Goal: Task Accomplishment & Management: Use online tool/utility

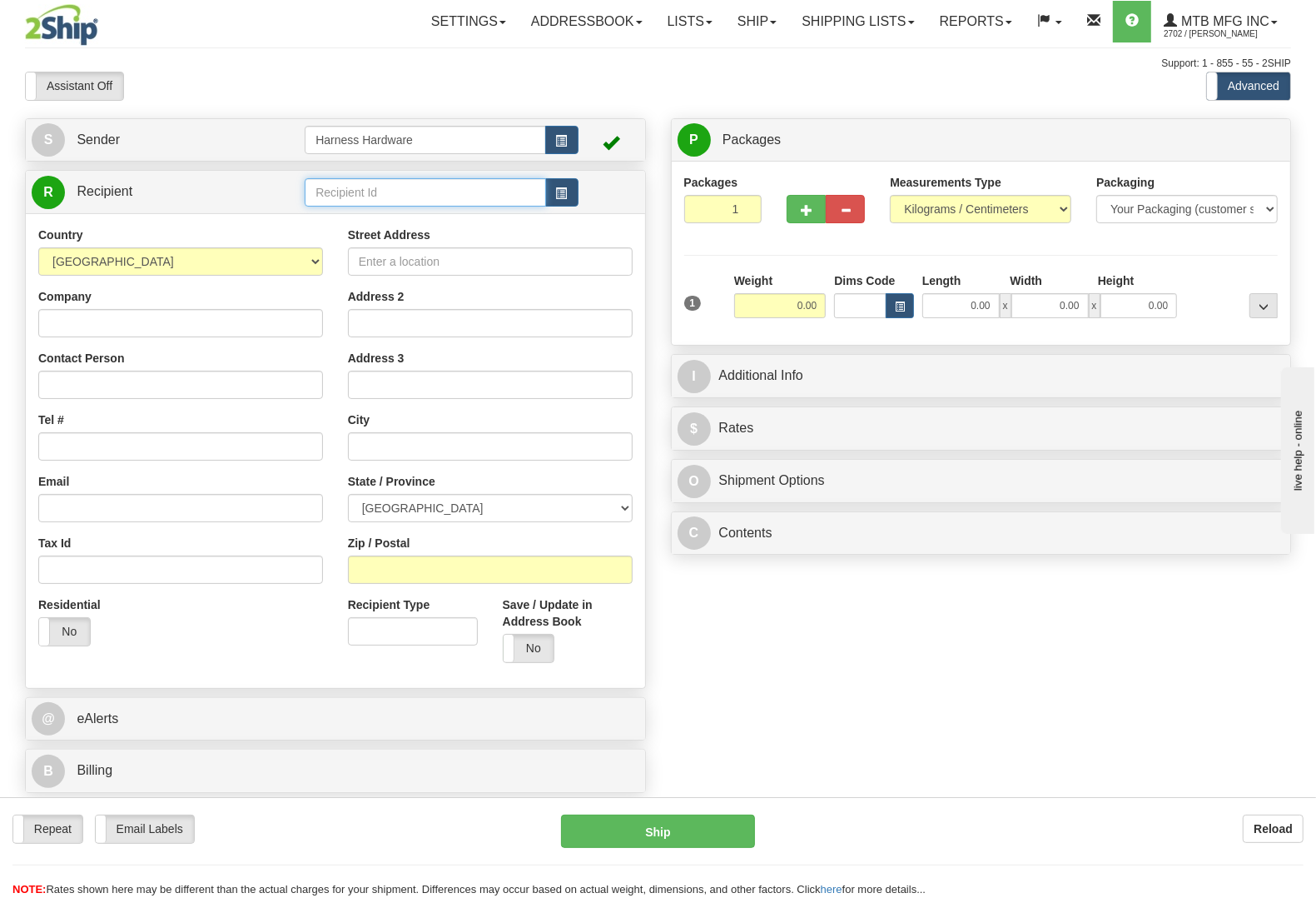
click at [375, 194] on input "text" at bounding box center [425, 192] width 241 height 29
type input "MCDE"
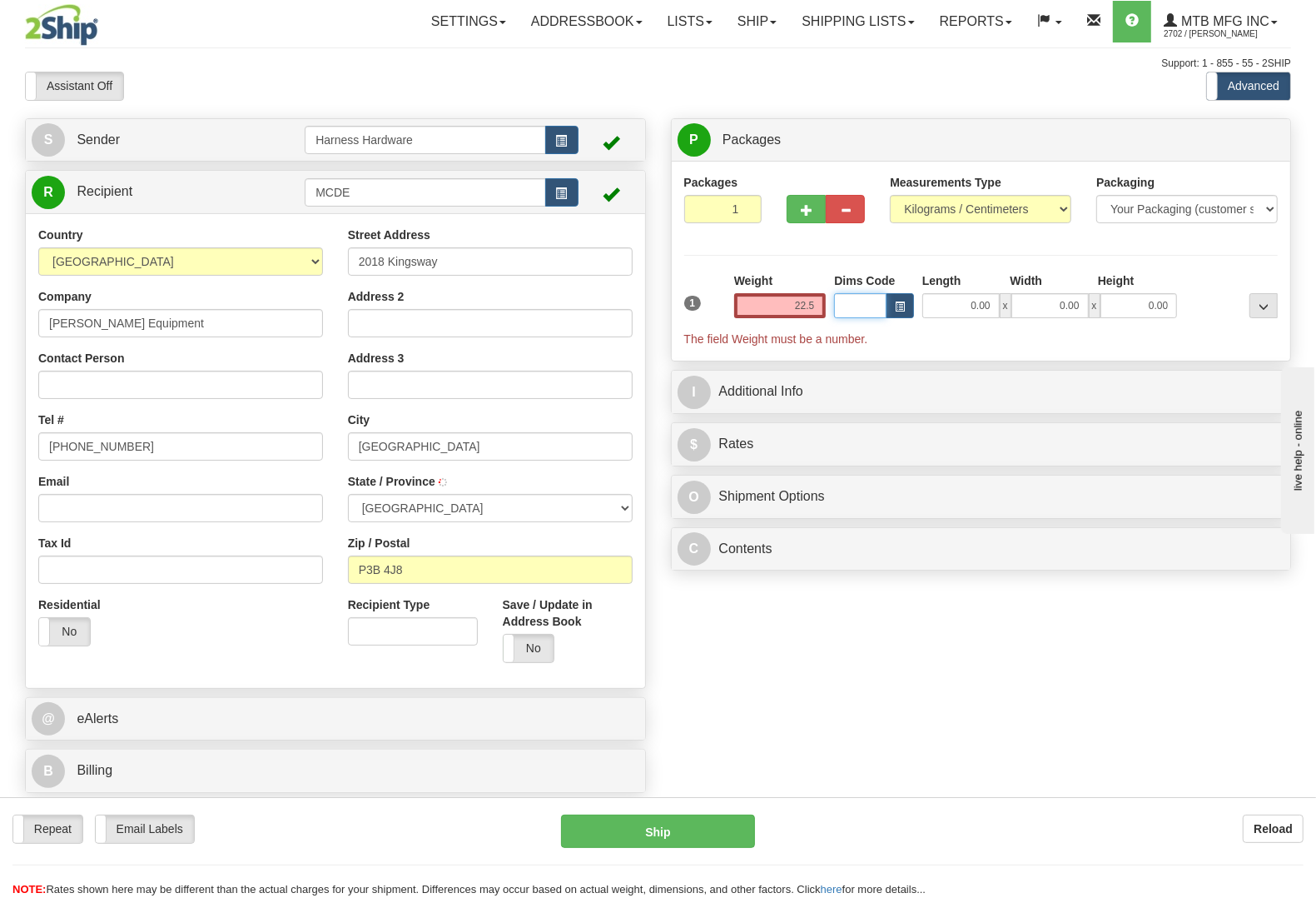
type input "22.50"
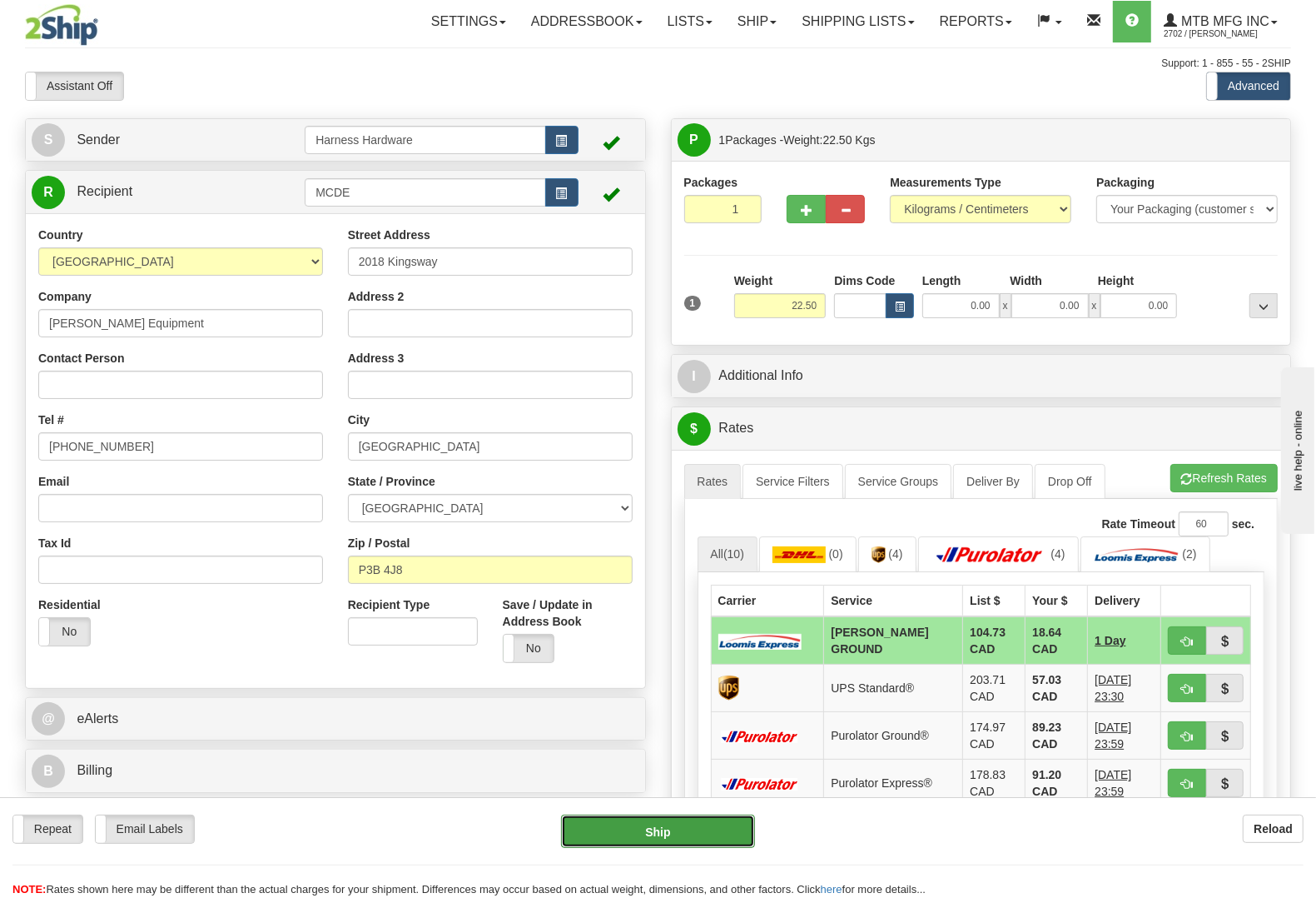
click at [658, 833] on button "Ship" at bounding box center [658, 831] width 194 height 33
type input "DD"
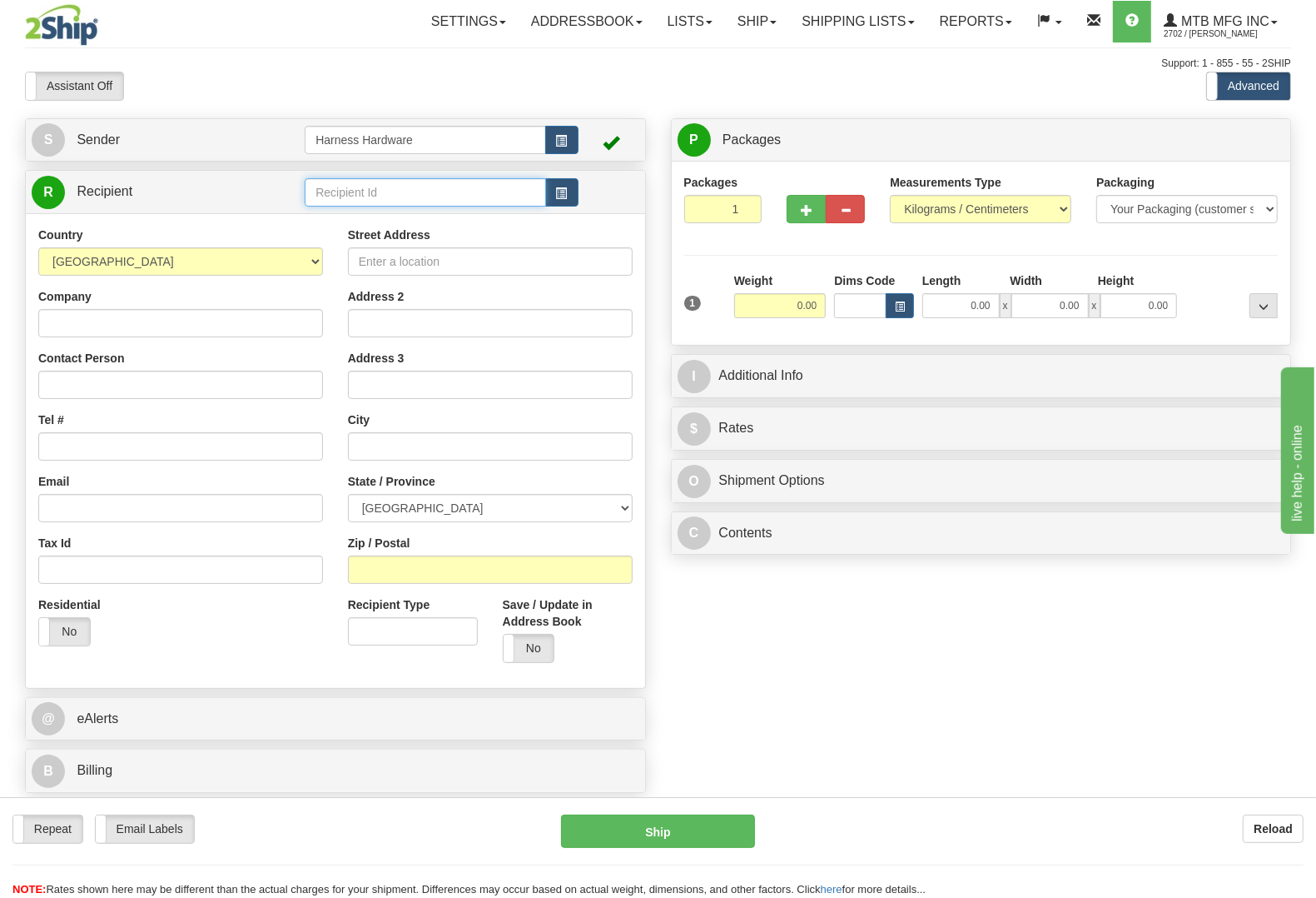
click at [377, 192] on input "text" at bounding box center [425, 192] width 241 height 29
click at [373, 226] on div "DAVS" at bounding box center [422, 219] width 224 height 19
type input "DAVS"
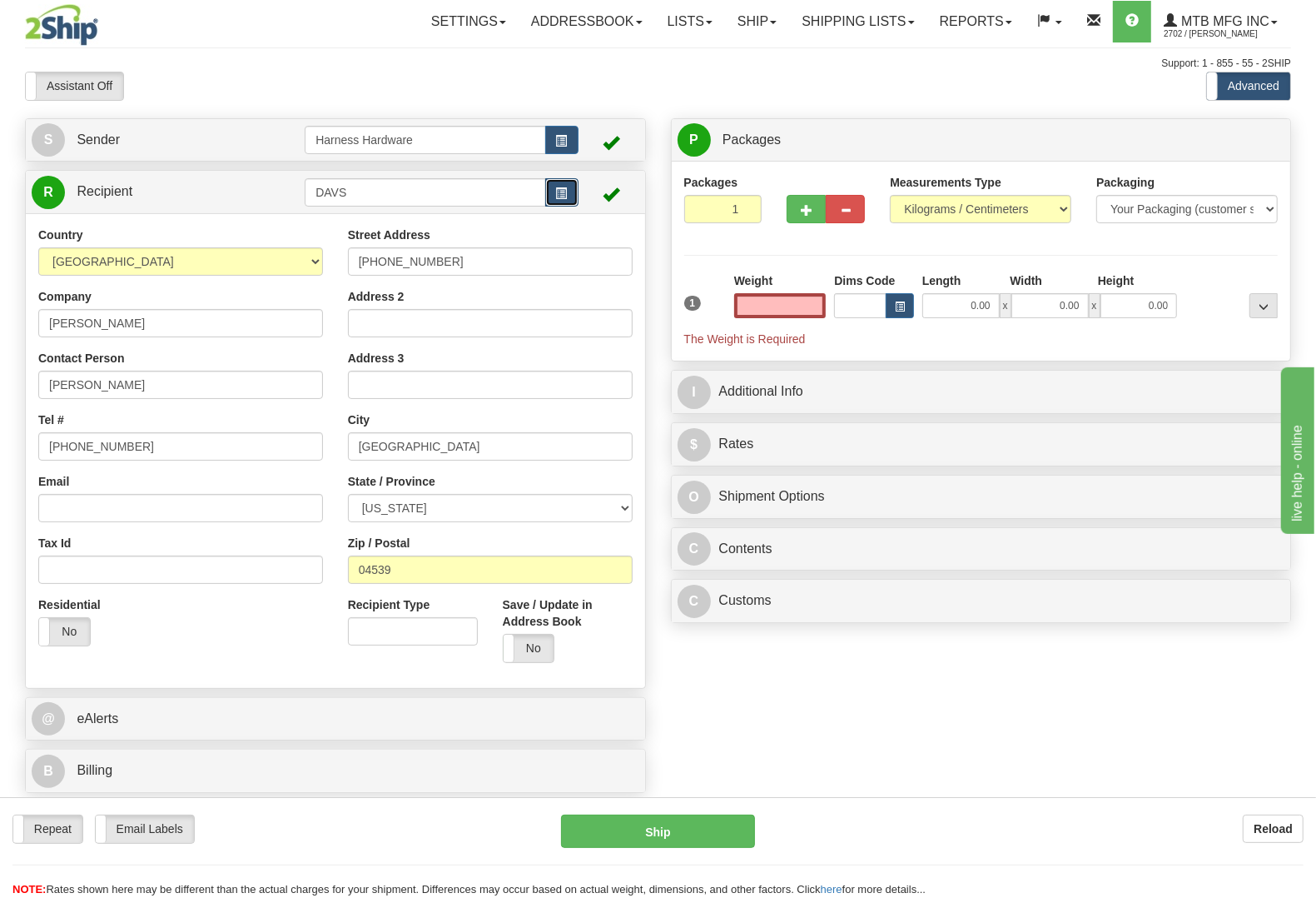
type input "0.00"
click at [563, 190] on span "button" at bounding box center [562, 193] width 12 height 11
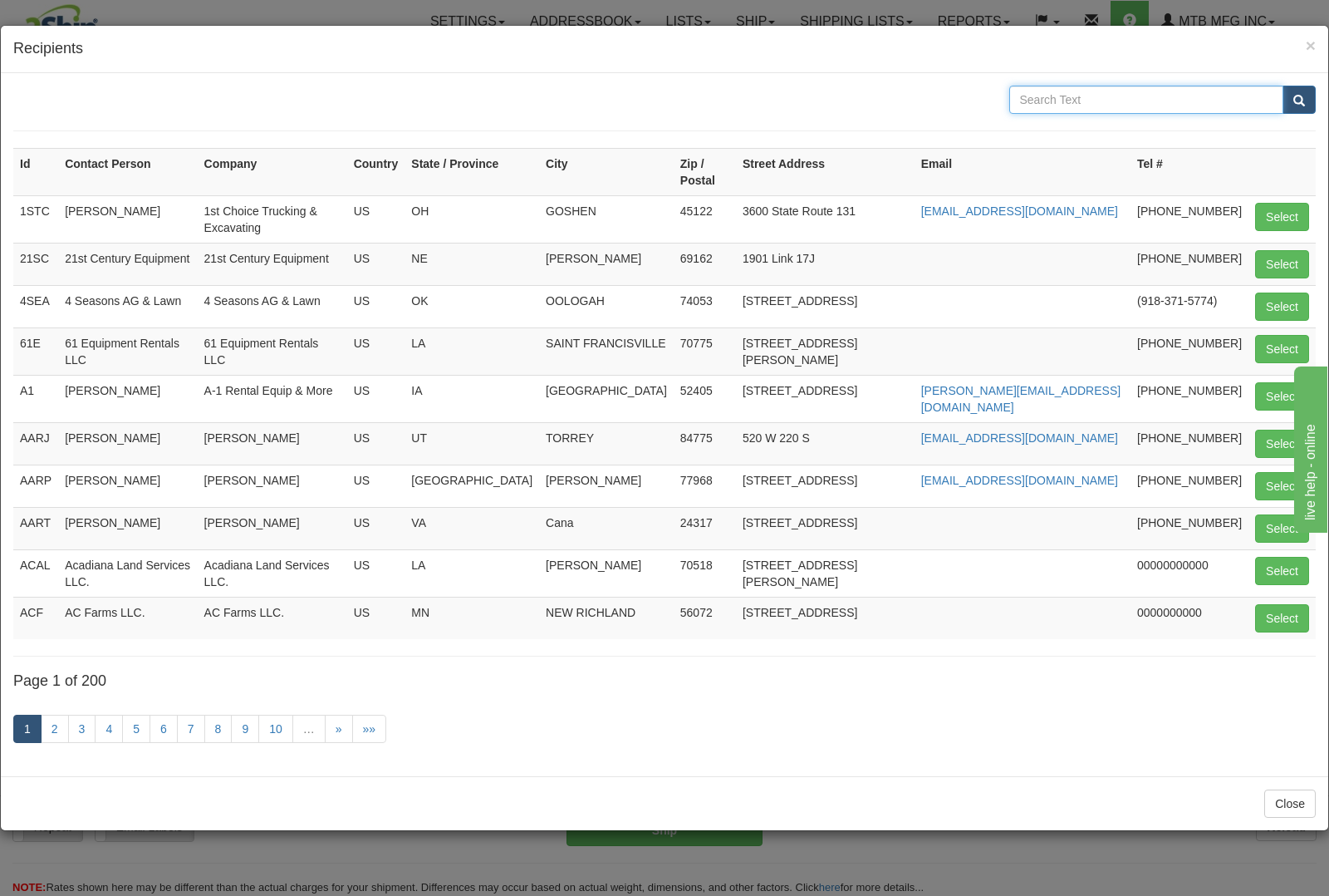
click at [1155, 102] on input "text" at bounding box center [1147, 100] width 275 height 29
paste input "STOGSDILL"
type input "STOGSDILL"
click at [1290, 98] on button "submit" at bounding box center [1299, 100] width 33 height 29
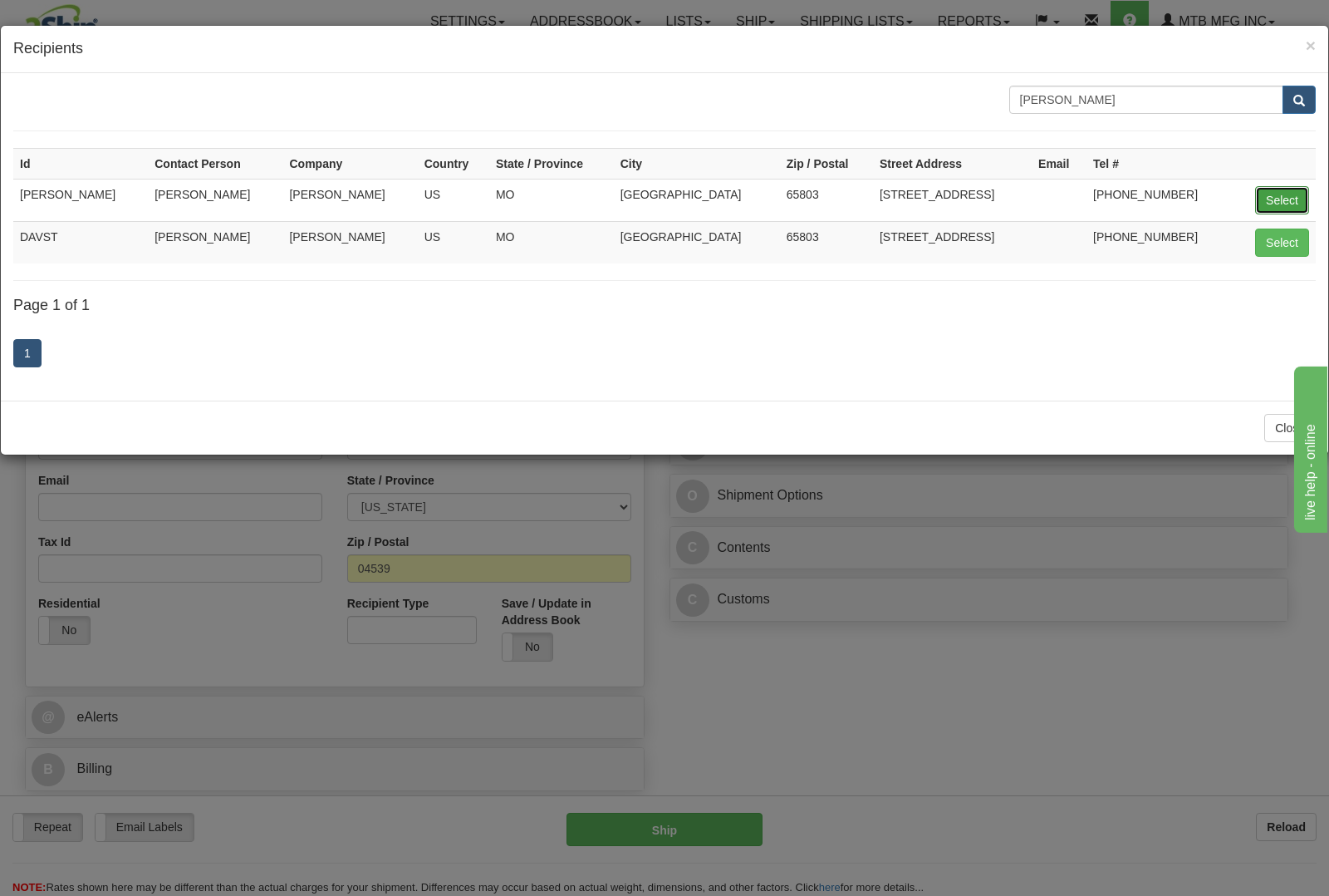
click at [1286, 196] on button "Select" at bounding box center [1282, 200] width 54 height 29
type input "DAVID STOGSDILL"
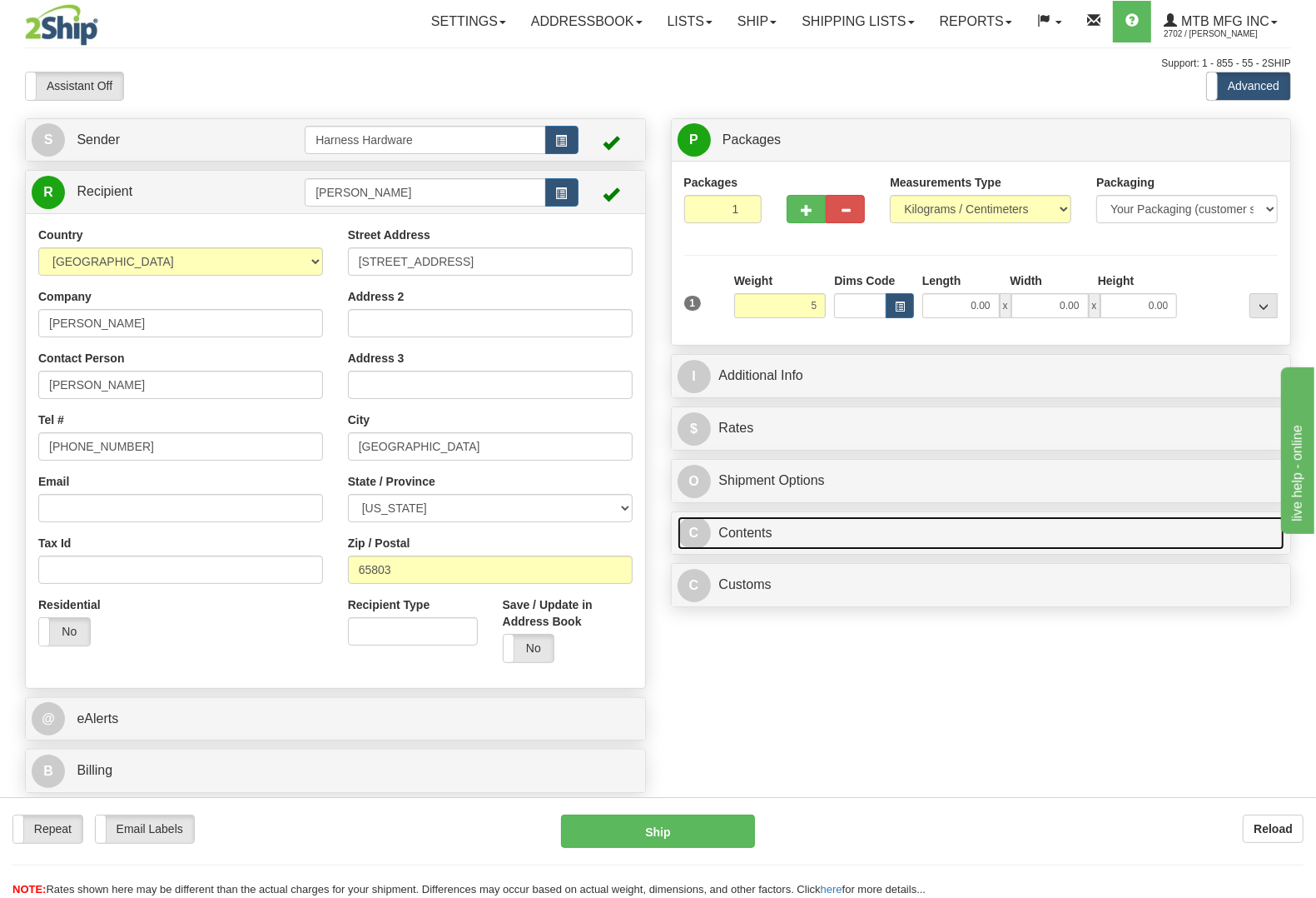
type input "5.00"
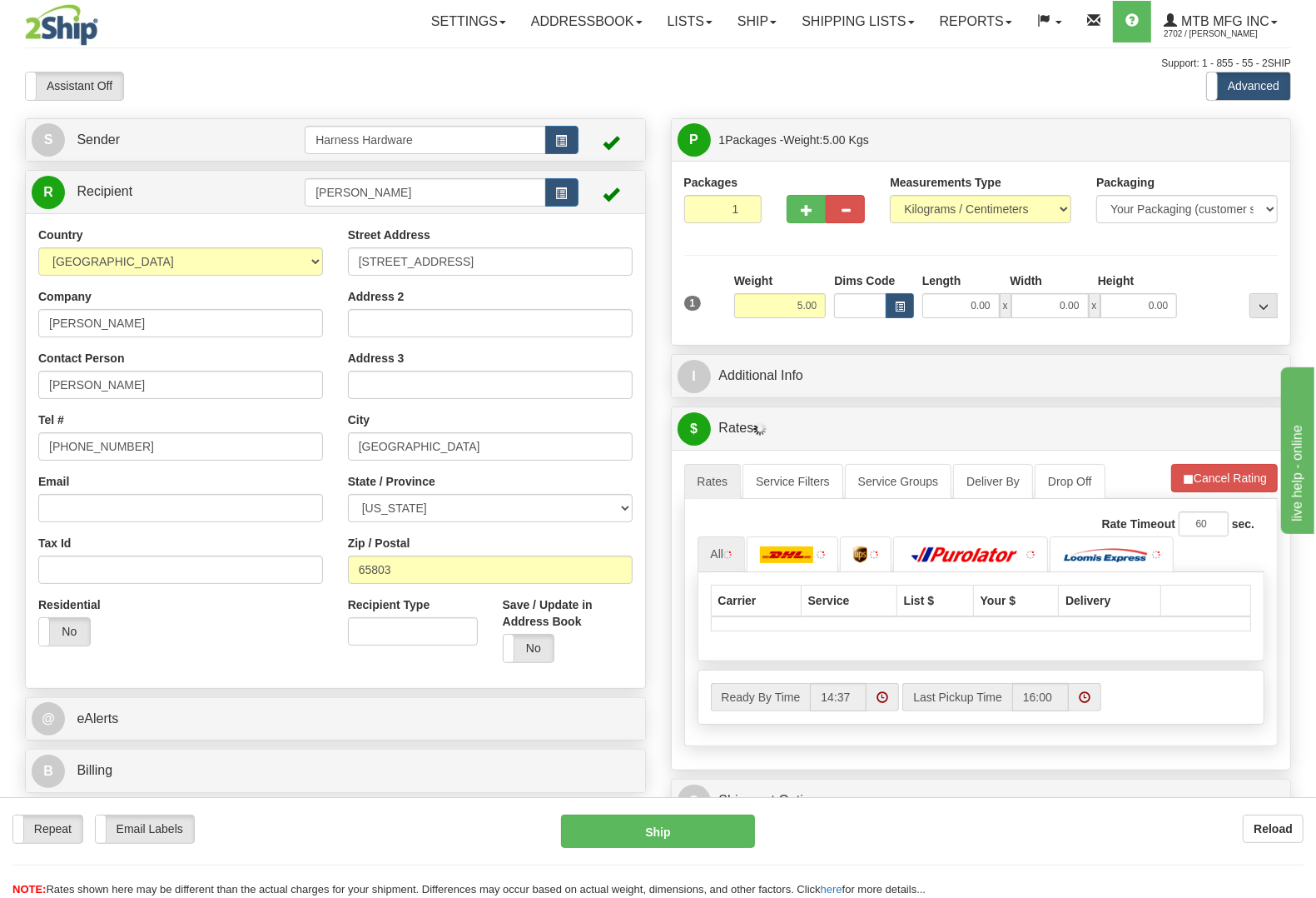
click at [749, 831] on div "C Contents Documents Commodities" at bounding box center [981, 853] width 619 height 43
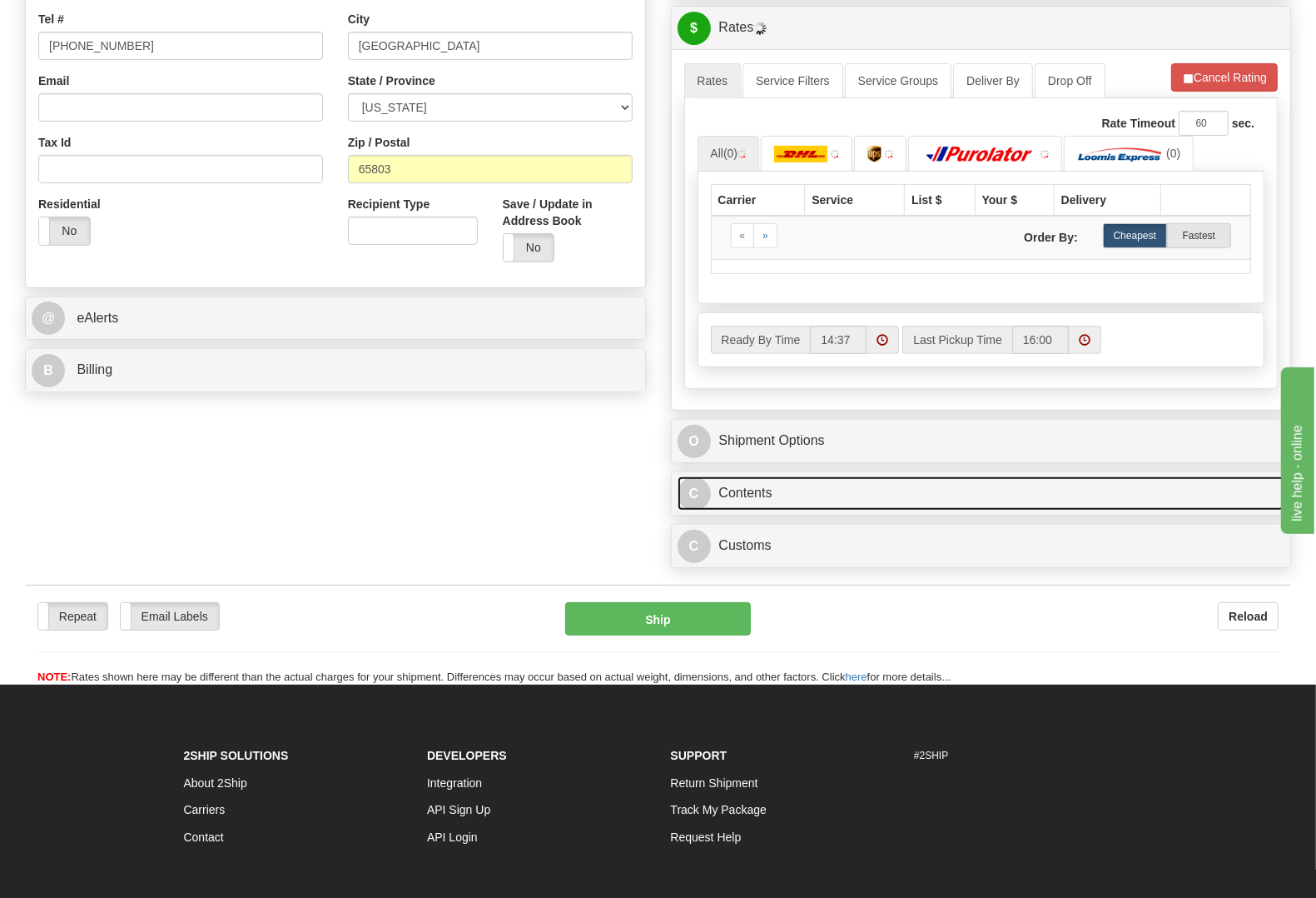
scroll to position [417, 0]
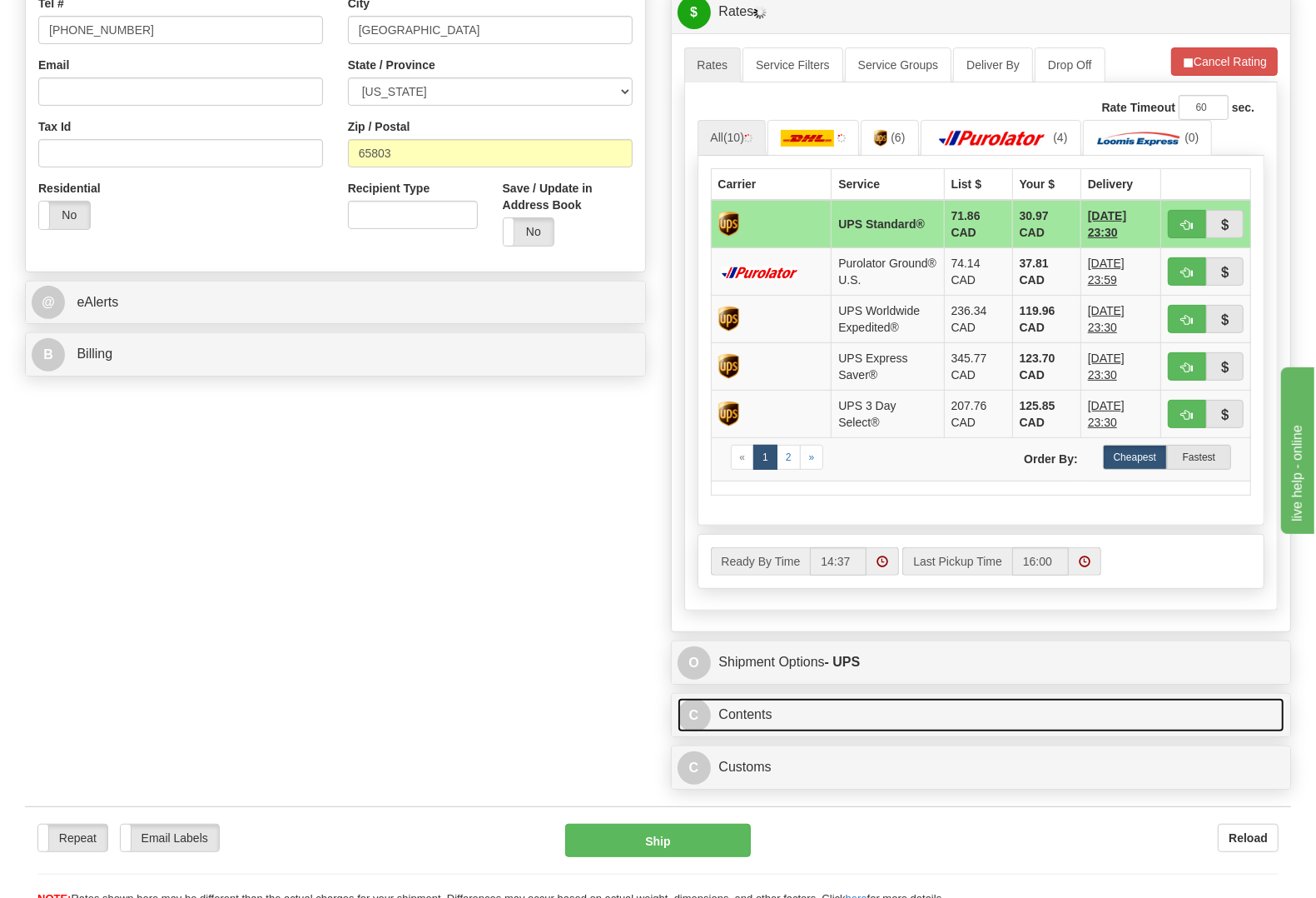
click at [731, 727] on link "C Contents" at bounding box center [981, 715] width 608 height 34
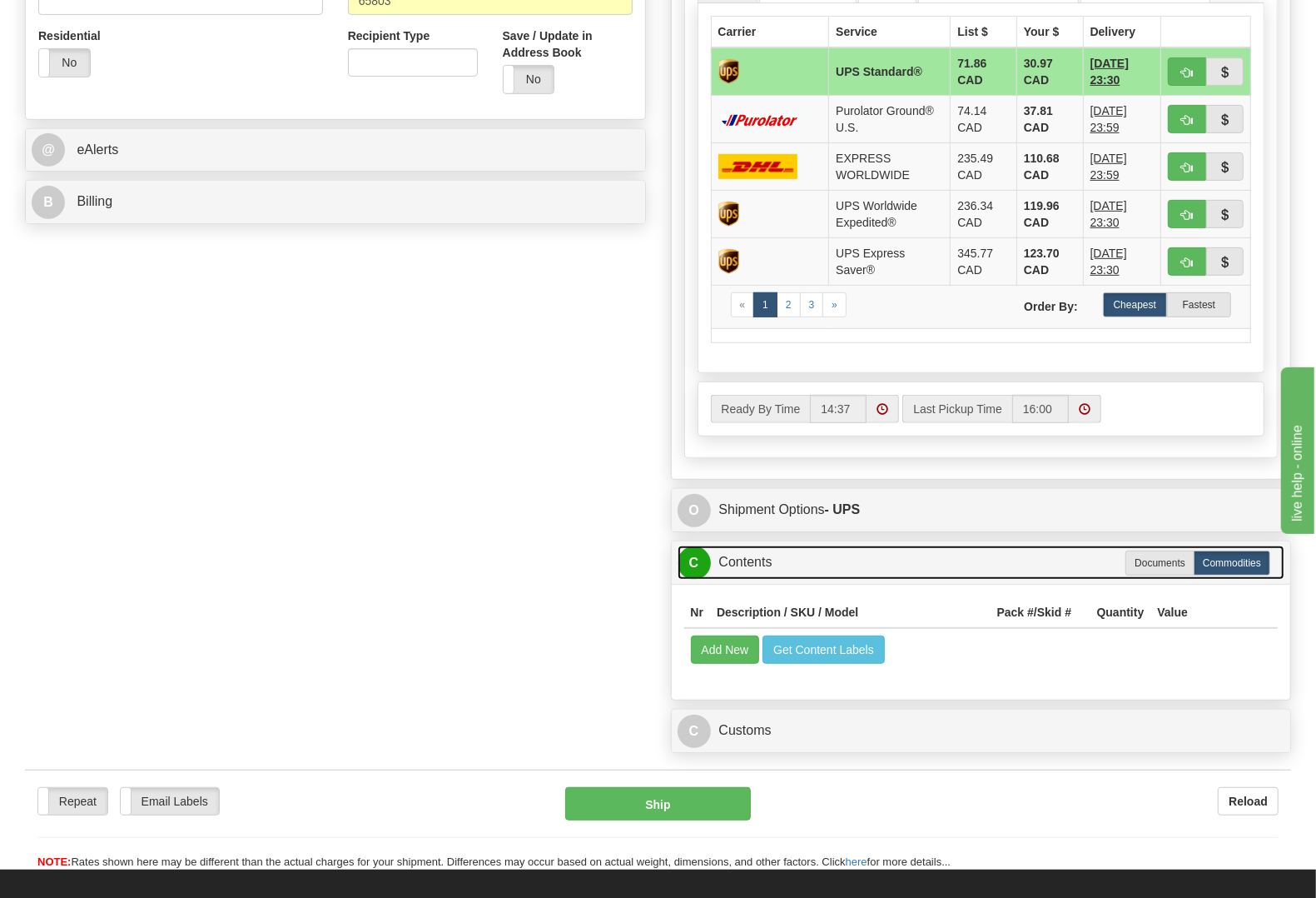
scroll to position [832, 0]
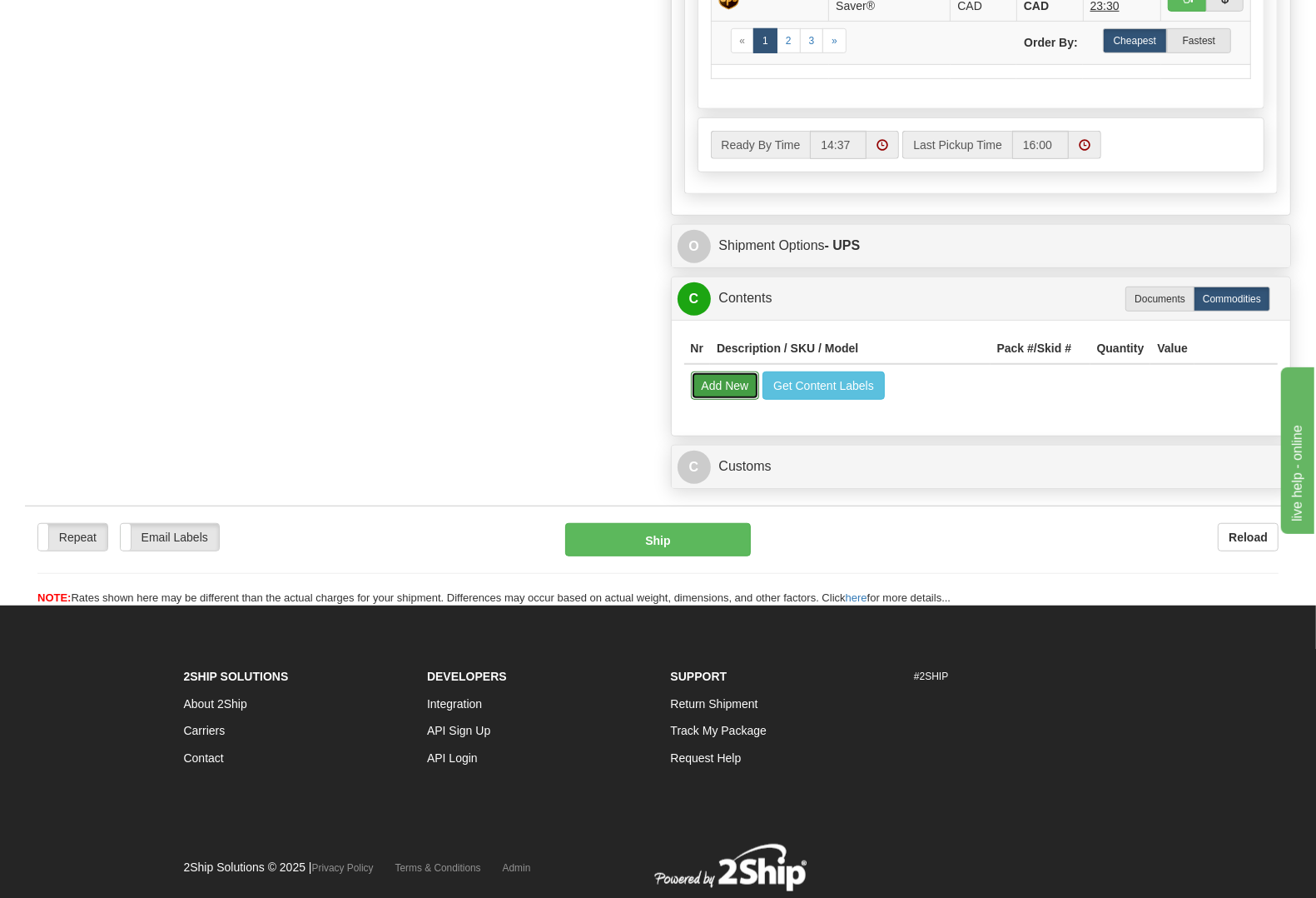
click at [724, 400] on button "Add New" at bounding box center [725, 385] width 69 height 29
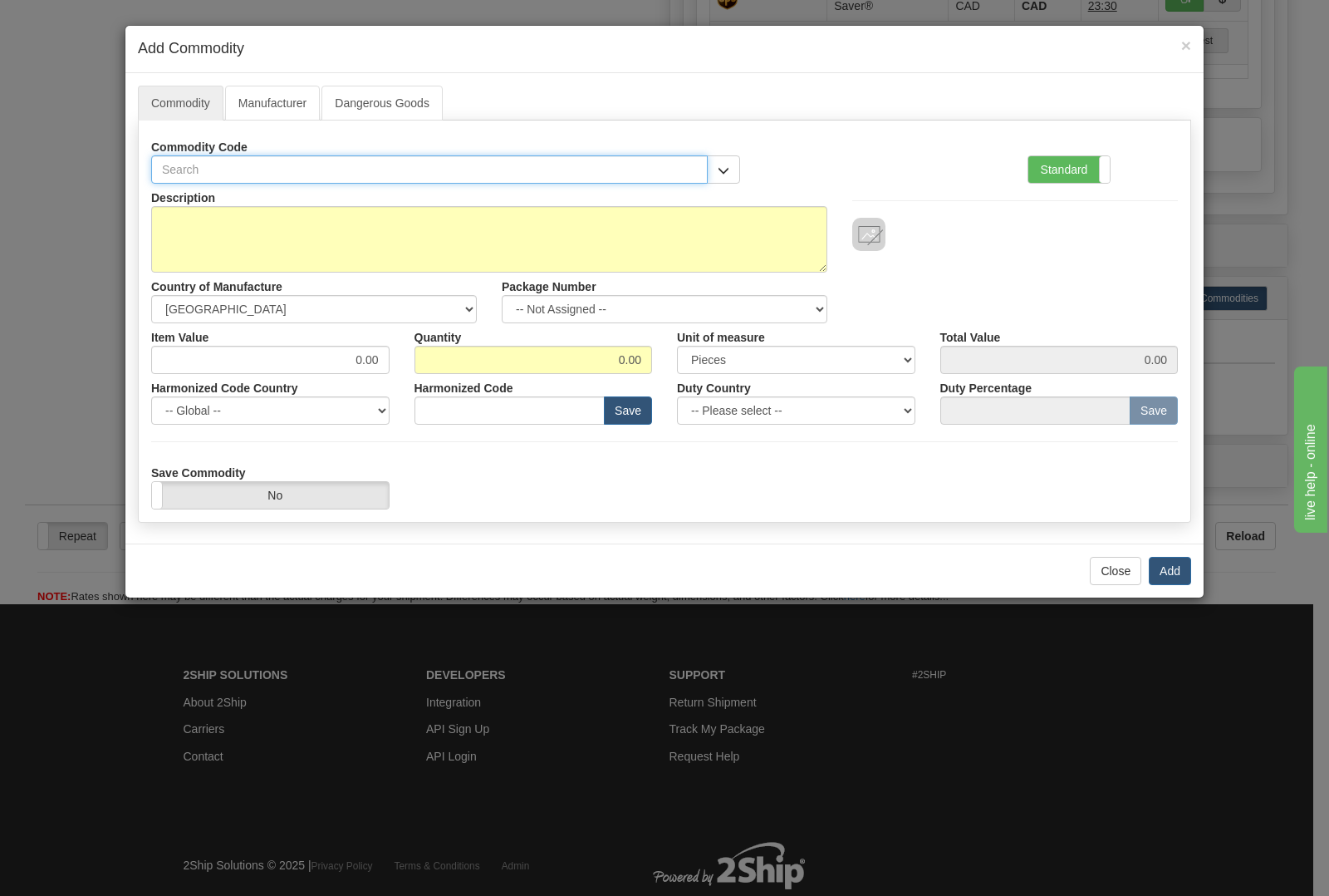
click at [483, 176] on input "text" at bounding box center [429, 169] width 557 height 29
type input "1344"
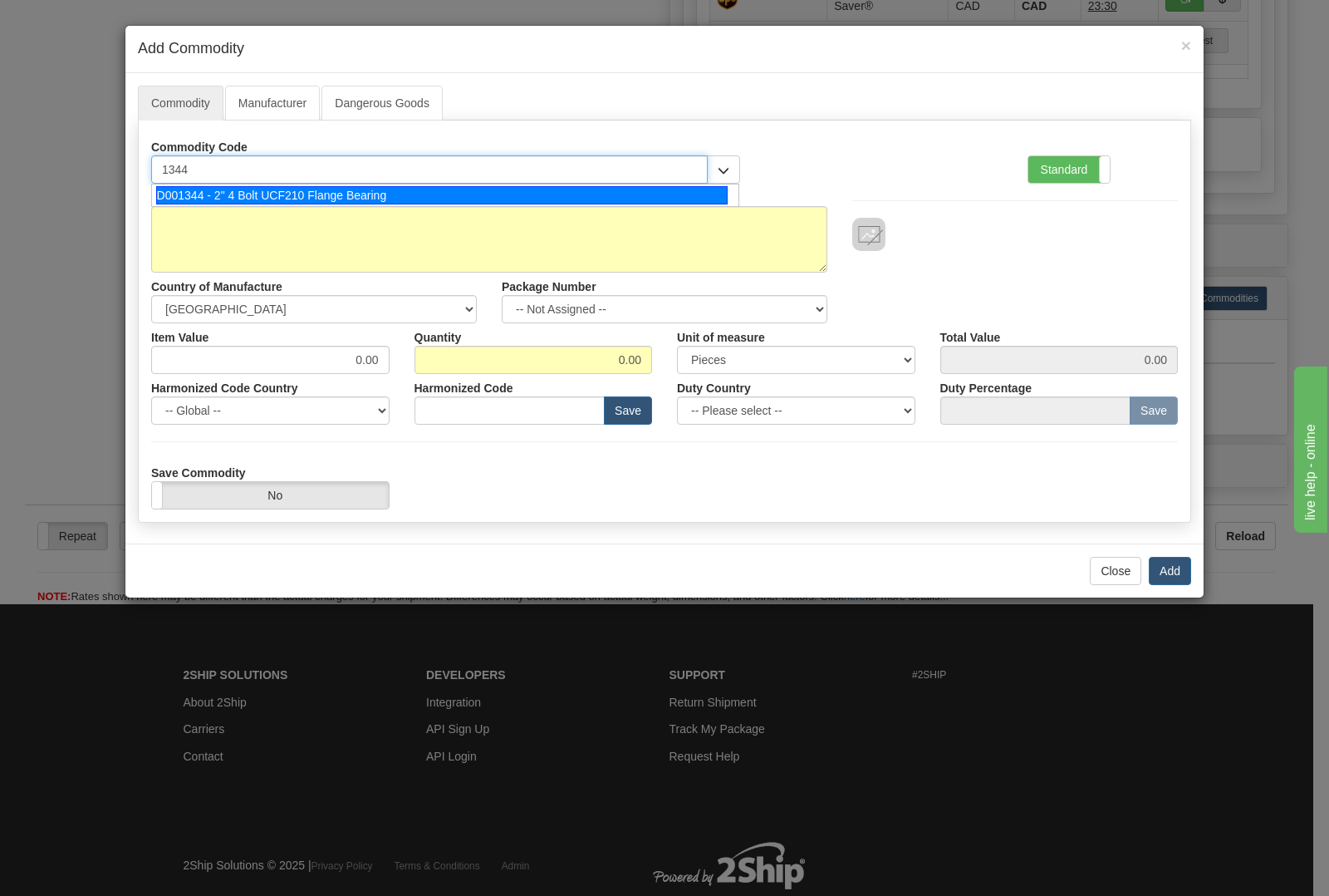
click at [479, 193] on div "D001344 - 2" 4 Bolt UCF210 Flange Bearing" at bounding box center [442, 195] width 573 height 18
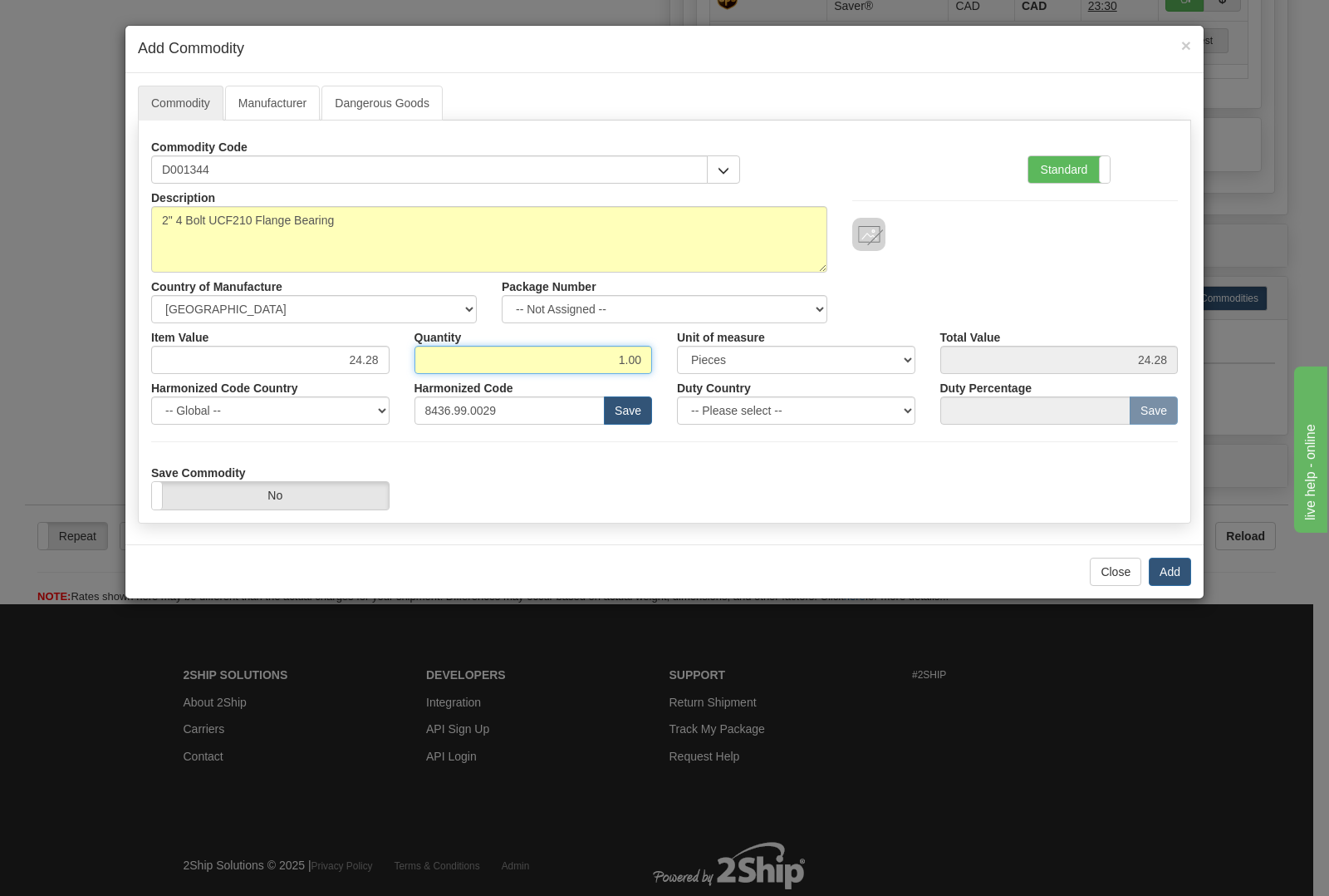
drag, startPoint x: 605, startPoint y: 354, endPoint x: 904, endPoint y: 367, distance: 299.3
click at [904, 367] on div "Item Value 24.28 Quantity 1.00 Unit of measure 3 Thousand Square Inches Adjustm…" at bounding box center [664, 348] width 1052 height 51
type input "2"
type input "48.56"
click at [1176, 578] on button "Add" at bounding box center [1170, 571] width 42 height 29
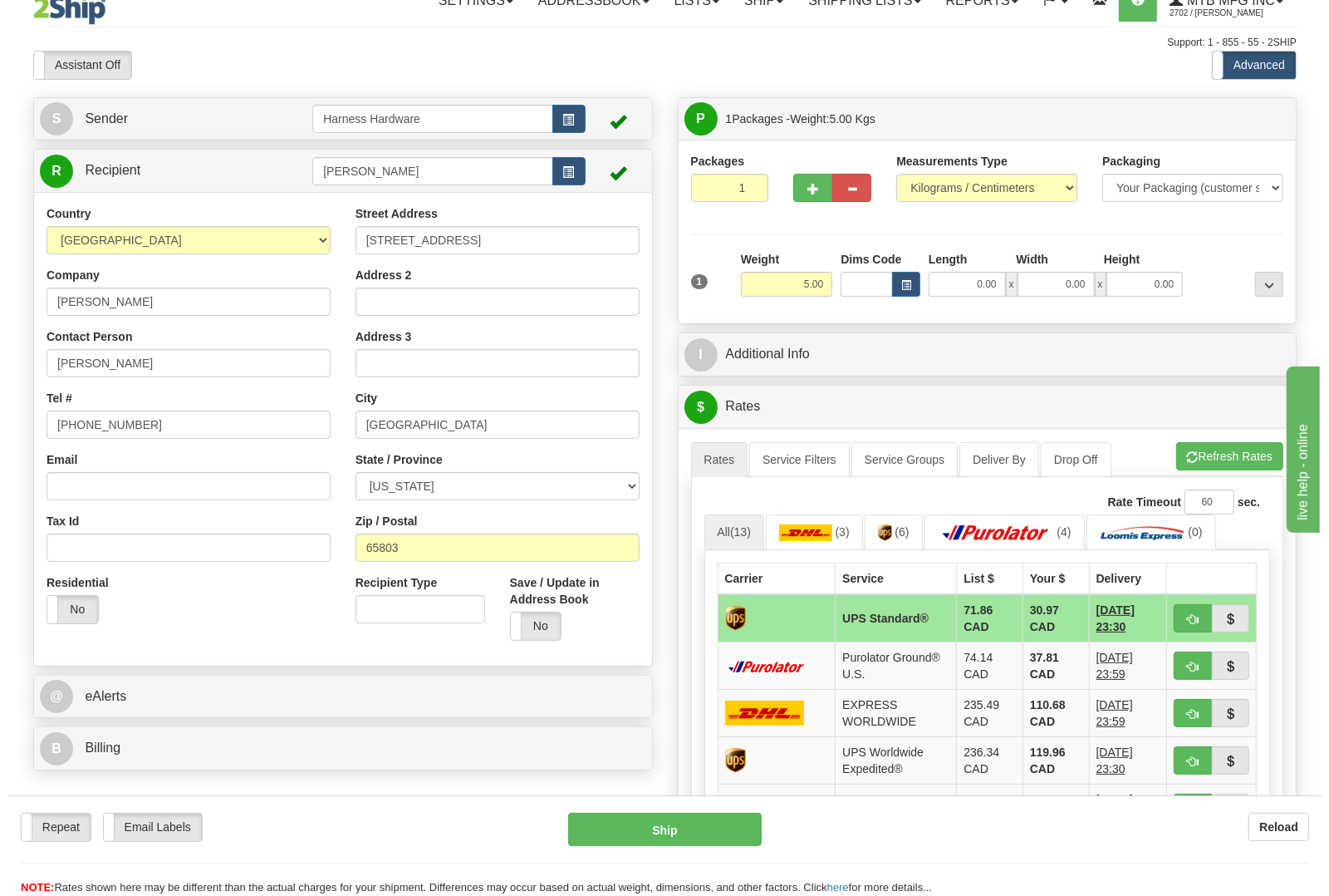
scroll to position [0, 0]
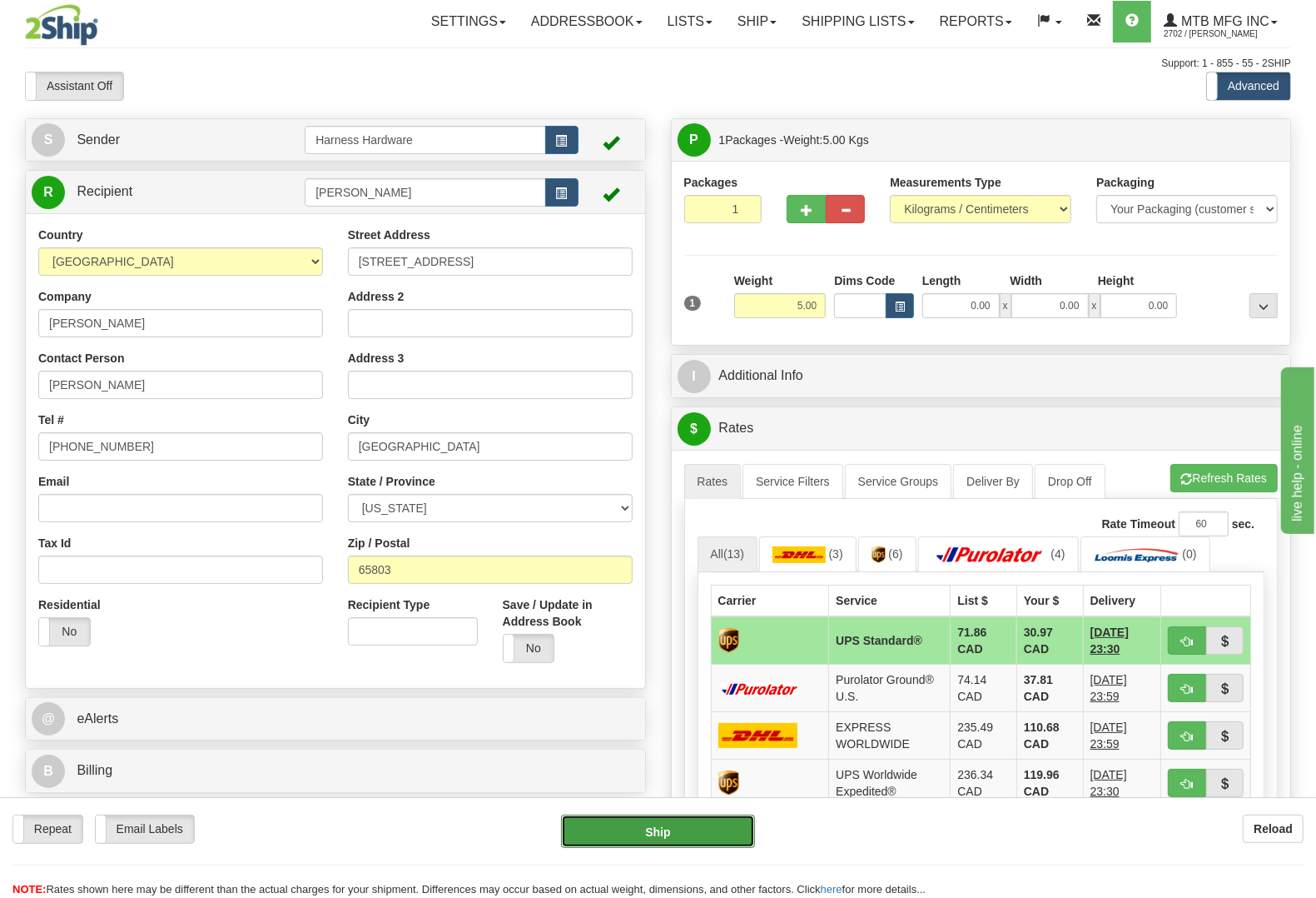
click at [641, 839] on button "Ship" at bounding box center [658, 831] width 194 height 33
type input "11"
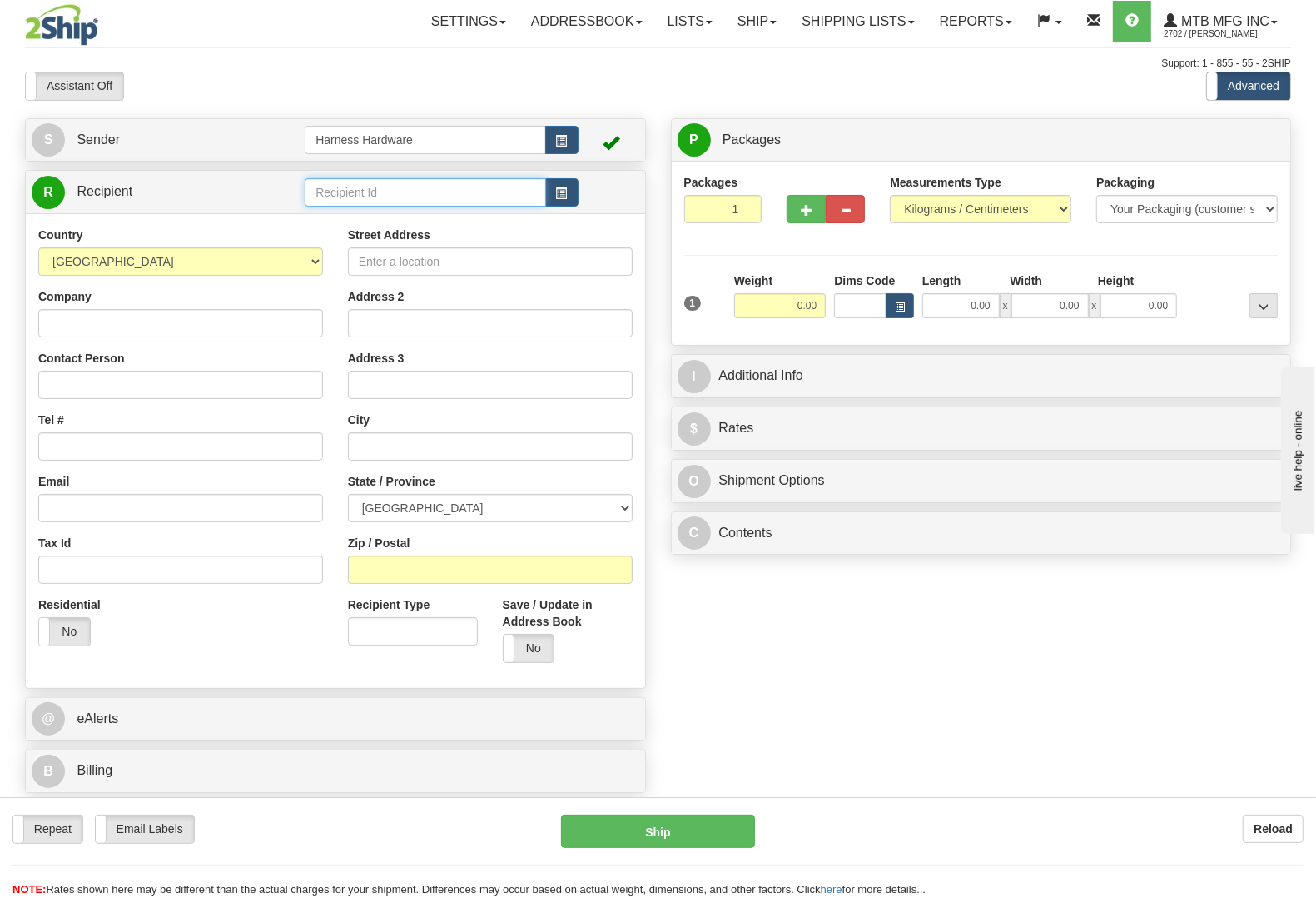
click at [356, 190] on input "text" at bounding box center [425, 192] width 241 height 29
type input "F"
type input "GRES"
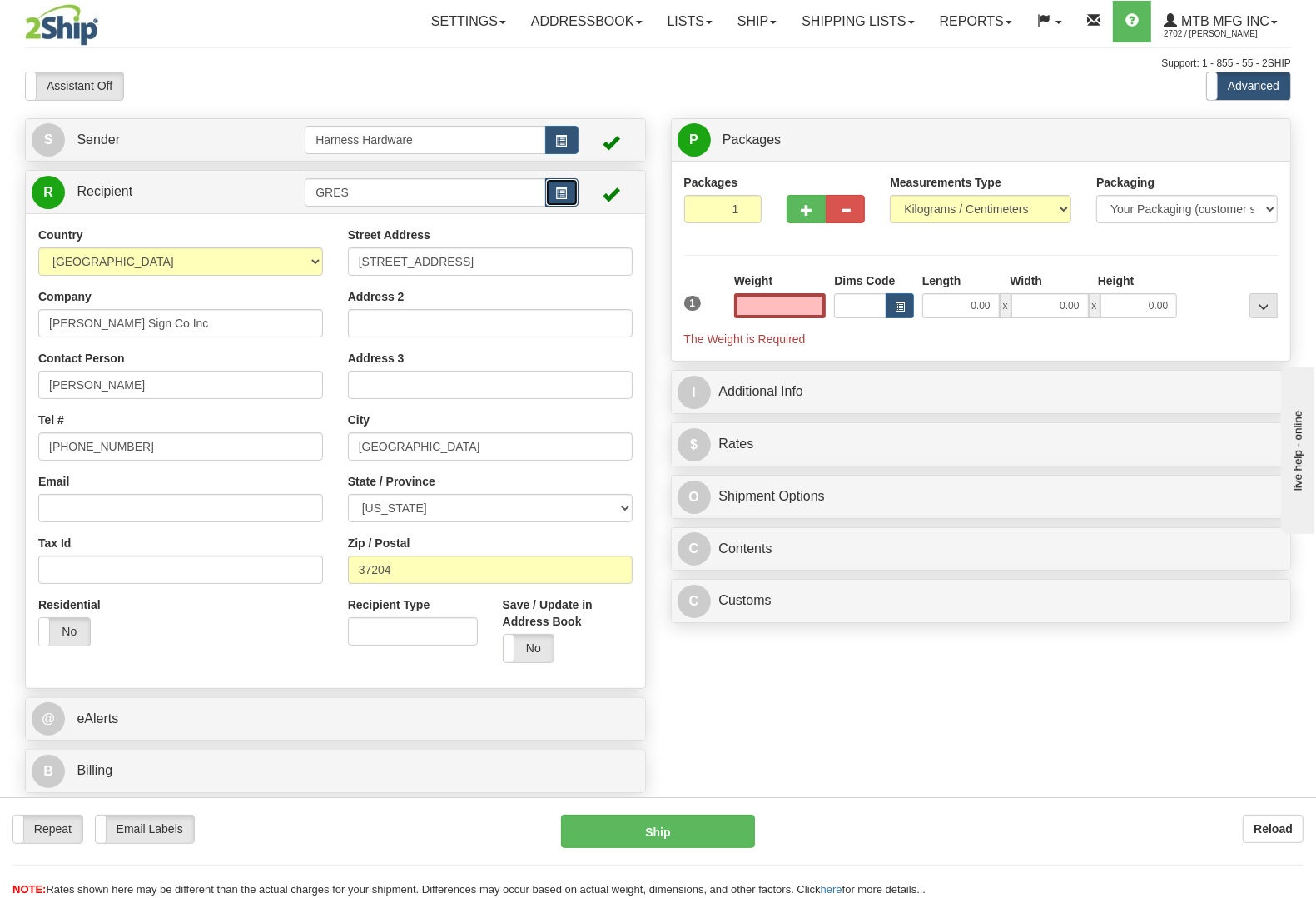
type input "0.00"
click at [556, 189] on span "button" at bounding box center [562, 193] width 12 height 11
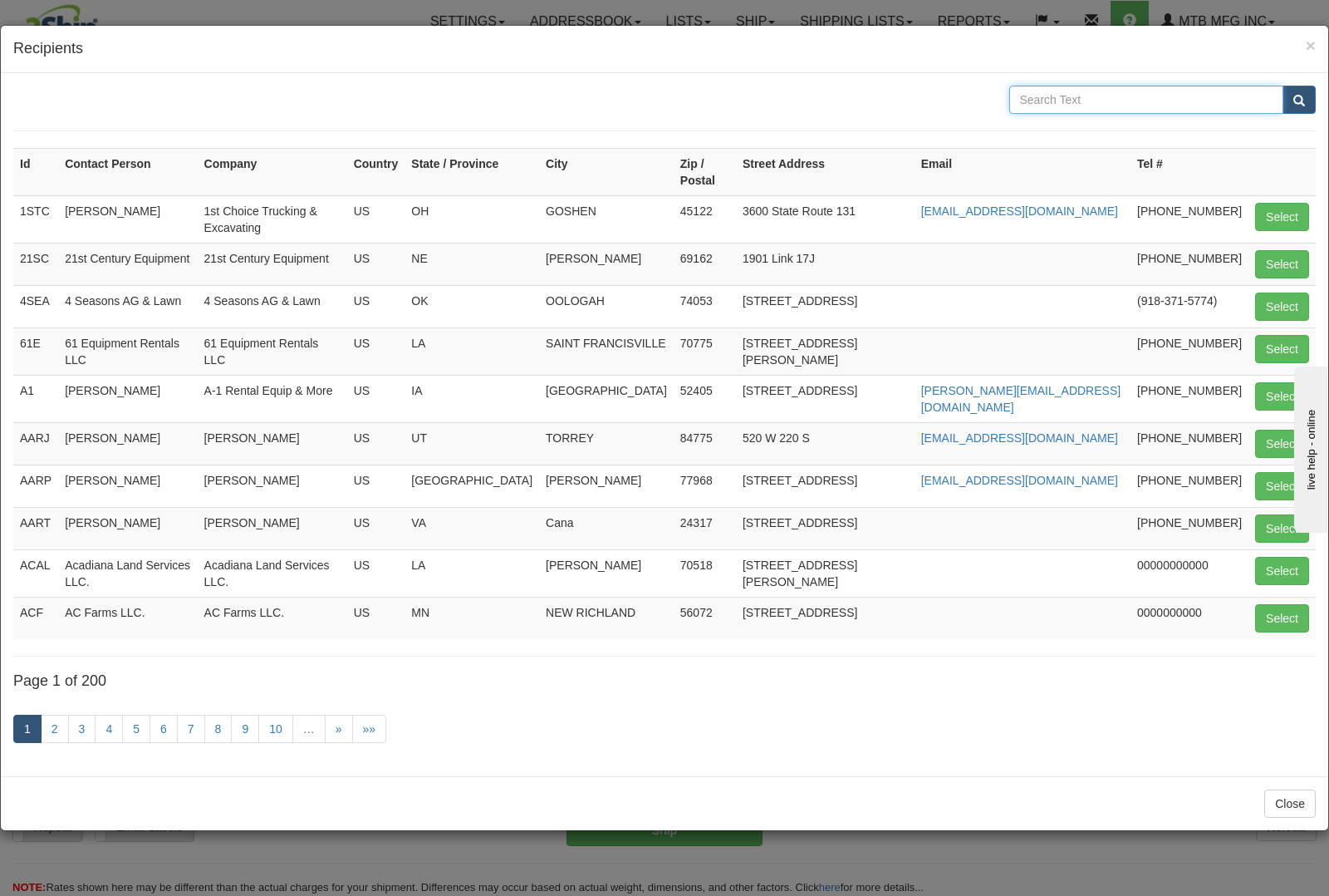
click at [1086, 90] on input "text" at bounding box center [1147, 100] width 275 height 29
type input "GREENLINE"
click at [1283, 86] on button "submit" at bounding box center [1299, 100] width 33 height 29
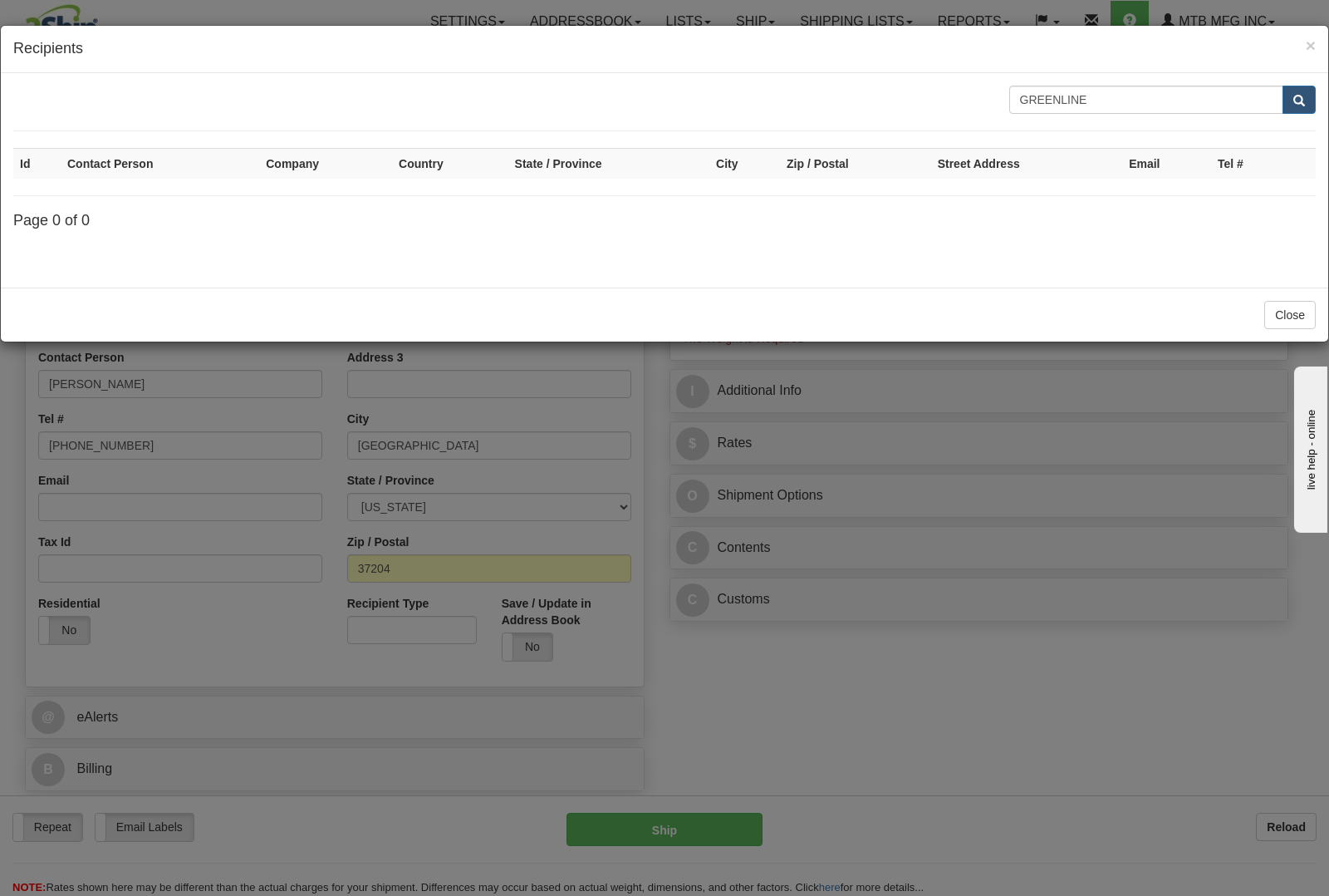
click at [1301, 37] on div "× Recipients" at bounding box center [664, 49] width 1327 height 47
click at [1312, 30] on div "× Recipients" at bounding box center [664, 49] width 1327 height 47
click at [1311, 38] on span "×" at bounding box center [1311, 45] width 10 height 19
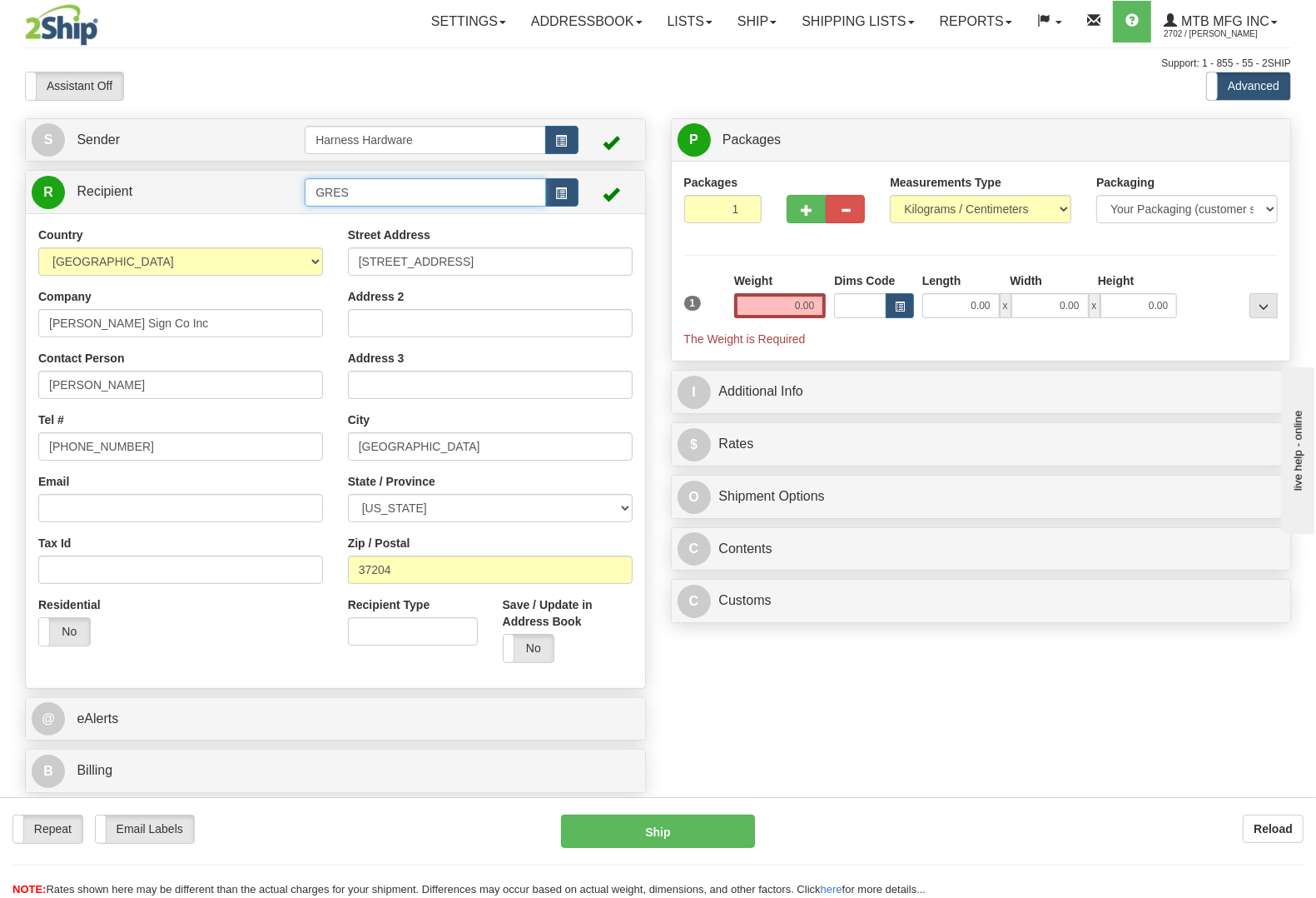
click at [451, 197] on input "GRES" at bounding box center [425, 192] width 241 height 29
type input "GRESC"
click at [162, 337] on input "Greer Sign Co Inc" at bounding box center [180, 323] width 285 height 29
drag, startPoint x: 164, startPoint y: 333, endPoint x: 0, endPoint y: 338, distance: 164.1
click at [0, 338] on div "Toggle navigation Settings Shipping Preferences Fields Preferences New" at bounding box center [658, 449] width 1316 height 898
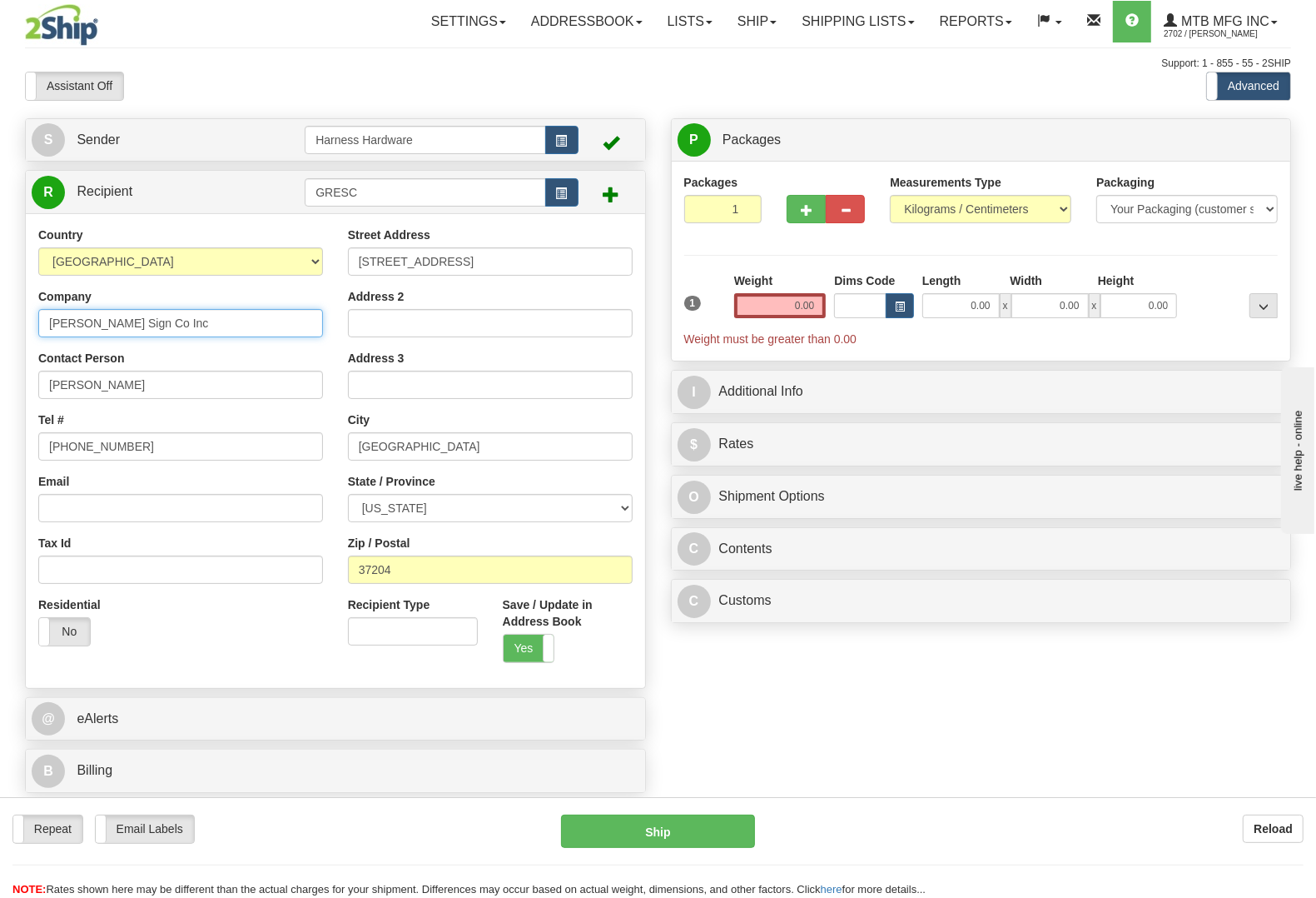
paste input "nline Service Corp."
type input "Greenline Service Corp."
paste input "Greenline Service Corp."
type input "Greenline Service Corp."
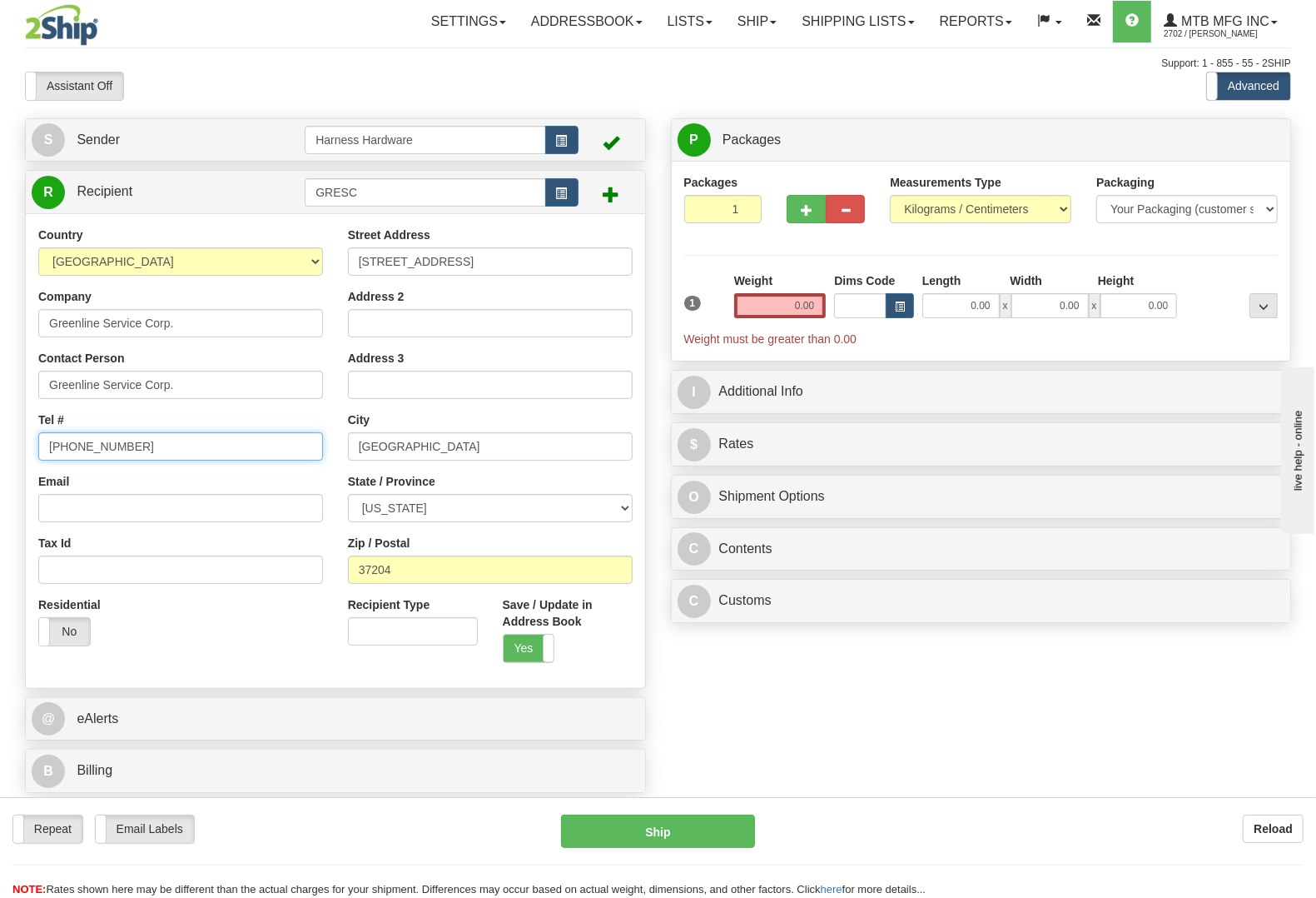
drag, startPoint x: 126, startPoint y: 439, endPoint x: 0, endPoint y: 438, distance: 126.0
click at [0, 438] on div "Toggle navigation Settings Shipping Preferences Fields Preferences New" at bounding box center [658, 449] width 1316 height 898
paste input "540-373-7520"
type input "540-373-7520"
drag, startPoint x: 434, startPoint y: 261, endPoint x: 248, endPoint y: 265, distance: 186.0
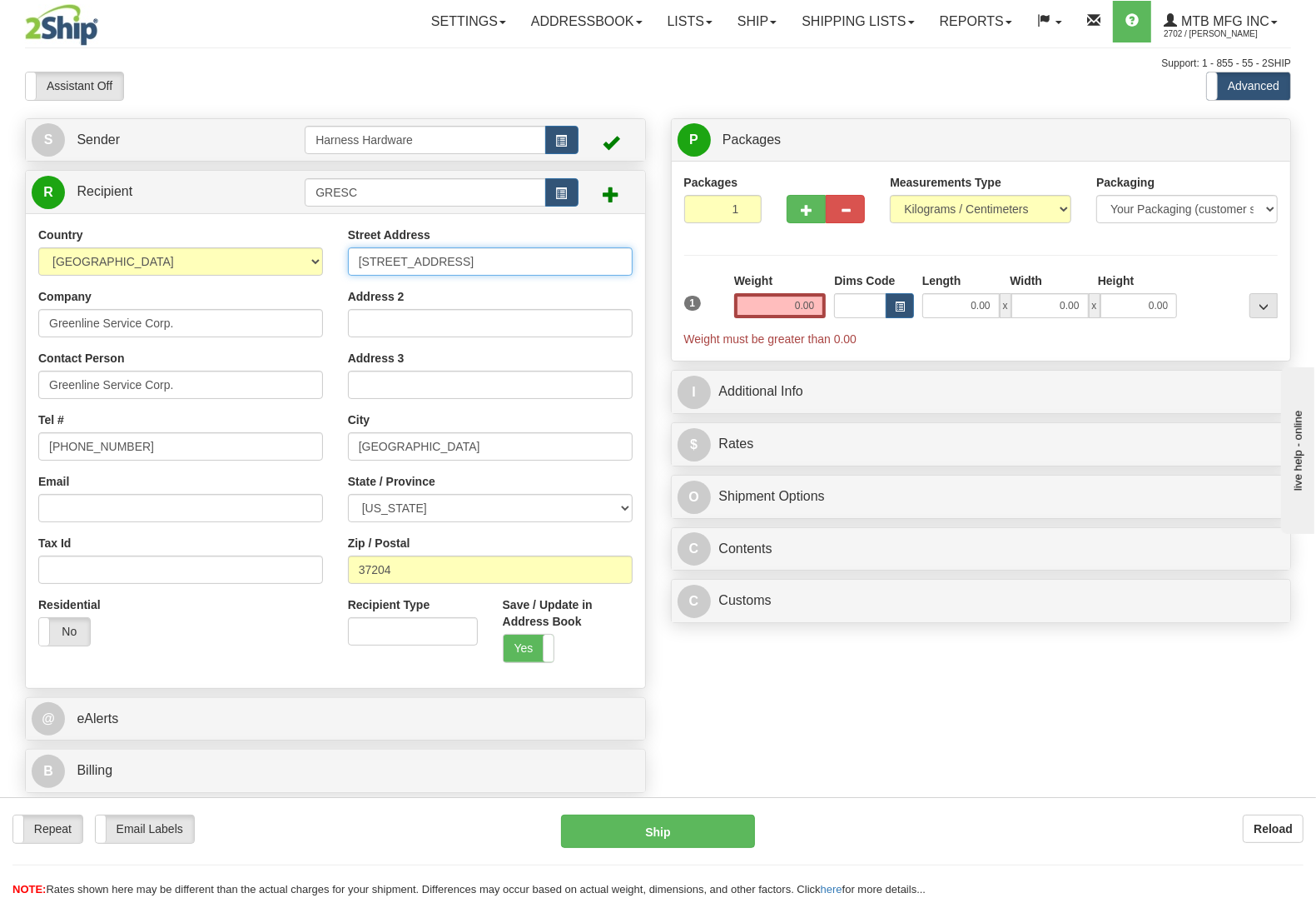
click at [251, 262] on div "Country AFGHANISTAN ALAND ISLANDS ALBANIA ALGERIA AMERICAN SAMOA ANDORRA ANGOLA…" at bounding box center [335, 451] width 619 height 448
paste input "11417 Tidewater Trail"
type input "11417 Tidewater Trail"
drag, startPoint x: 441, startPoint y: 580, endPoint x: 261, endPoint y: 563, distance: 180.8
click at [263, 563] on div "Country AFGHANISTAN ALAND ISLANDS ALBANIA ALGERIA AMERICAN SAMOA ANDORRA ANGOLA…" at bounding box center [335, 451] width 619 height 448
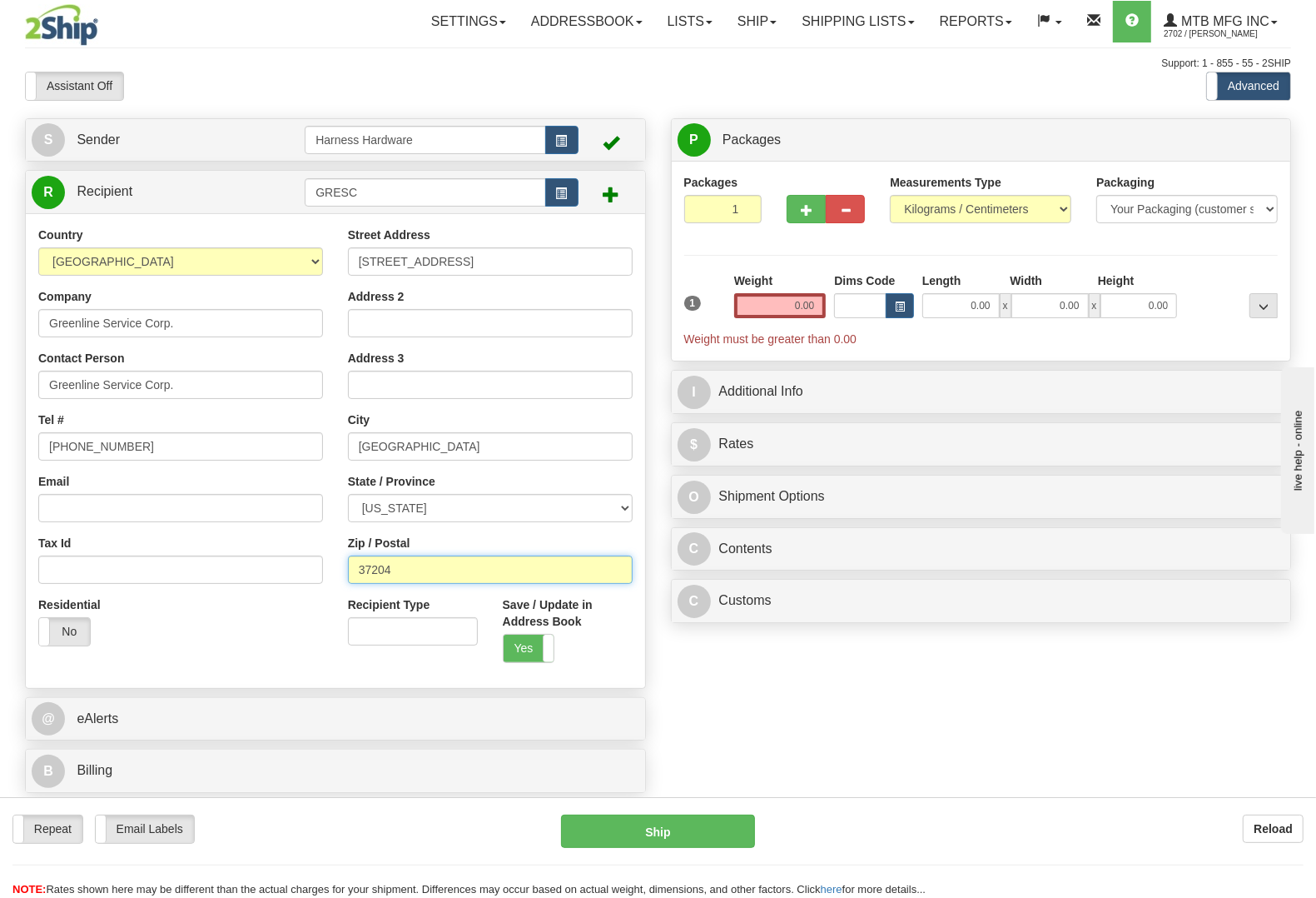
paste input "22408"
type input "22408"
type input "FREDERICKSBURG"
select select "VA"
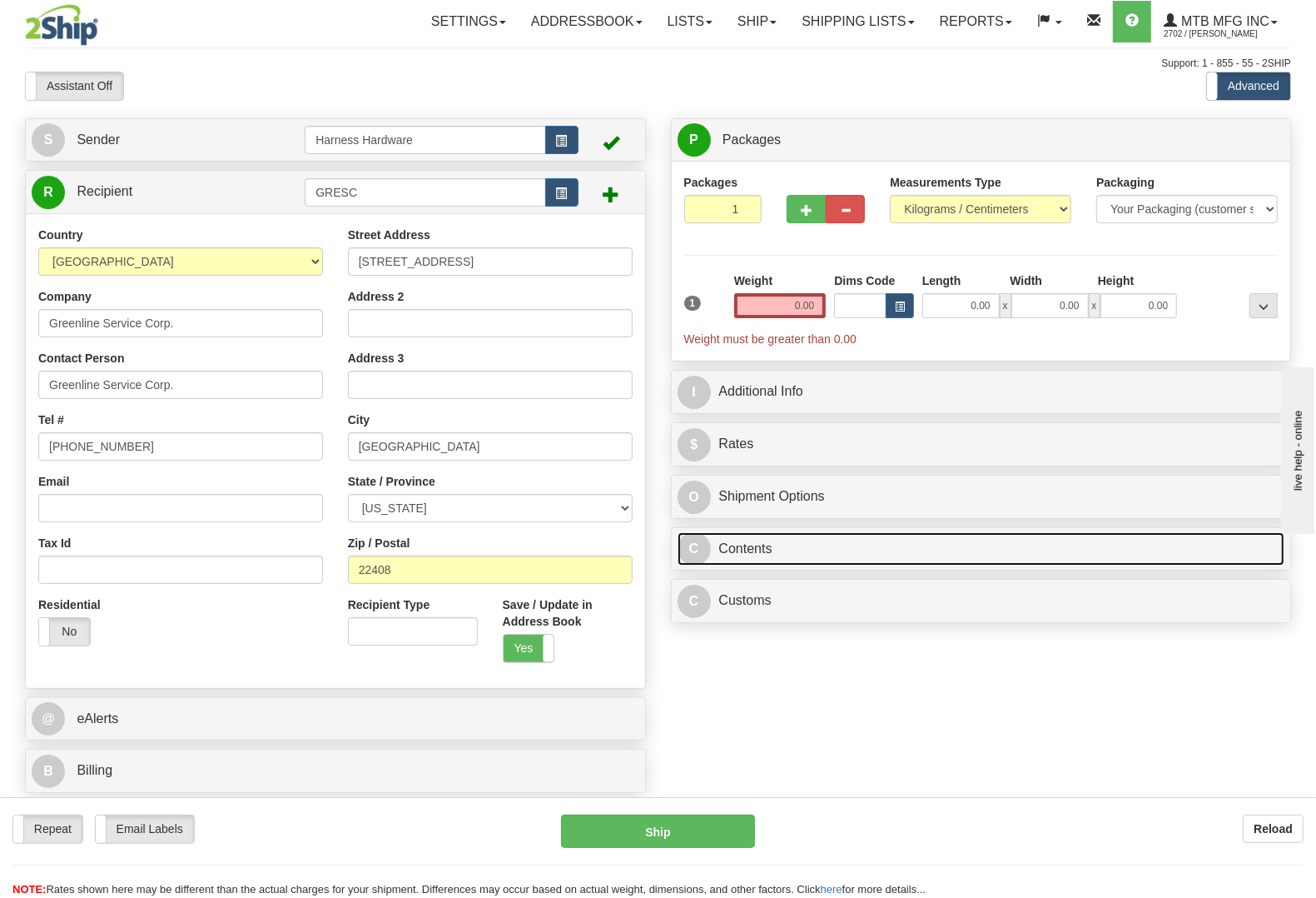
click at [791, 555] on link "C Contents" at bounding box center [981, 549] width 608 height 34
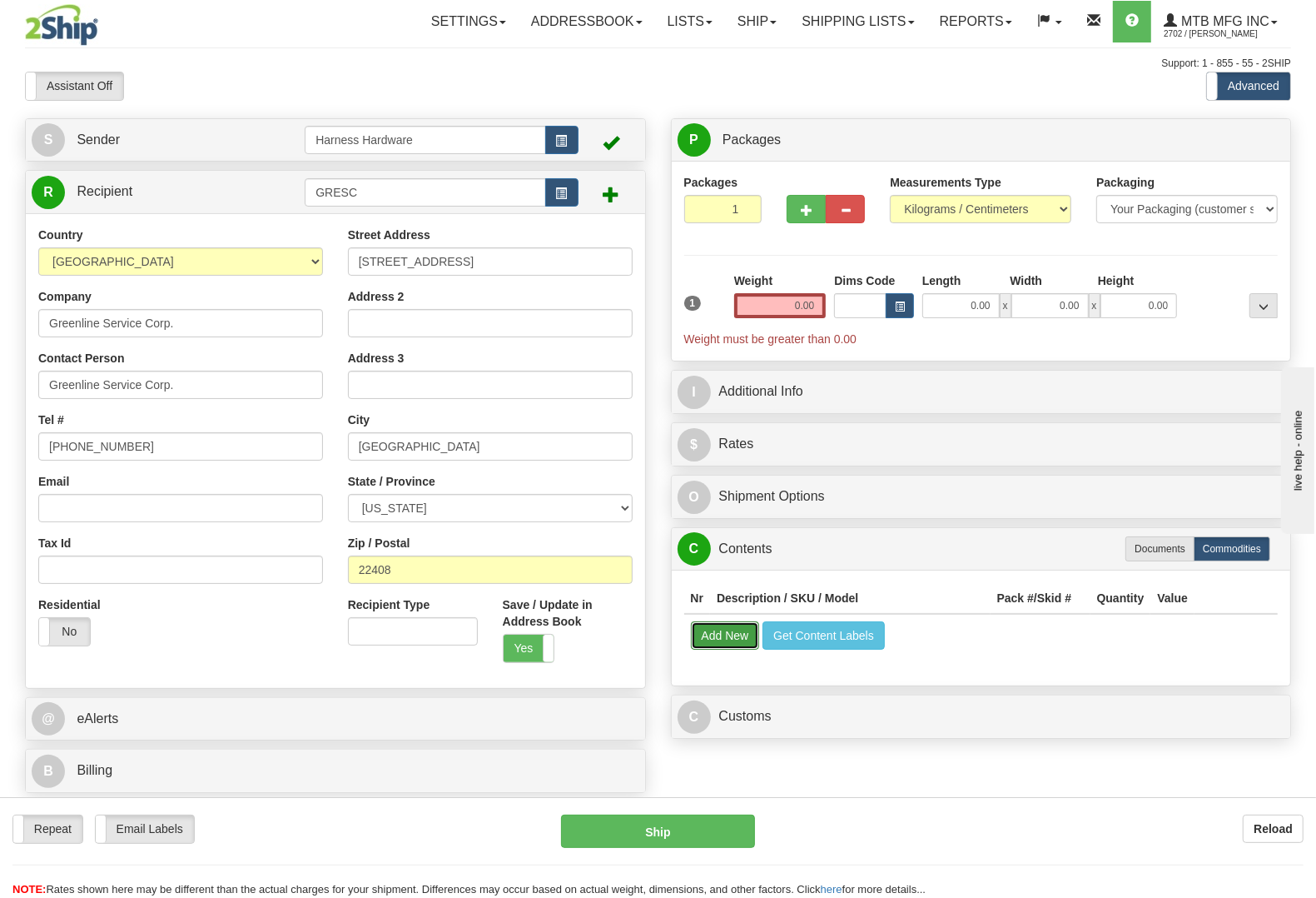
click at [742, 633] on button "Add New" at bounding box center [725, 635] width 69 height 29
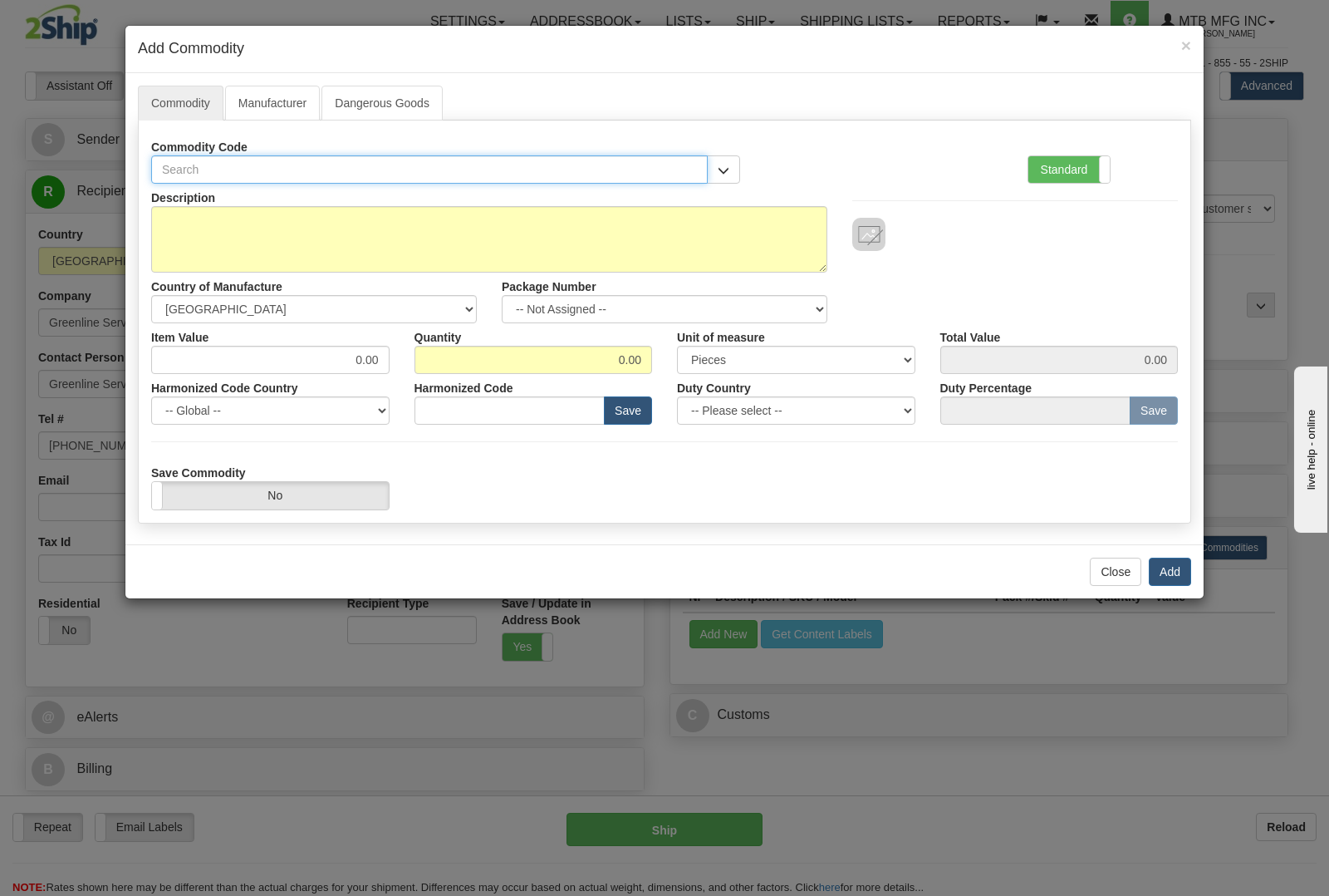
click at [439, 172] on input "text" at bounding box center [429, 169] width 557 height 29
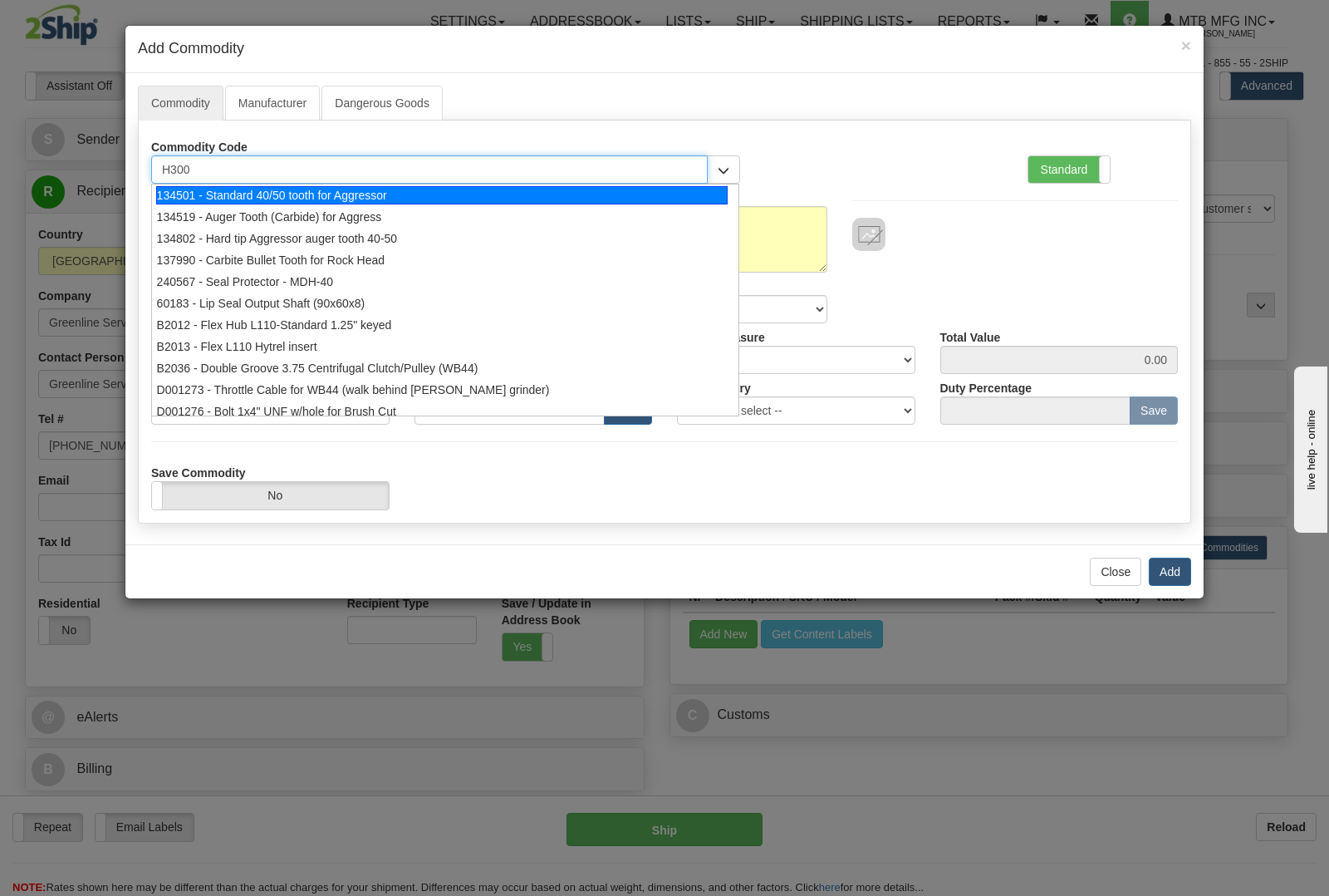
type input "H3000"
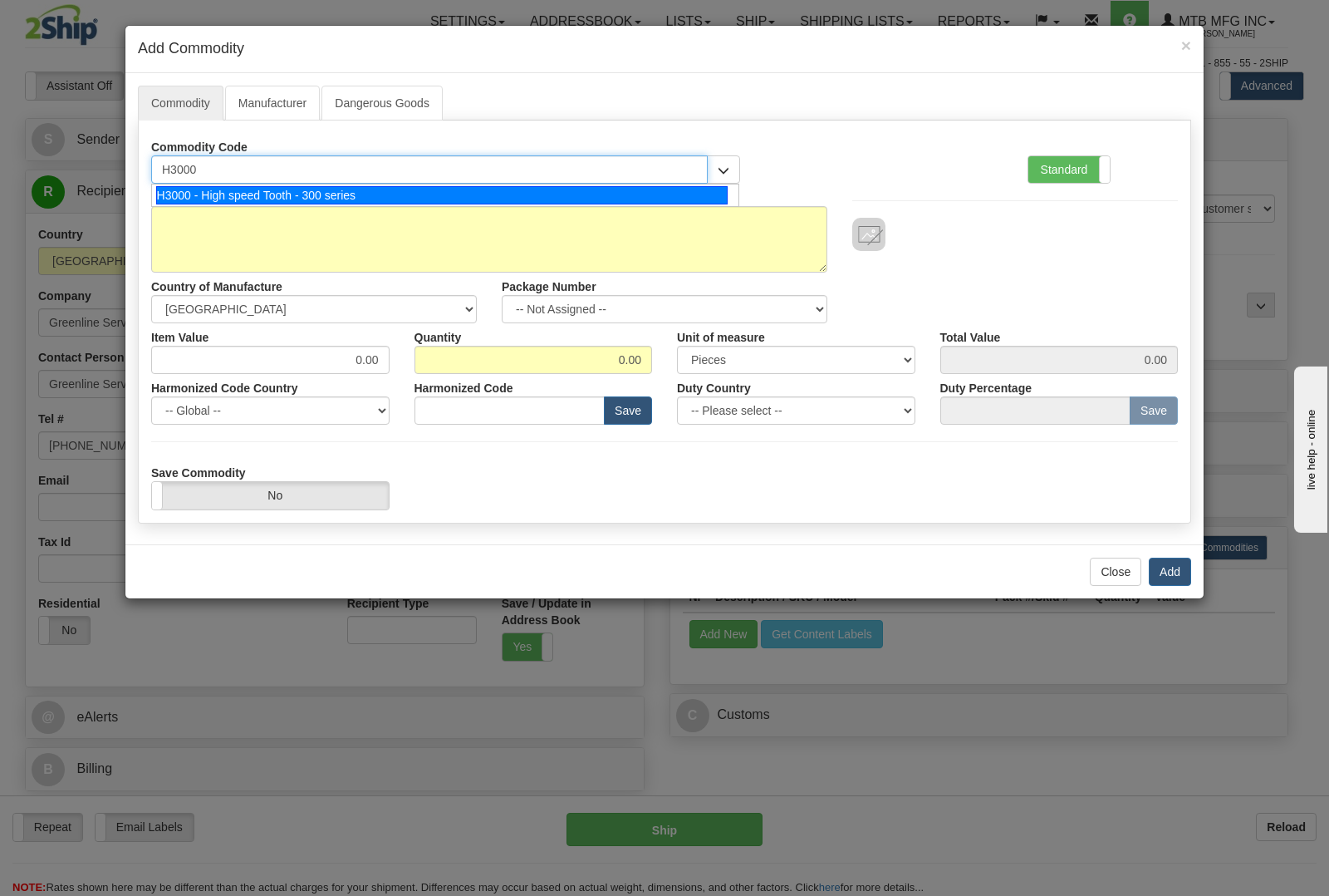
click at [428, 188] on div "H3000 - High speed Tooth - 300 series" at bounding box center [442, 195] width 573 height 18
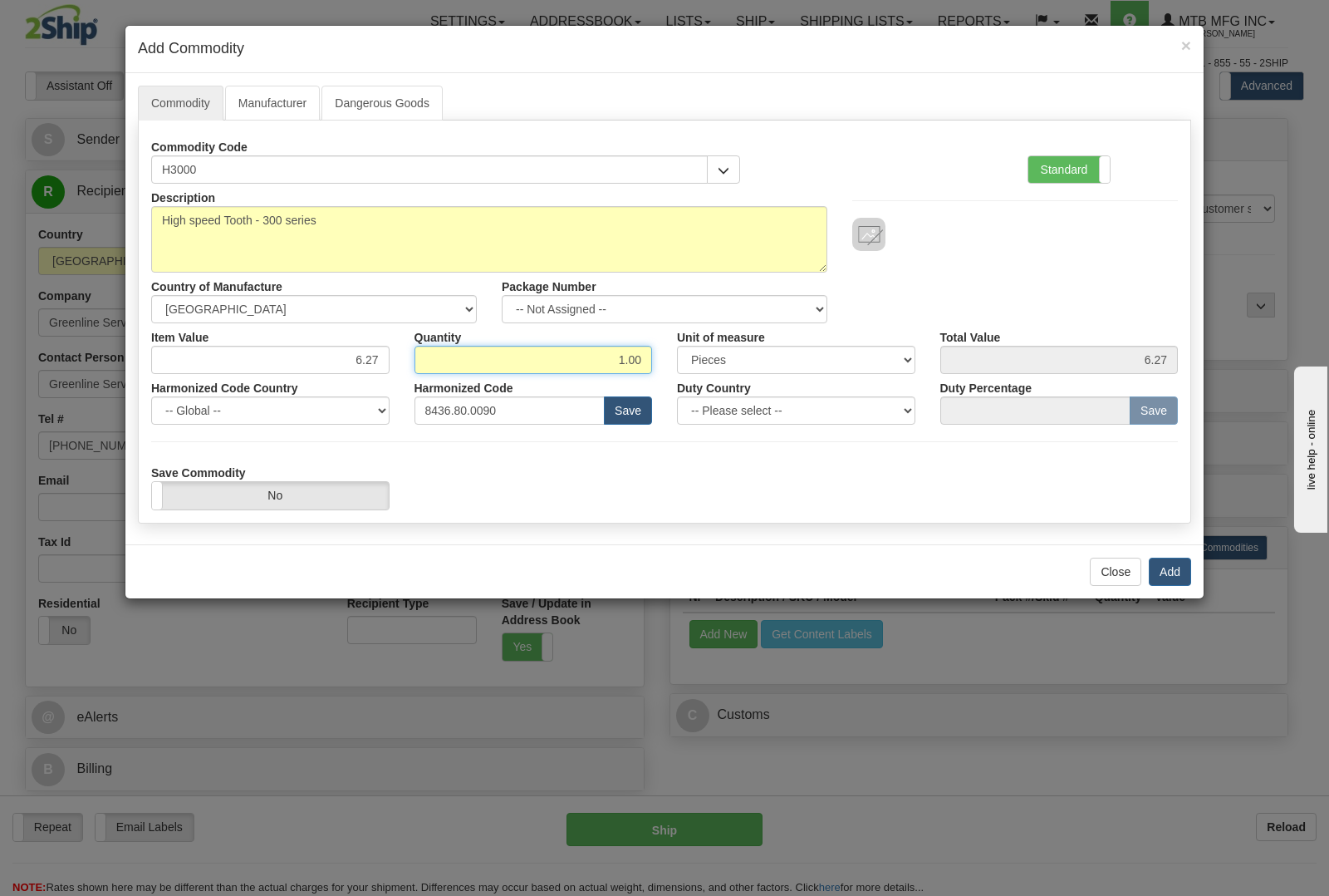
drag, startPoint x: 599, startPoint y: 361, endPoint x: 841, endPoint y: 400, distance: 245.1
click at [839, 404] on div "Description High speed Tooth - 300 series Country of Manufacture -- Unknown -- …" at bounding box center [665, 346] width 1027 height 326
type input "3"
click at [1176, 565] on button "Add" at bounding box center [1170, 571] width 42 height 29
type input "18.81"
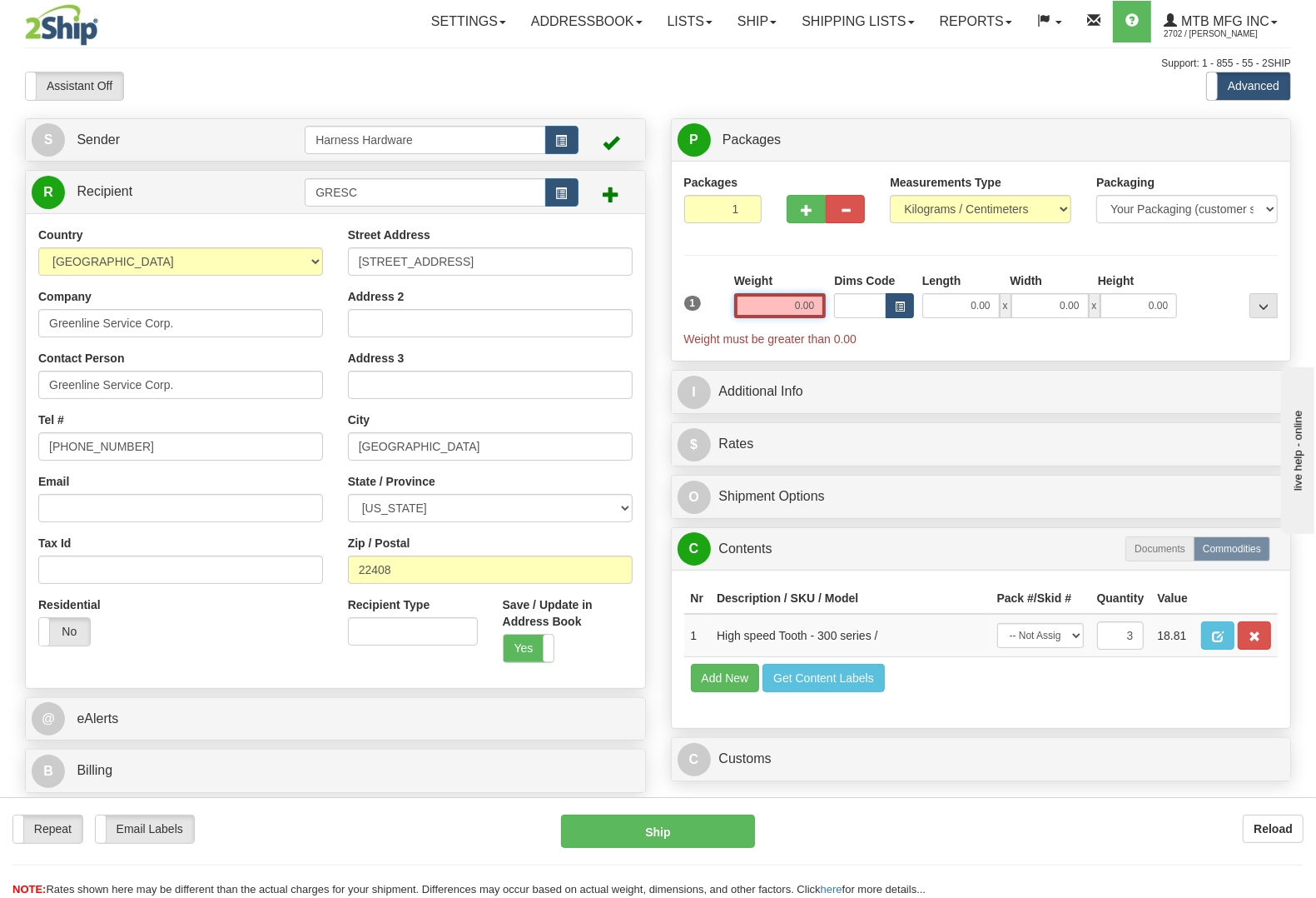
drag, startPoint x: 748, startPoint y: 315, endPoint x: 906, endPoint y: 318, distance: 158.0
click at [906, 318] on div "1 Weight 0.00 Dims Code 0.00" at bounding box center [981, 309] width 602 height 75
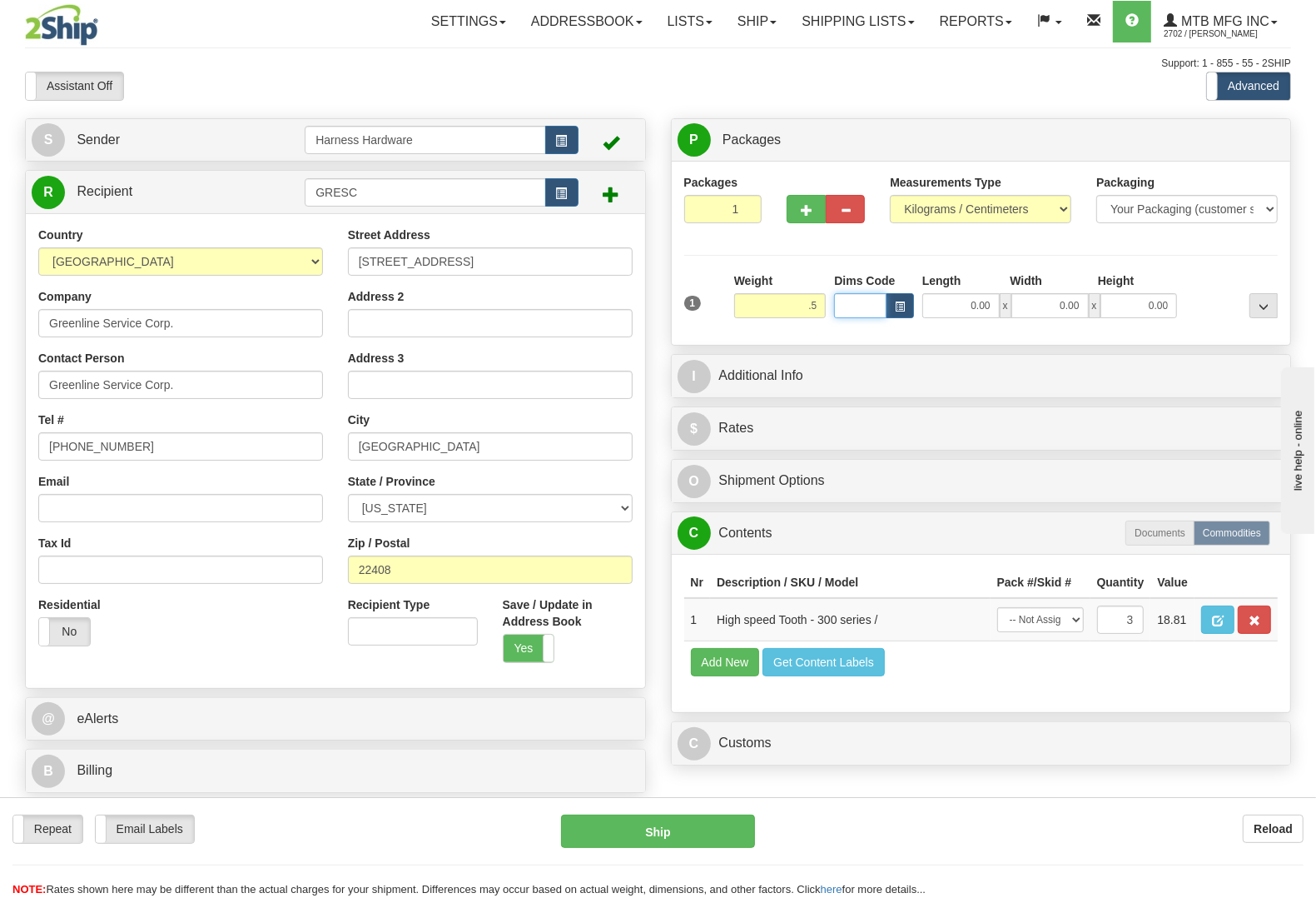
type input "0.50"
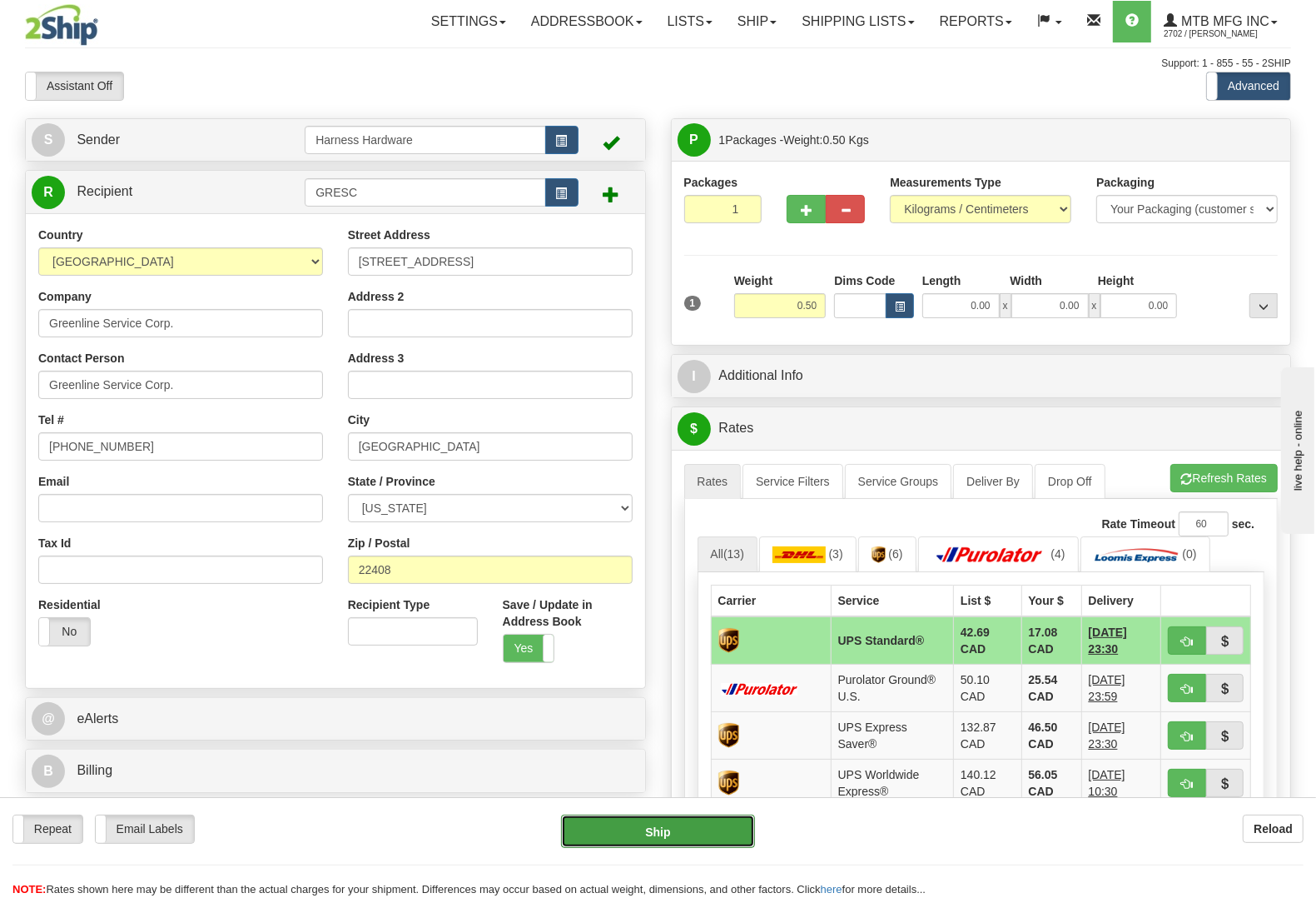
click at [682, 835] on button "Ship" at bounding box center [658, 831] width 194 height 33
type input "11"
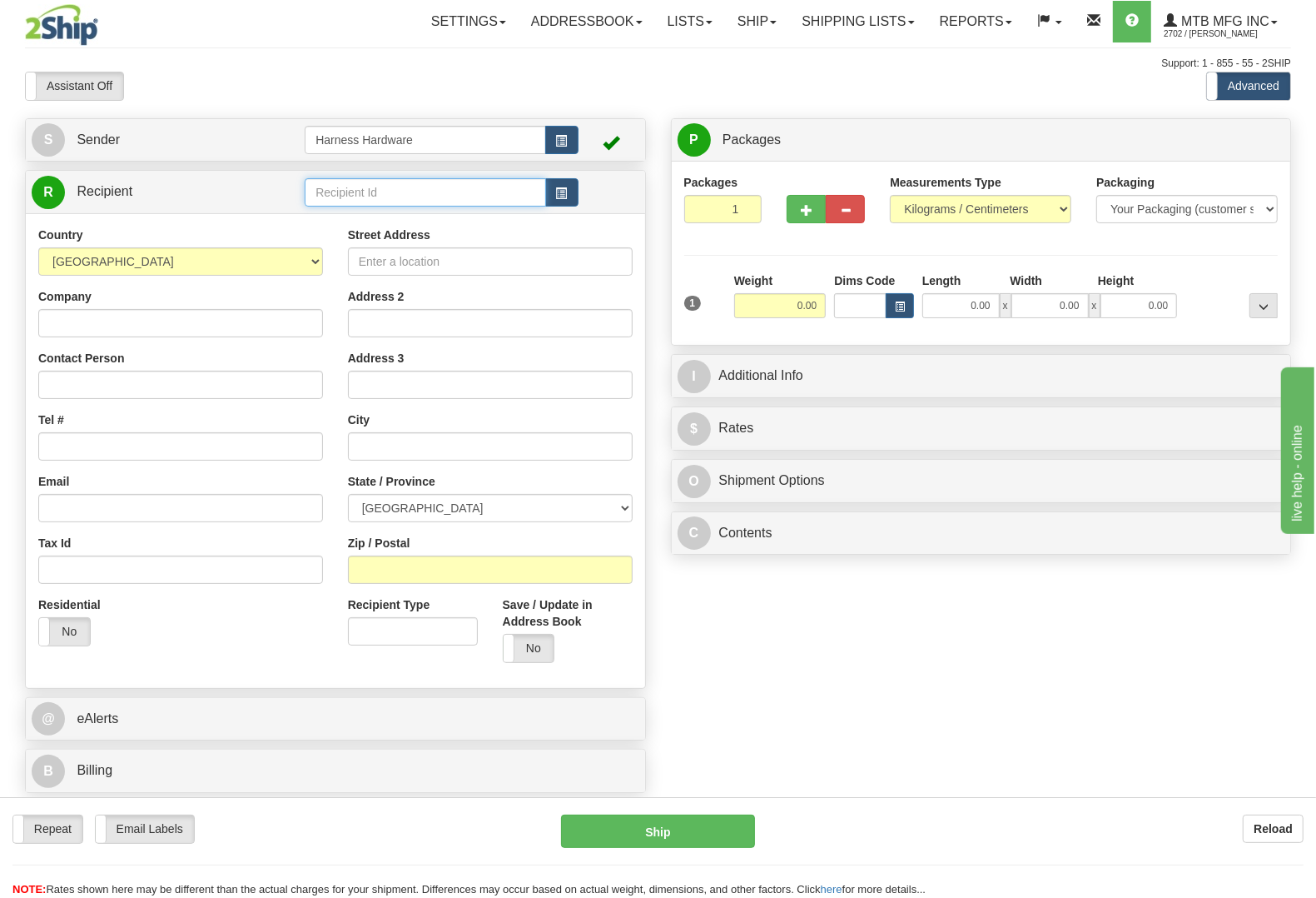
click at [335, 189] on input "text" at bounding box center [425, 192] width 241 height 29
type input "RICP"
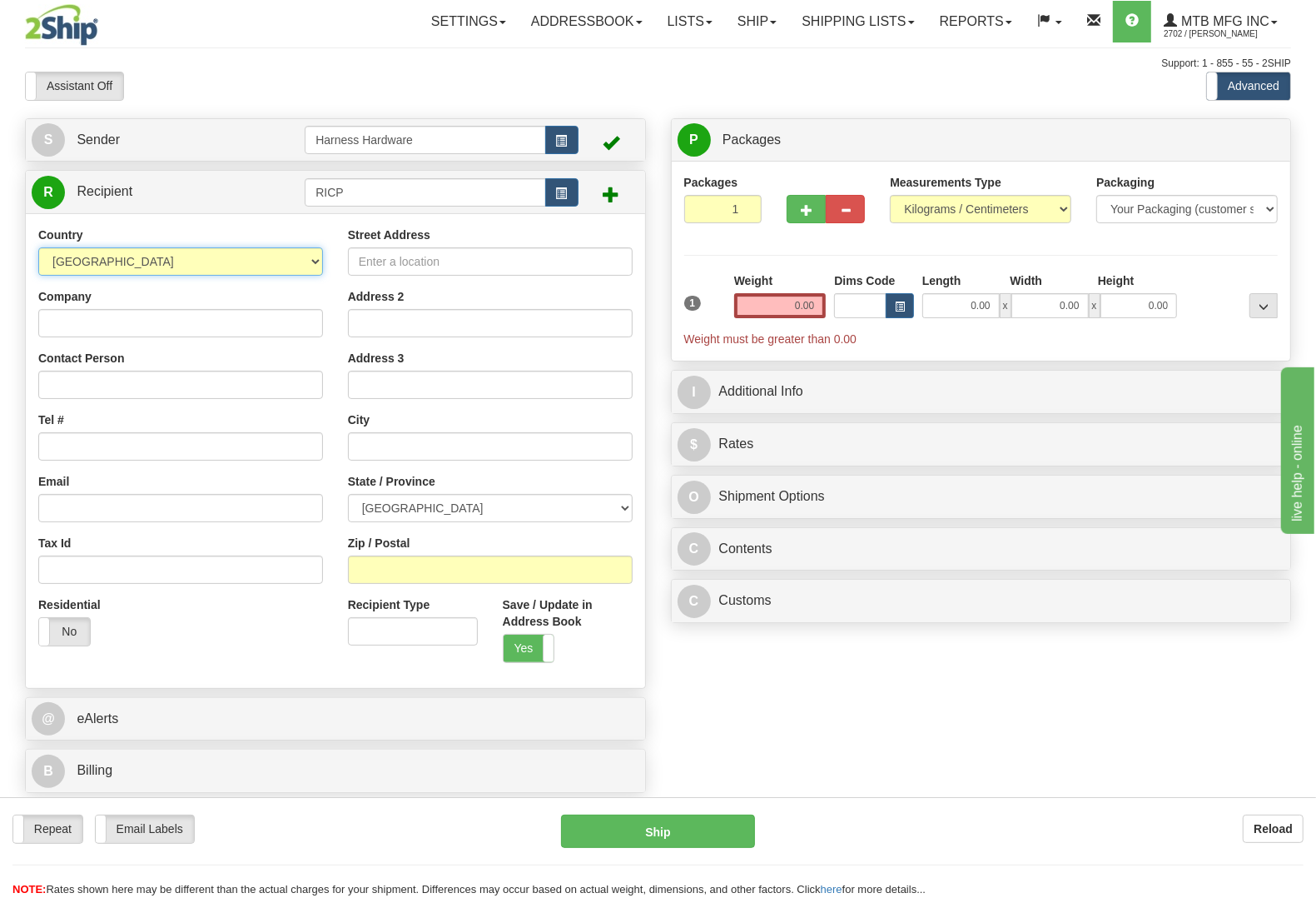
select select "US"
click at [96, 326] on input "Company" at bounding box center [180, 323] width 285 height 29
paste input "RICH POTTER"
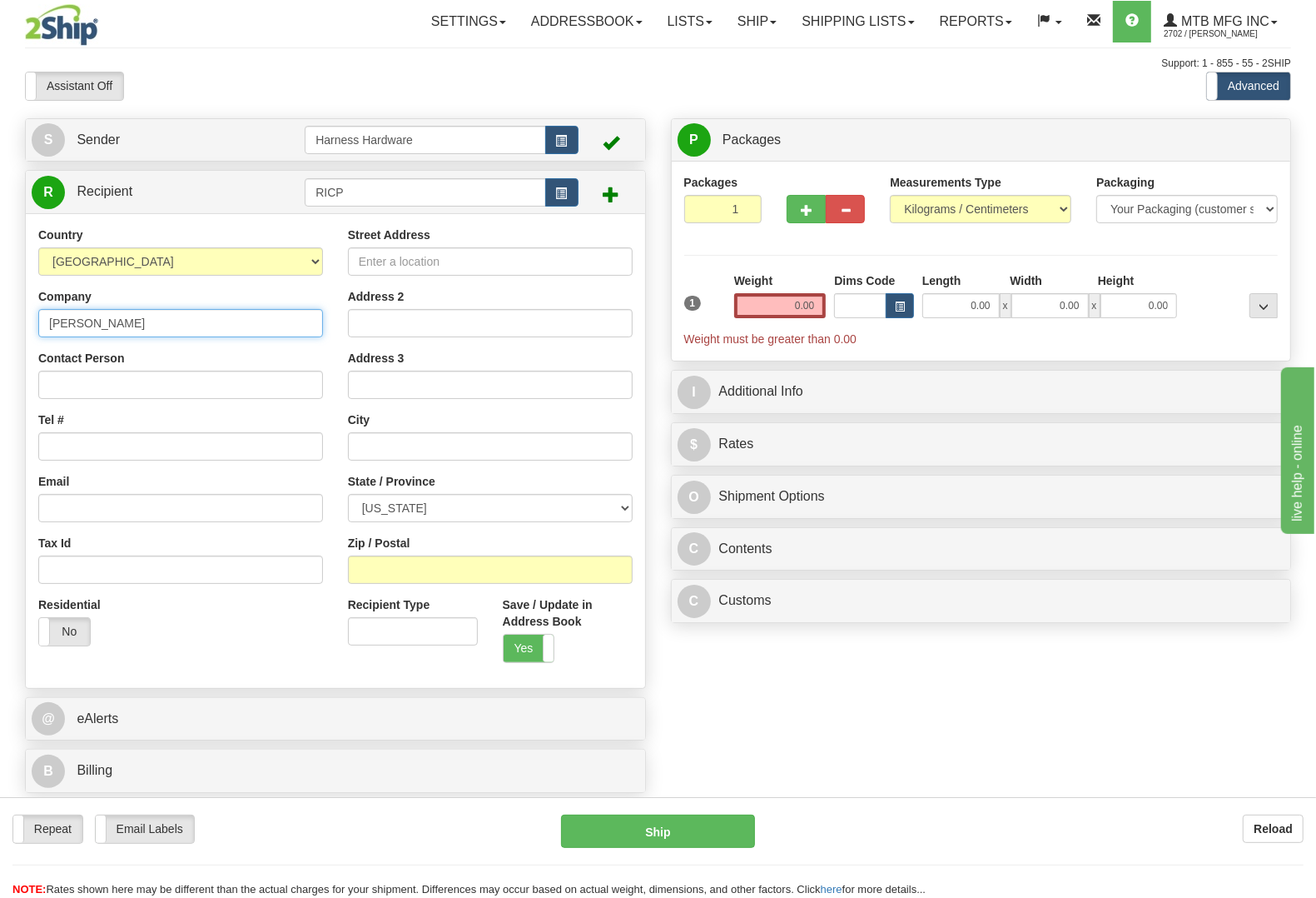
type input "RICH POTTER"
paste input "RICH POTTER"
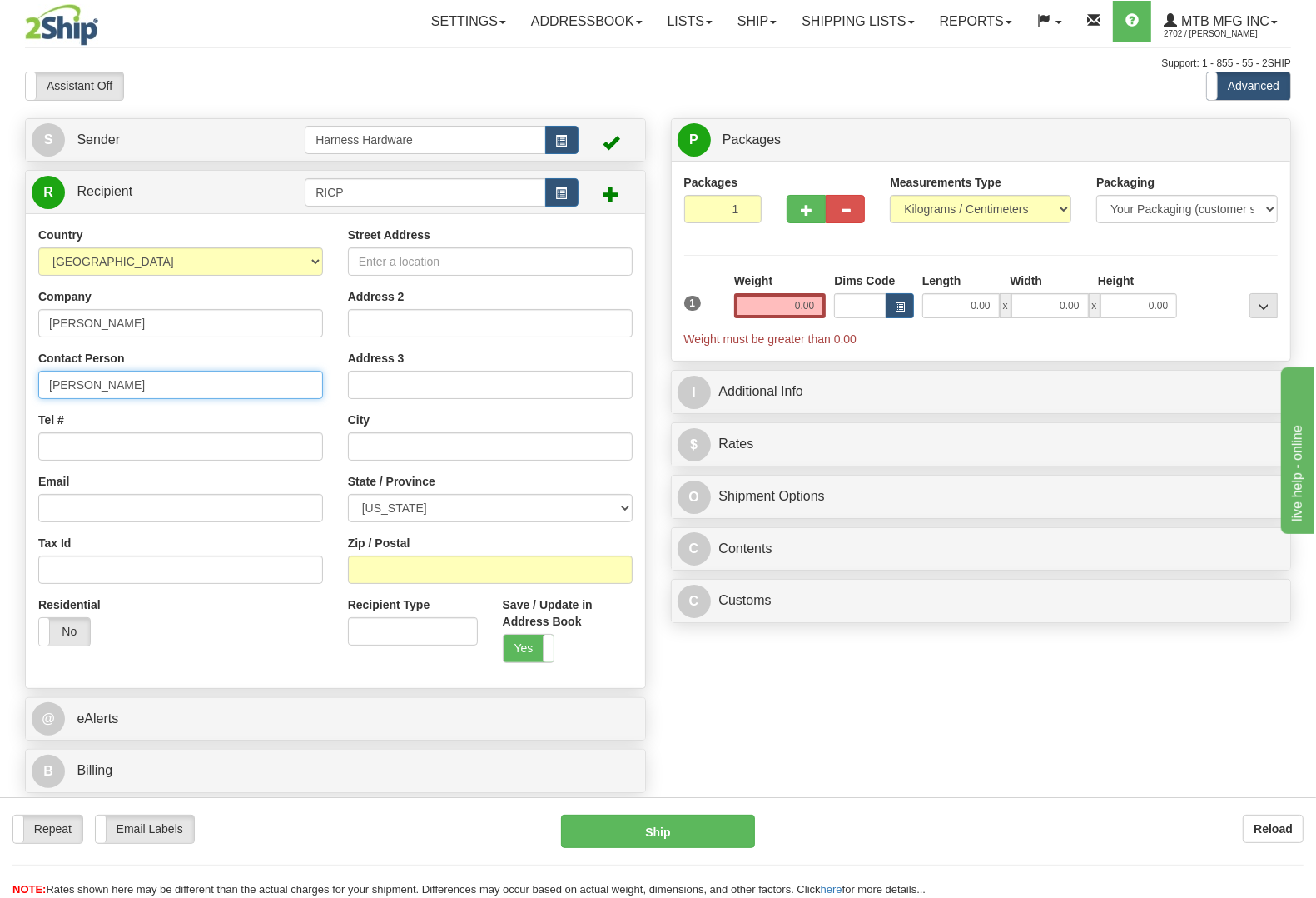
type input "RICH POTTER"
click at [101, 447] on input "Tel #" at bounding box center [180, 446] width 285 height 29
paste input "(814) 495 5679"
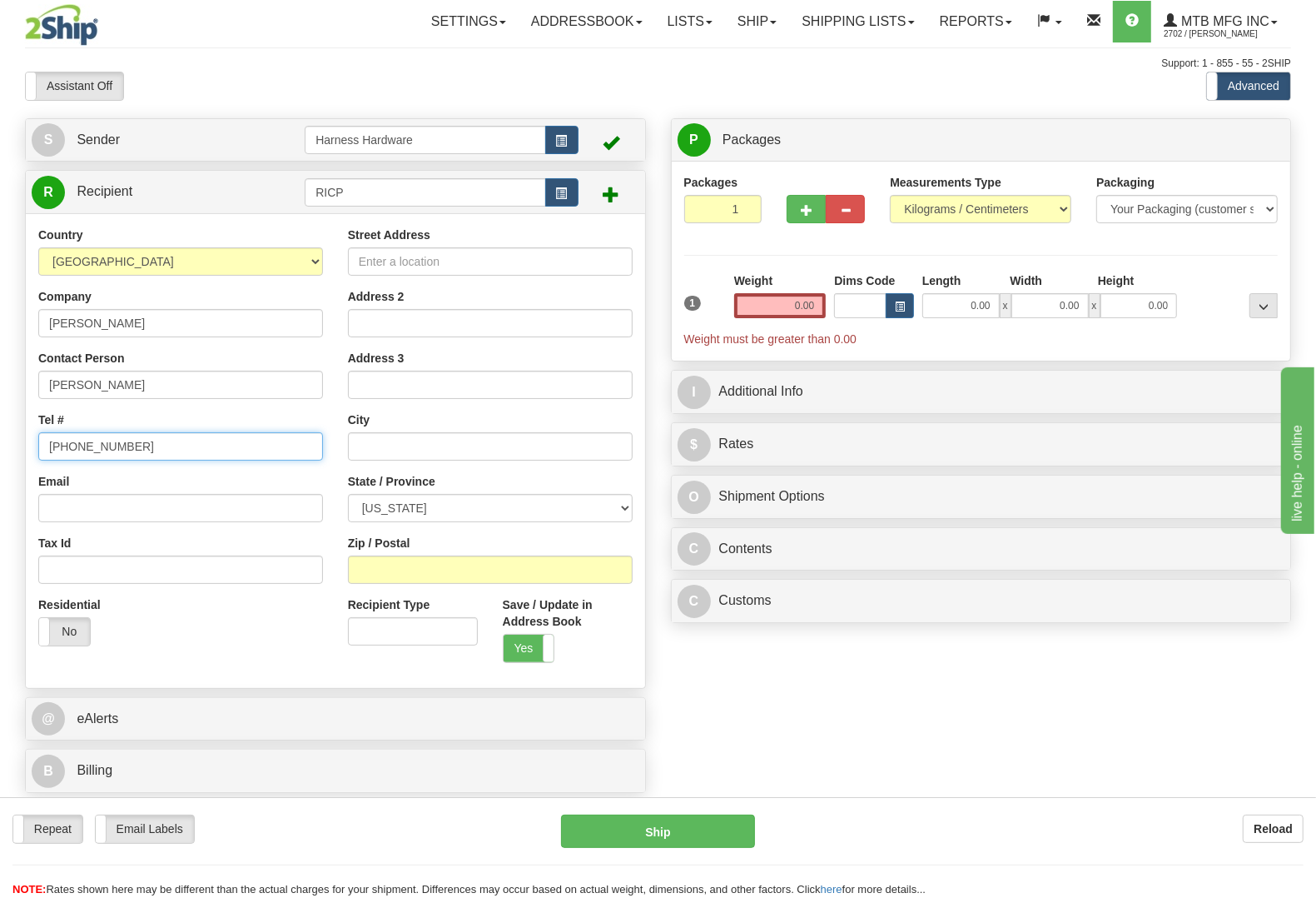
type input "(814) 495 5679"
click at [527, 259] on input "Street Address" at bounding box center [490, 261] width 285 height 29
paste input "1659 Railroad Street"
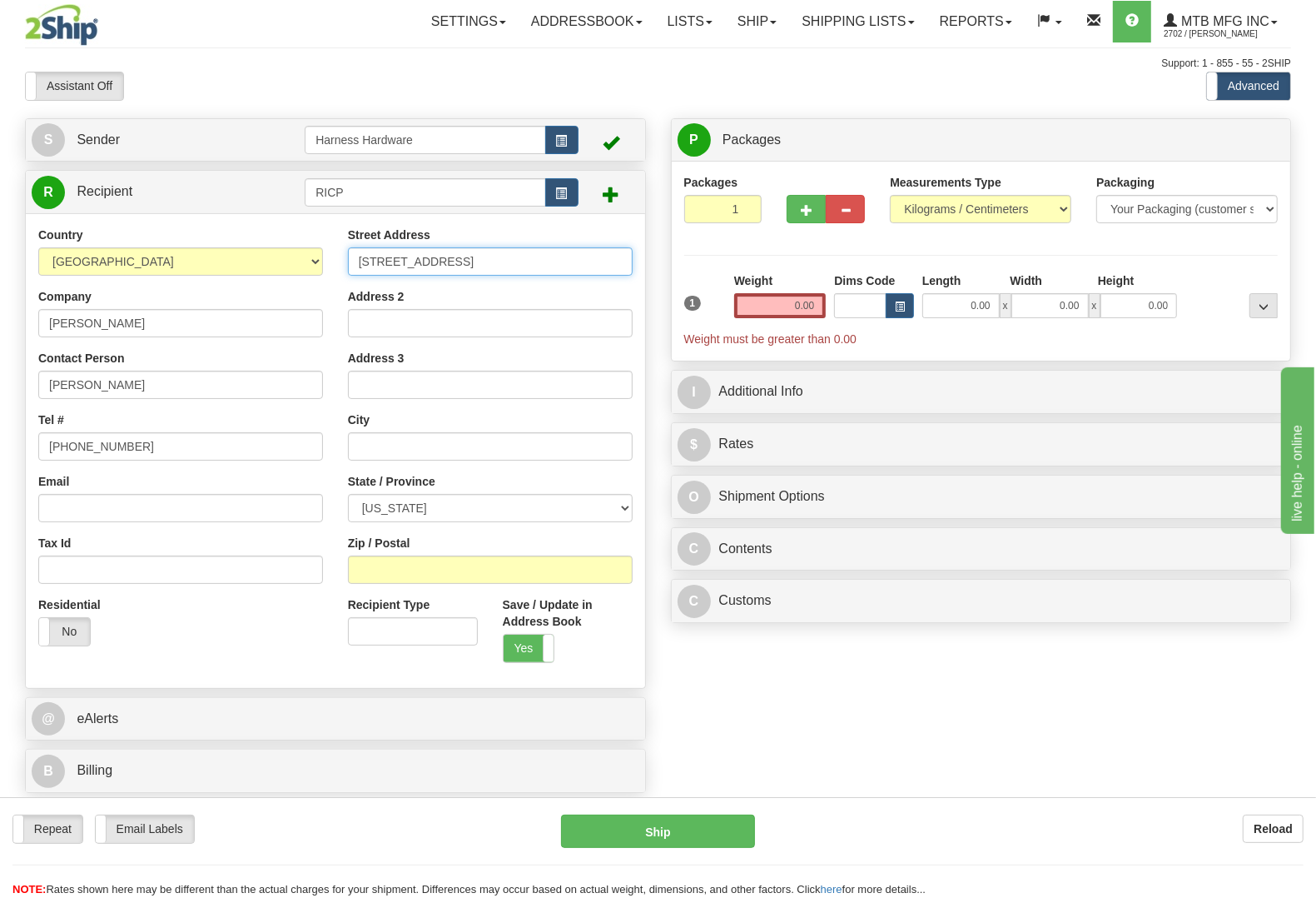
type input "1659 Railroad Street"
click at [409, 575] on input "Zip / Postal" at bounding box center [490, 569] width 285 height 29
paste input "15958"
type input "15958"
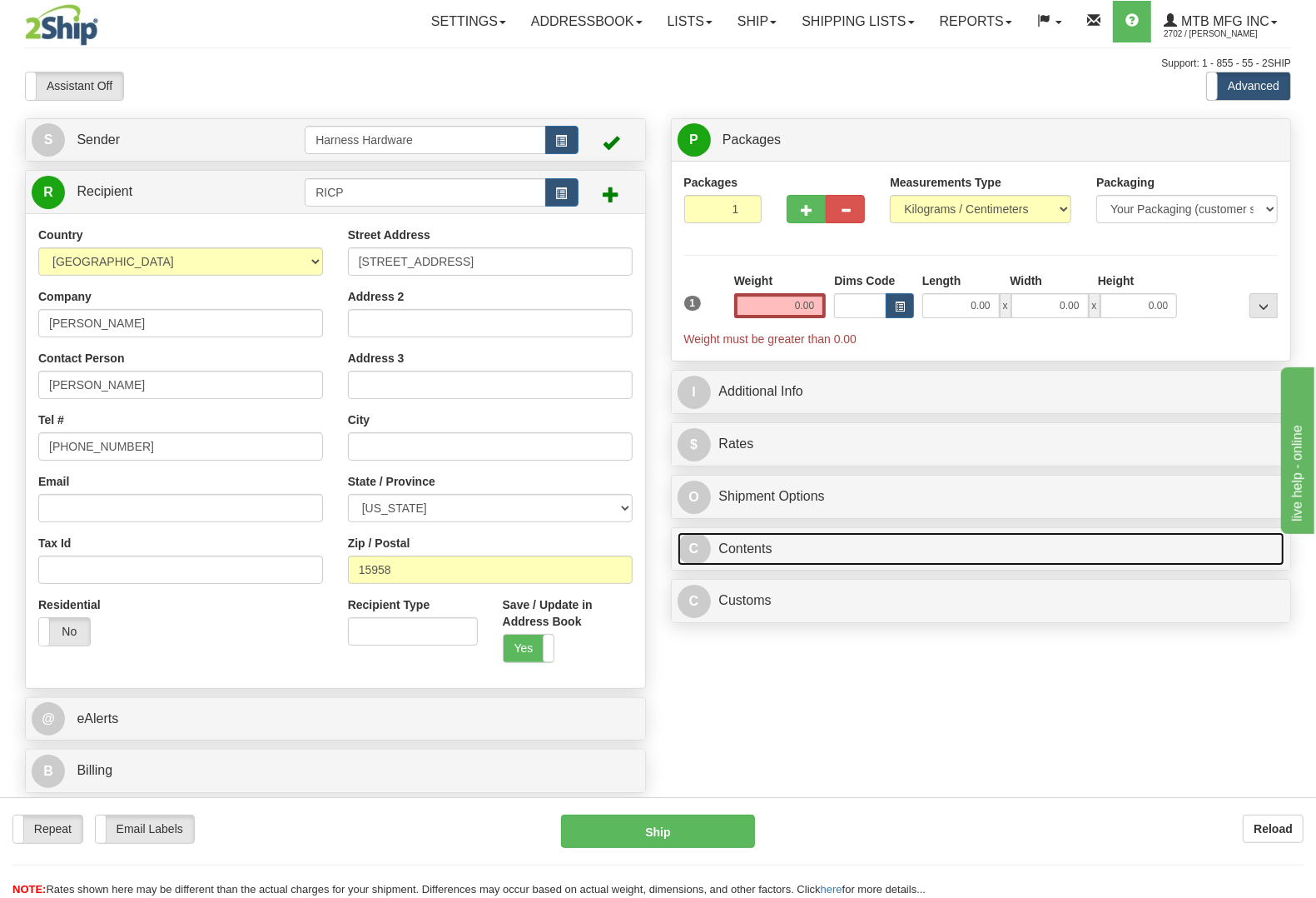
click at [805, 562] on link "C Contents" at bounding box center [981, 549] width 608 height 34
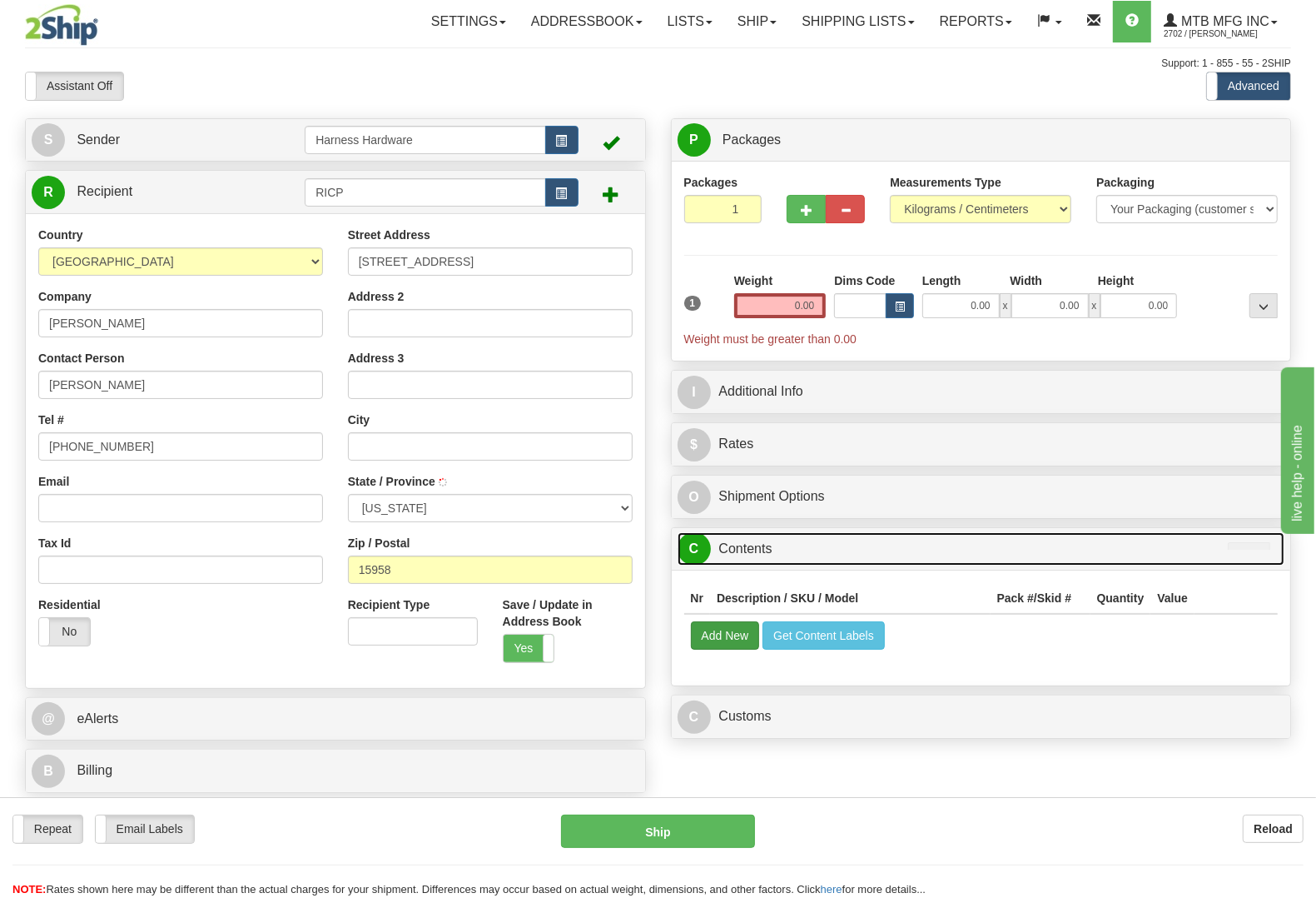
type input "SUMMERHILL"
select select "PA"
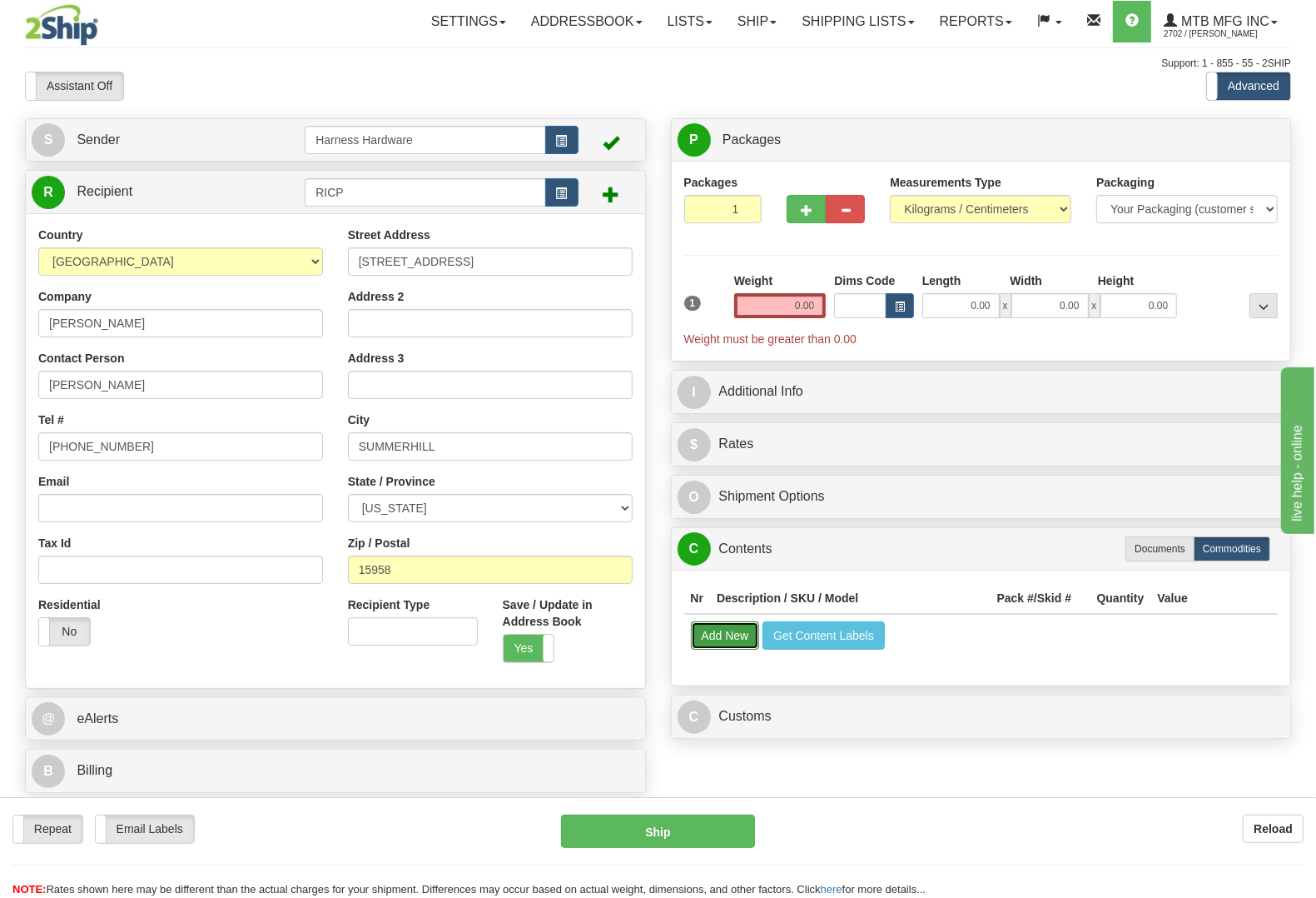
click at [729, 633] on button "Add New" at bounding box center [725, 635] width 69 height 29
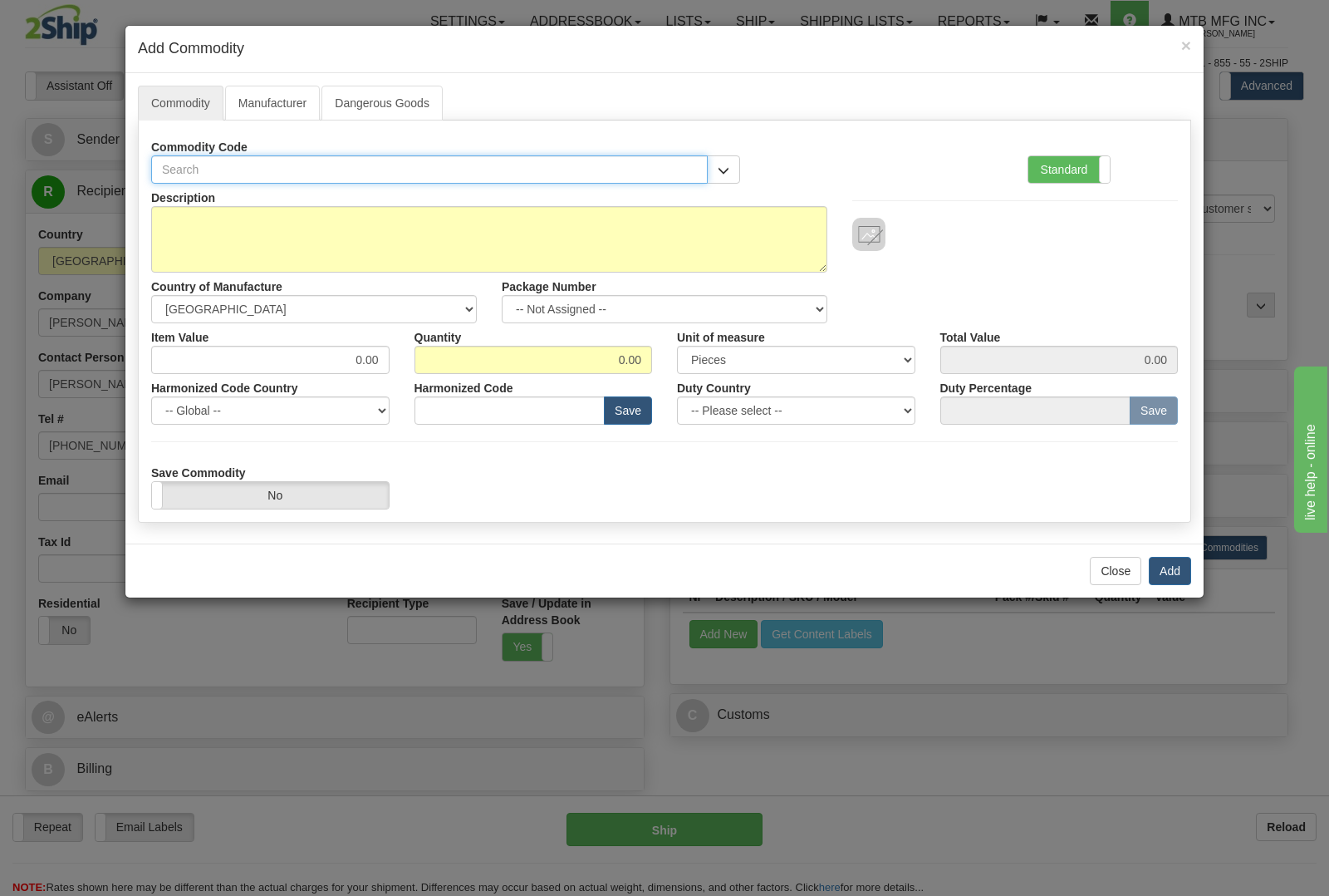
click at [270, 161] on input "text" at bounding box center [429, 169] width 557 height 29
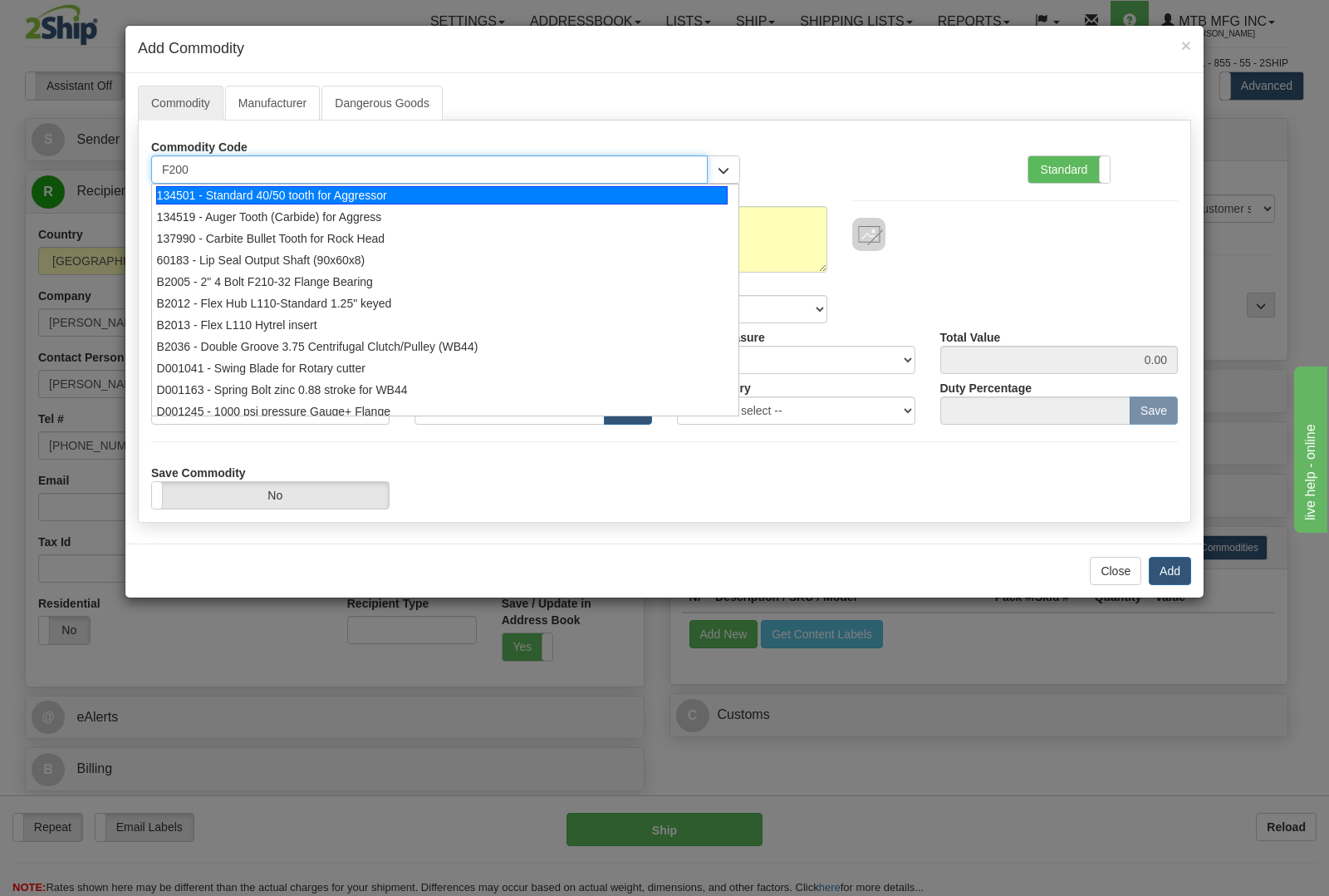
type input "F2000"
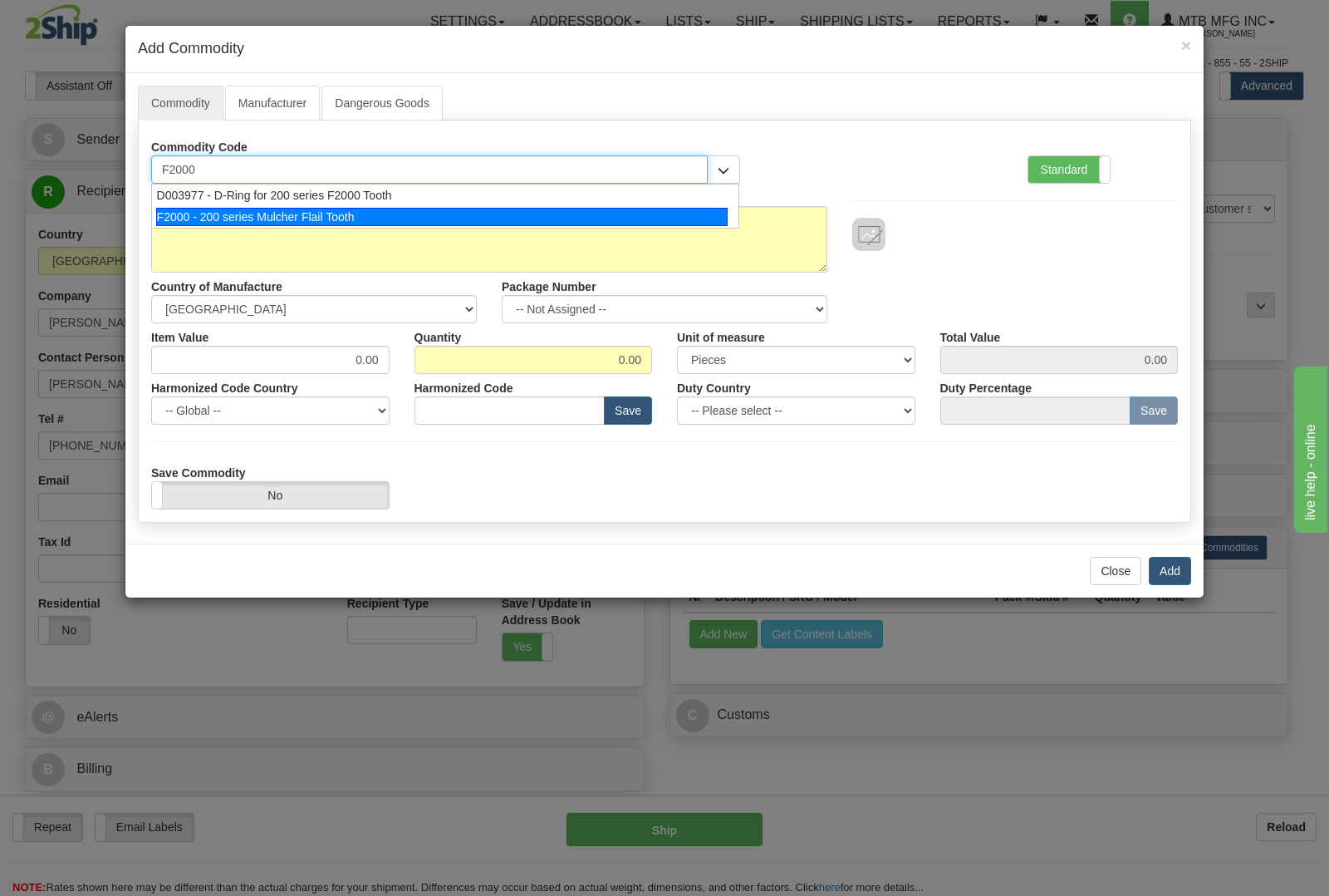
click at [280, 212] on div "F2000 - 200 series Mulcher Flail Tooth" at bounding box center [442, 217] width 573 height 18
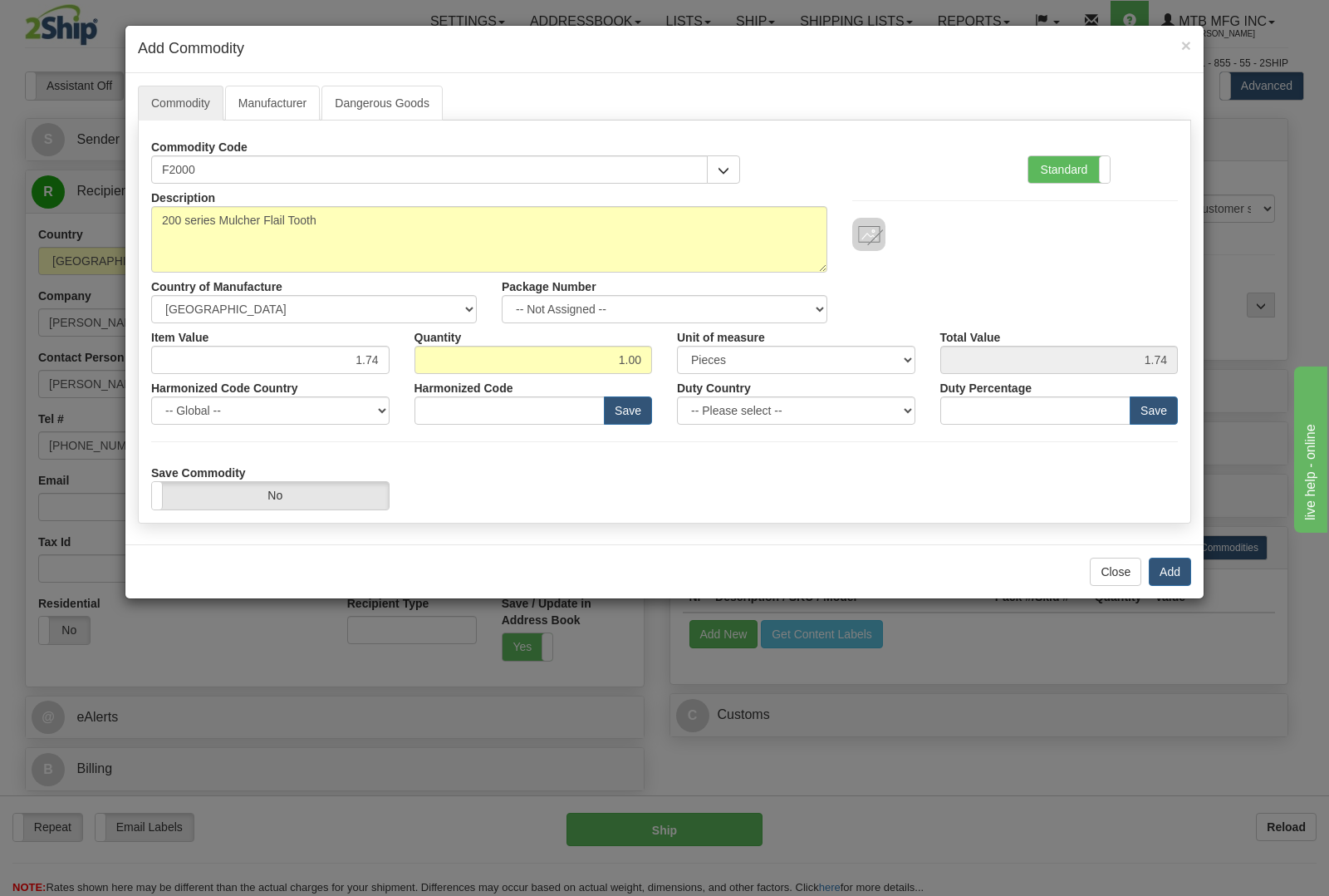
type input "8436.99.0029"
drag, startPoint x: 270, startPoint y: 339, endPoint x: 451, endPoint y: 349, distance: 181.3
click at [433, 353] on div "Item Value 1.74 Quantity 1.00 Unit of measure 3 Thousand Square Inches Adjustme…" at bounding box center [664, 348] width 1052 height 51
drag, startPoint x: 610, startPoint y: 381, endPoint x: 620, endPoint y: 371, distance: 14.1
click at [615, 379] on div "Harmonized Code 8436.99.0029 Save" at bounding box center [533, 399] width 263 height 51
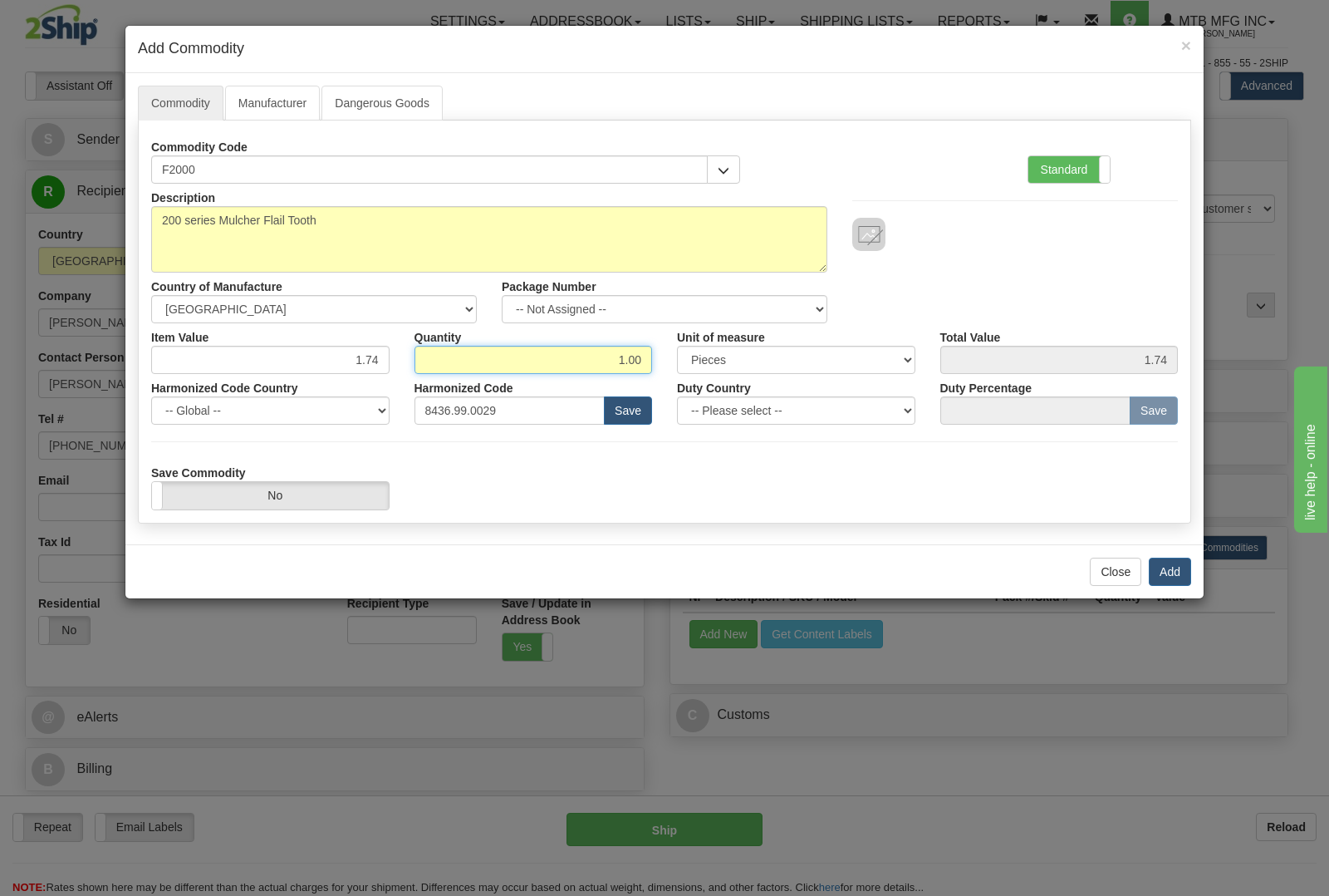
drag, startPoint x: 599, startPoint y: 368, endPoint x: 717, endPoint y: 370, distance: 118.0
click at [717, 370] on div "Item Value 1.74 Quantity 1.00 Unit of measure 3 Thousand Square Inches Adjustme…" at bounding box center [664, 348] width 1052 height 51
type input "38"
type input "66.12"
click at [1184, 572] on button "Add" at bounding box center [1170, 571] width 42 height 29
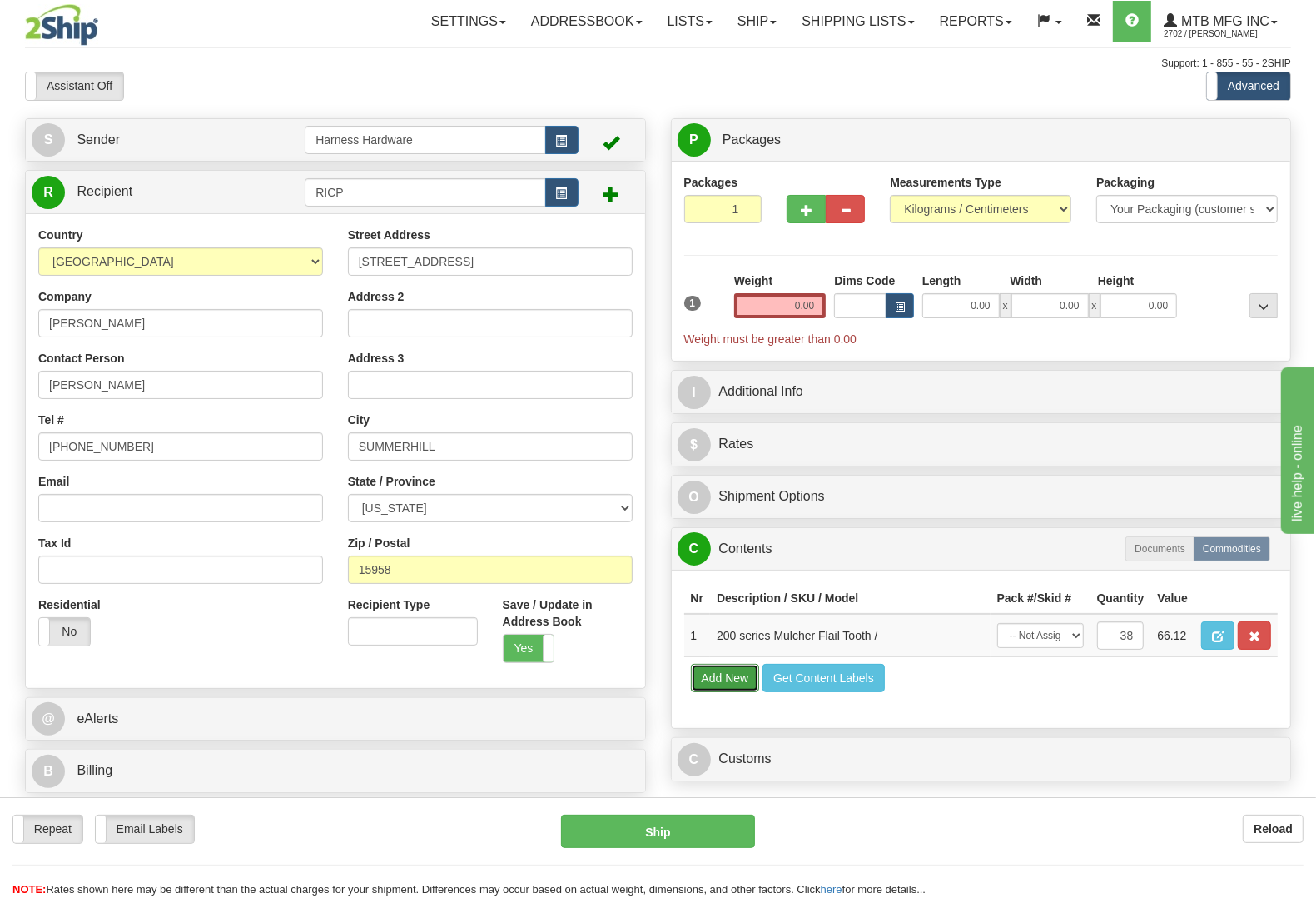
click at [735, 692] on button "Add New" at bounding box center [725, 678] width 69 height 29
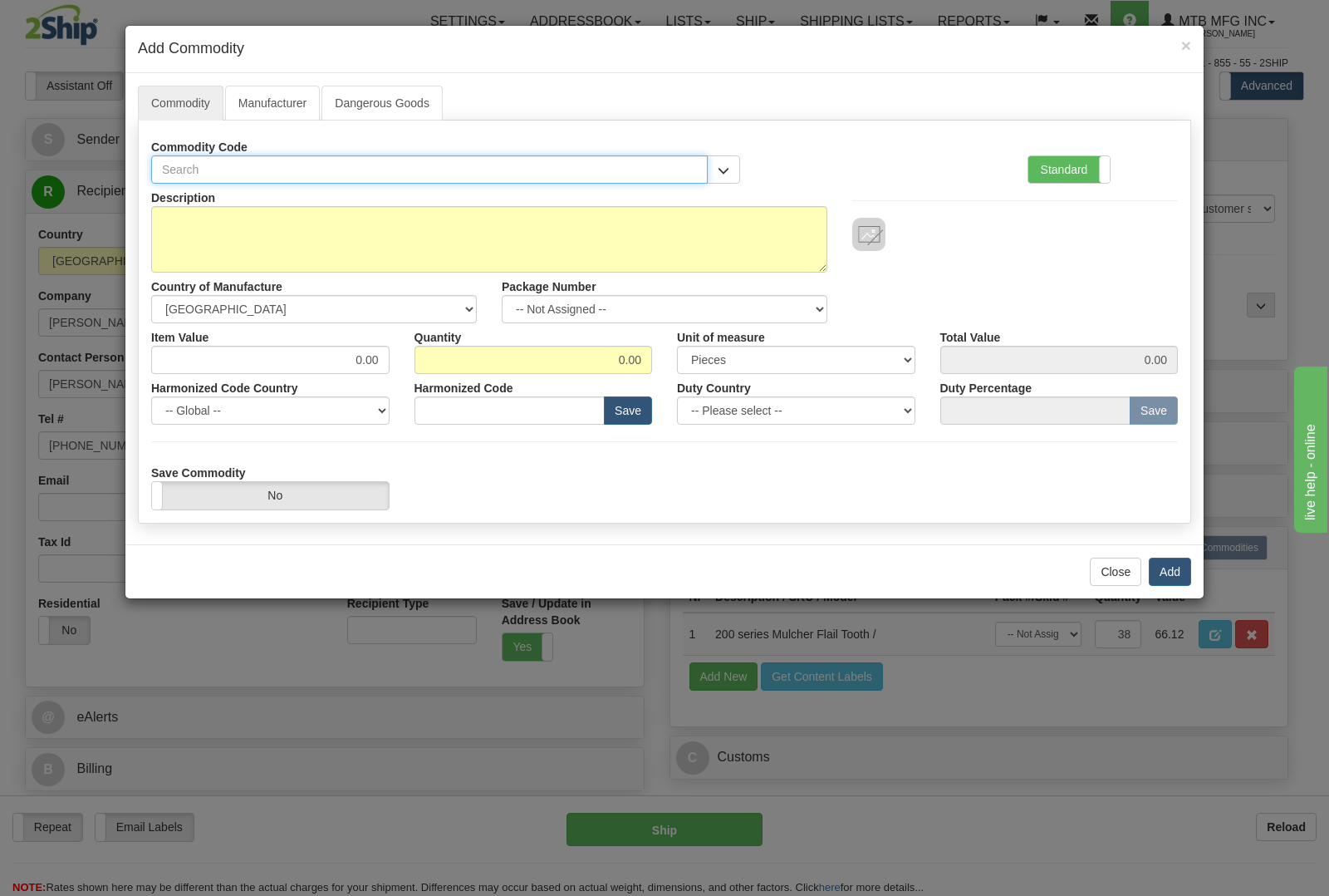
click at [408, 170] on input "text" at bounding box center [429, 169] width 557 height 29
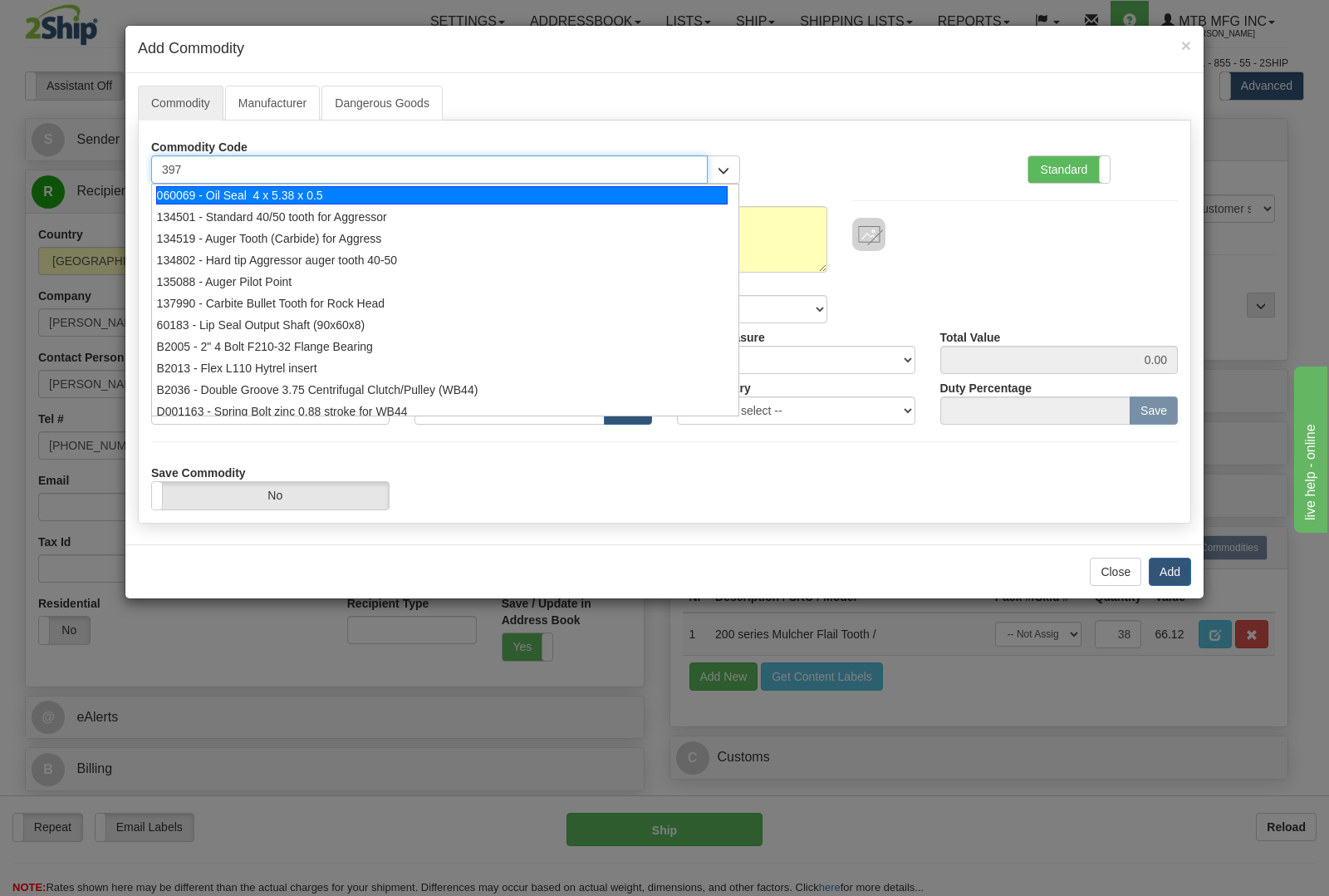
type input "3977"
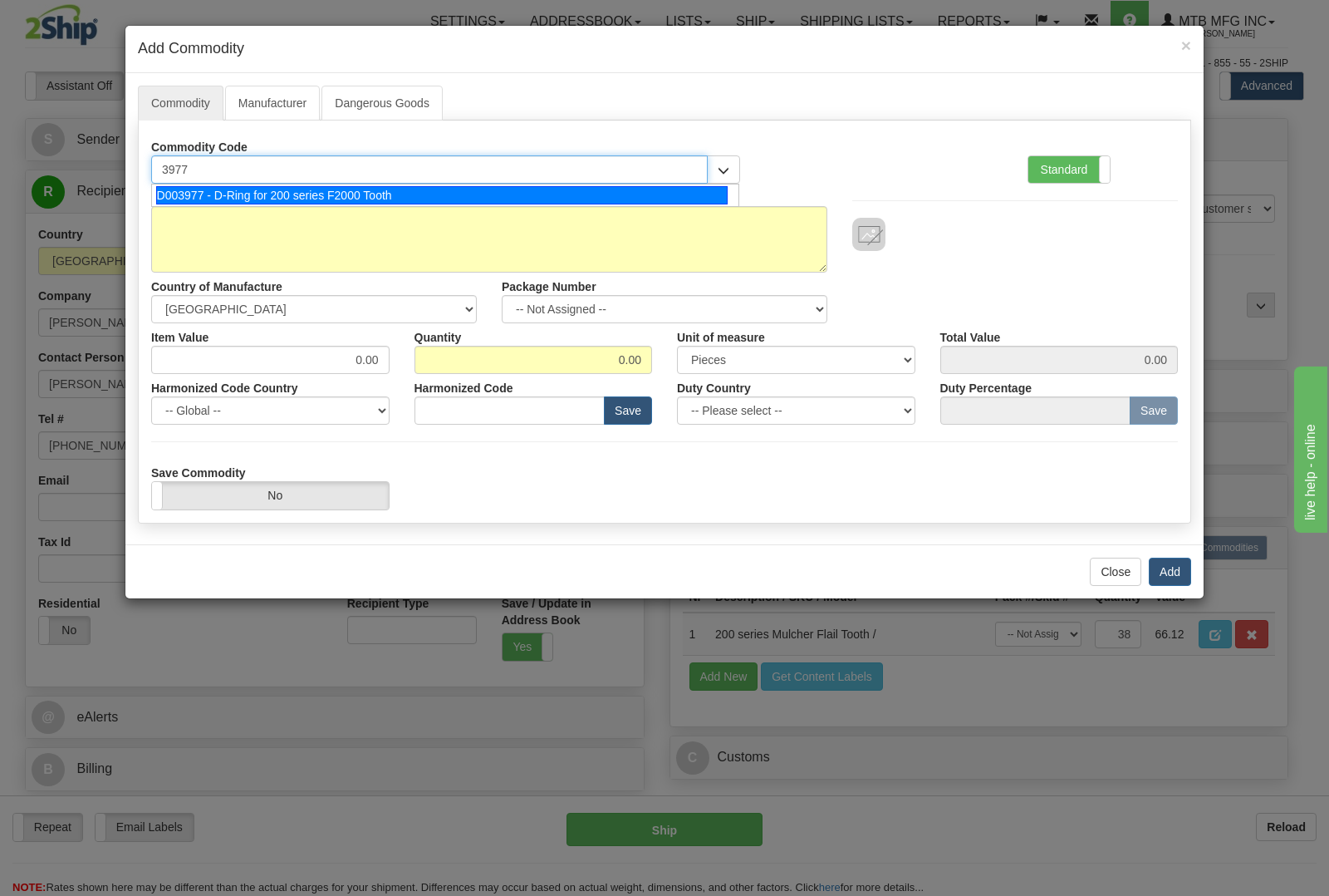
click at [384, 197] on div "D003977 - D-Ring for 200 series F2000 Tooth" at bounding box center [442, 195] width 573 height 18
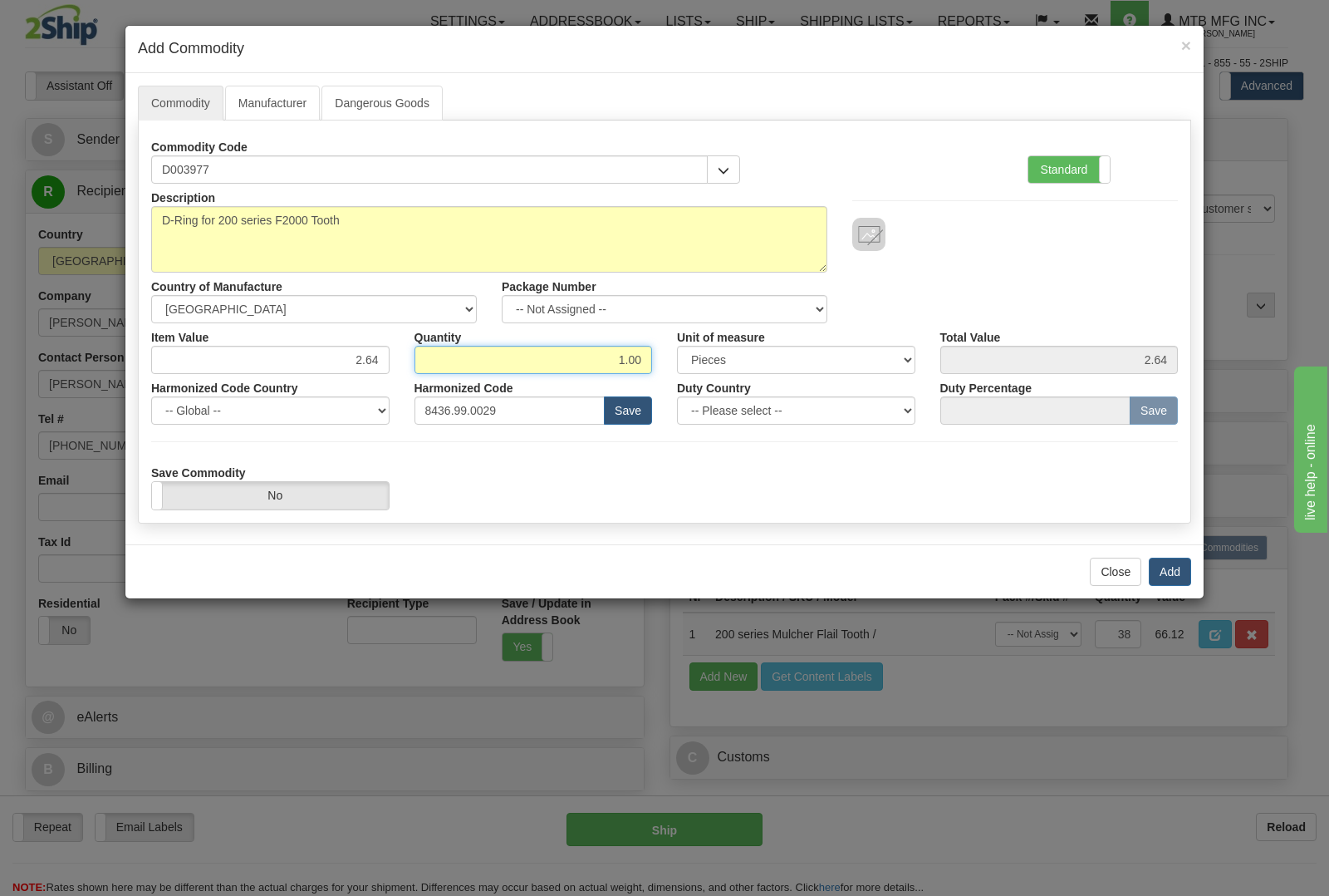
drag, startPoint x: 598, startPoint y: 349, endPoint x: 697, endPoint y: 347, distance: 99.0
click at [696, 353] on div "Item Value 2.64 Quantity 1.00 Unit of measure 3 Thousand Square Inches Adjustme…" at bounding box center [664, 348] width 1052 height 51
type input "38"
type input "100.32"
click at [1160, 572] on button "Add" at bounding box center [1170, 571] width 42 height 29
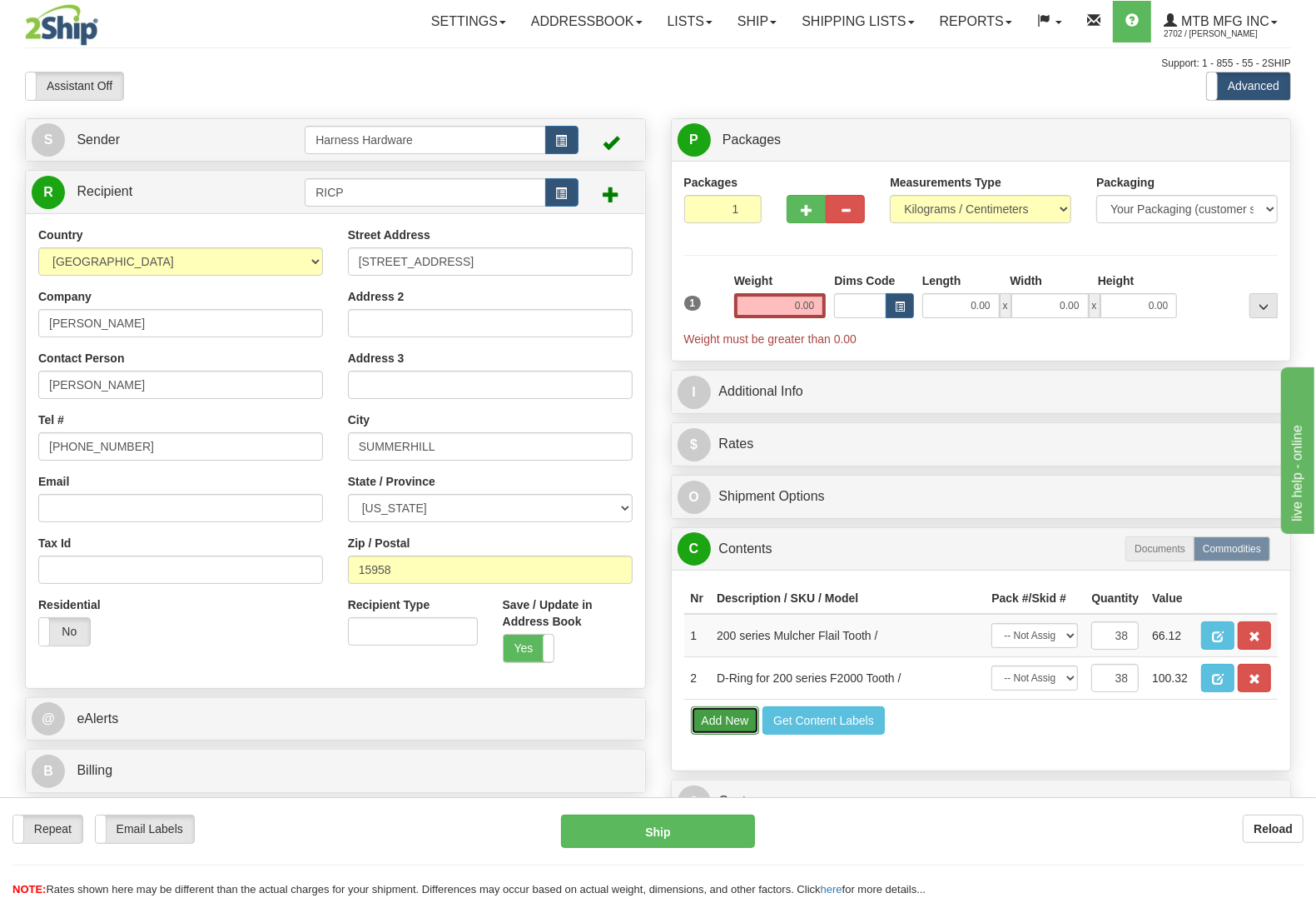
click at [718, 734] on button "Add New" at bounding box center [725, 720] width 69 height 29
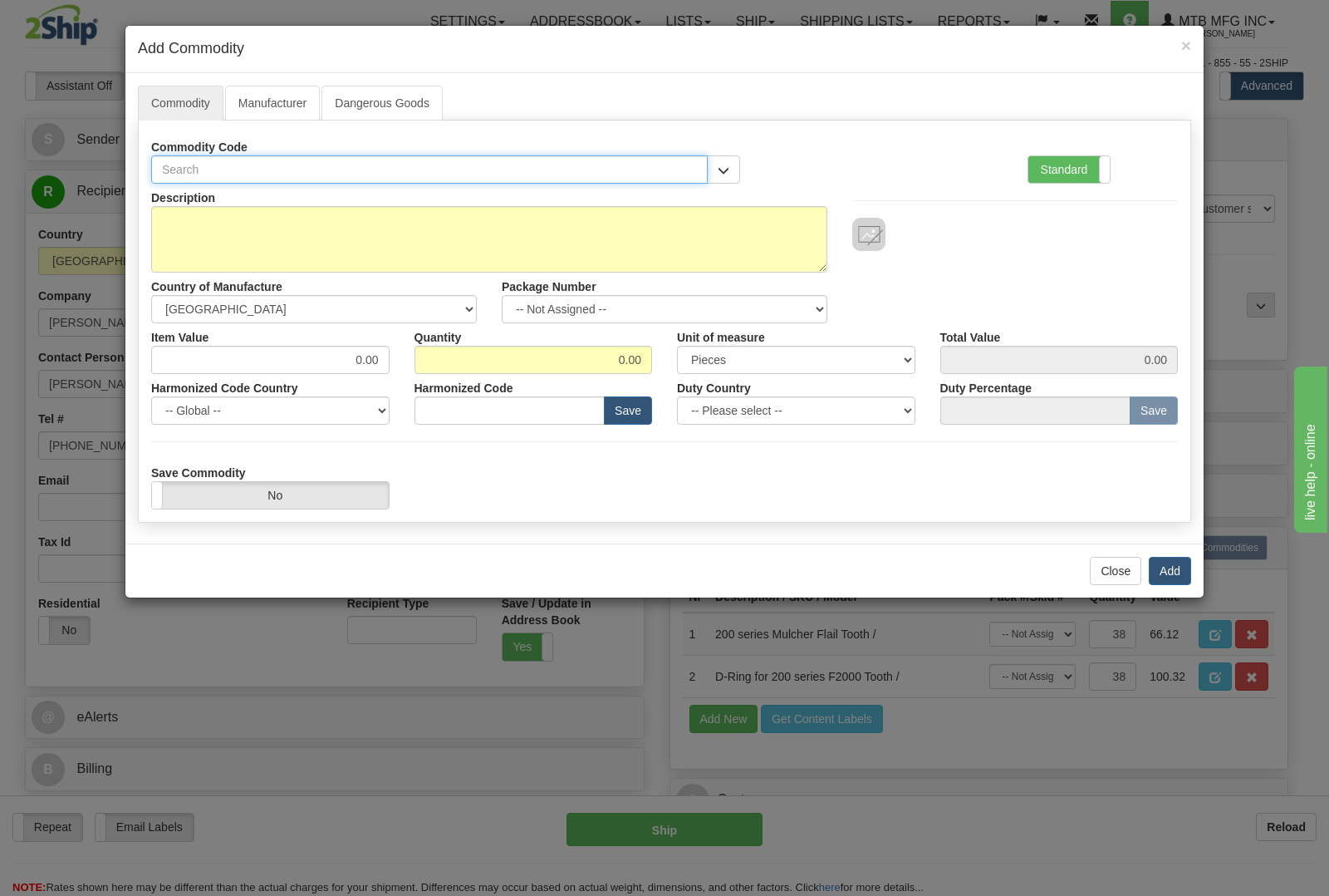
click at [532, 178] on input "text" at bounding box center [429, 169] width 557 height 29
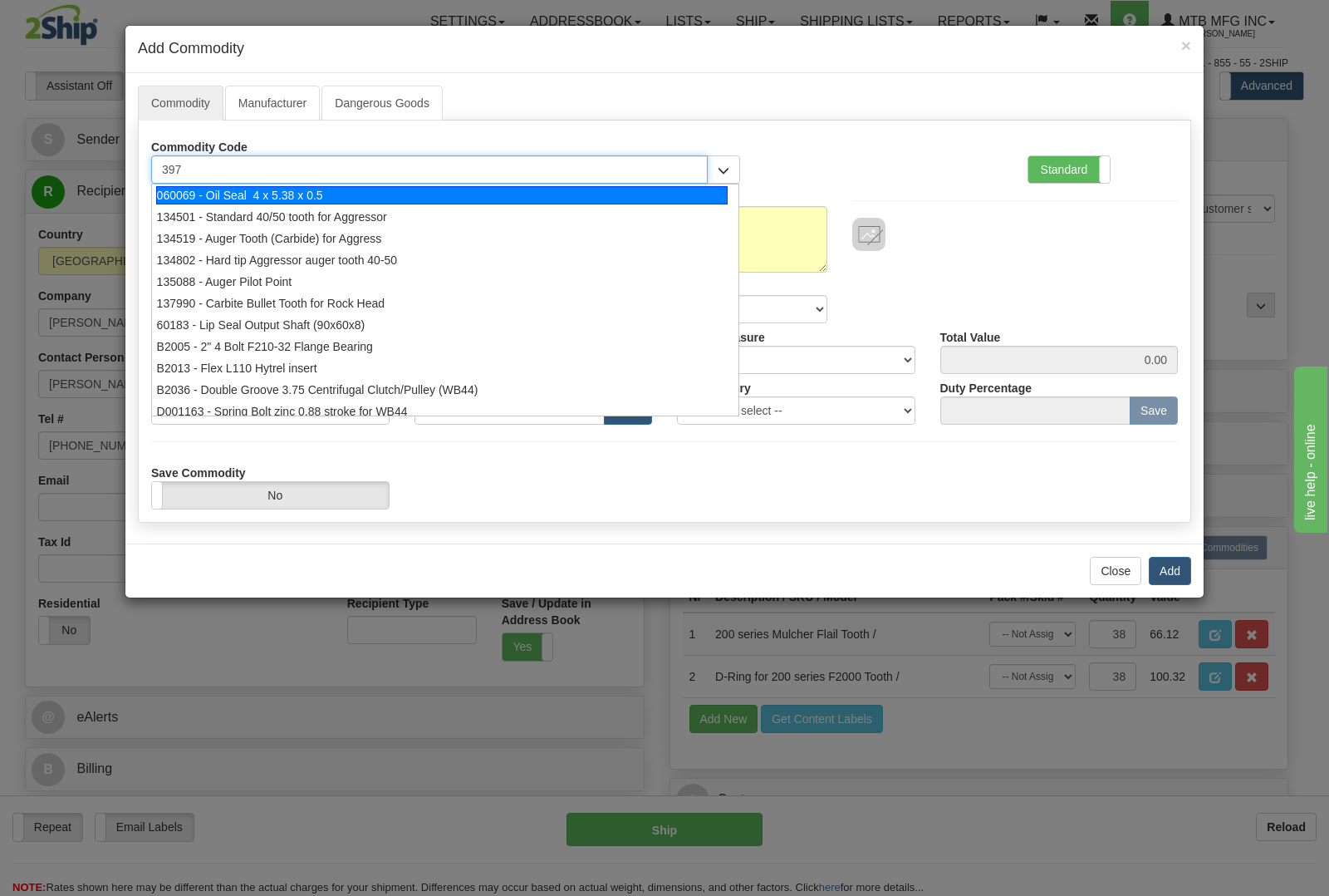
type input "3978"
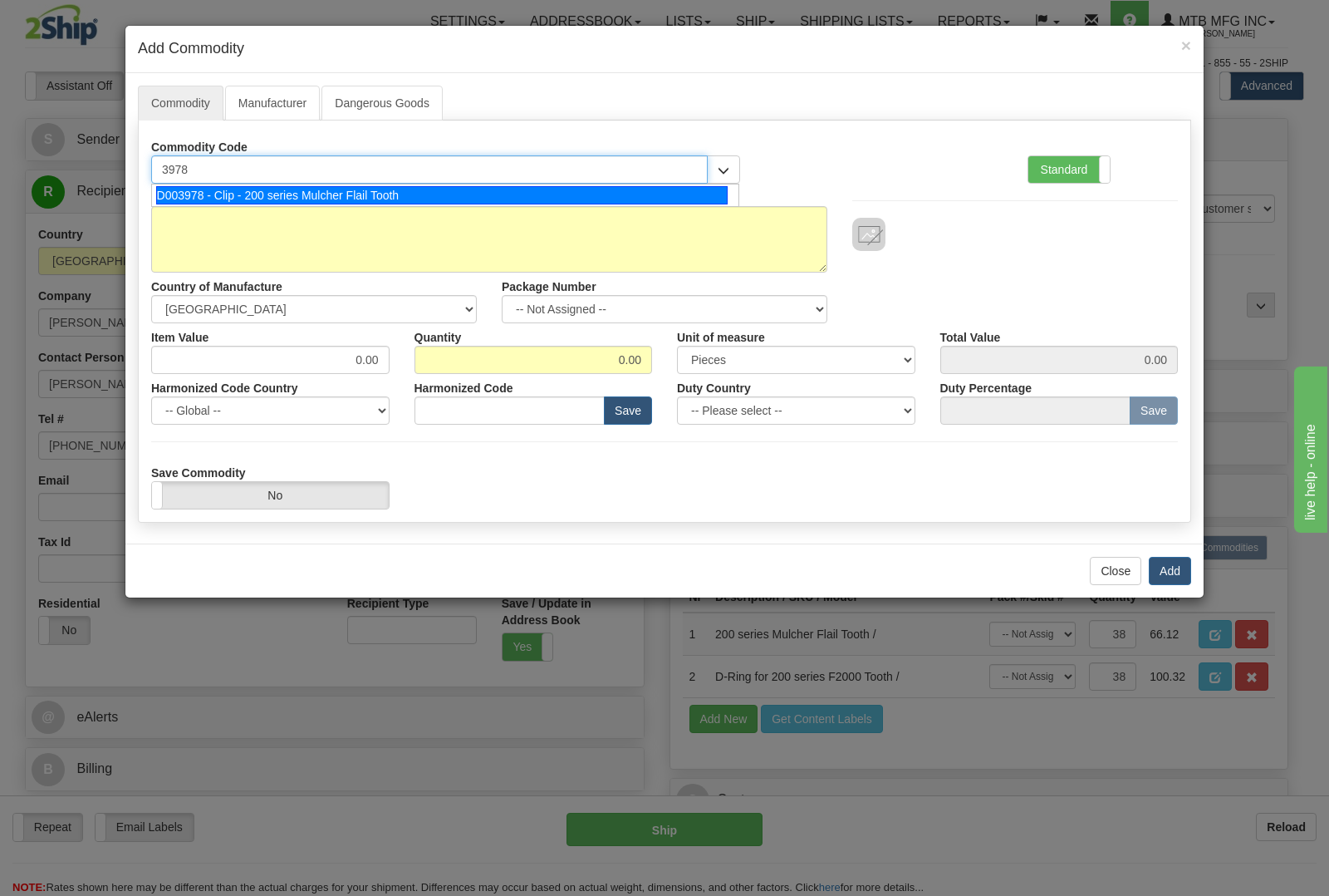
click at [520, 197] on div "D003978 - Clip - 200 series Mulcher Flail Tooth" at bounding box center [442, 195] width 573 height 18
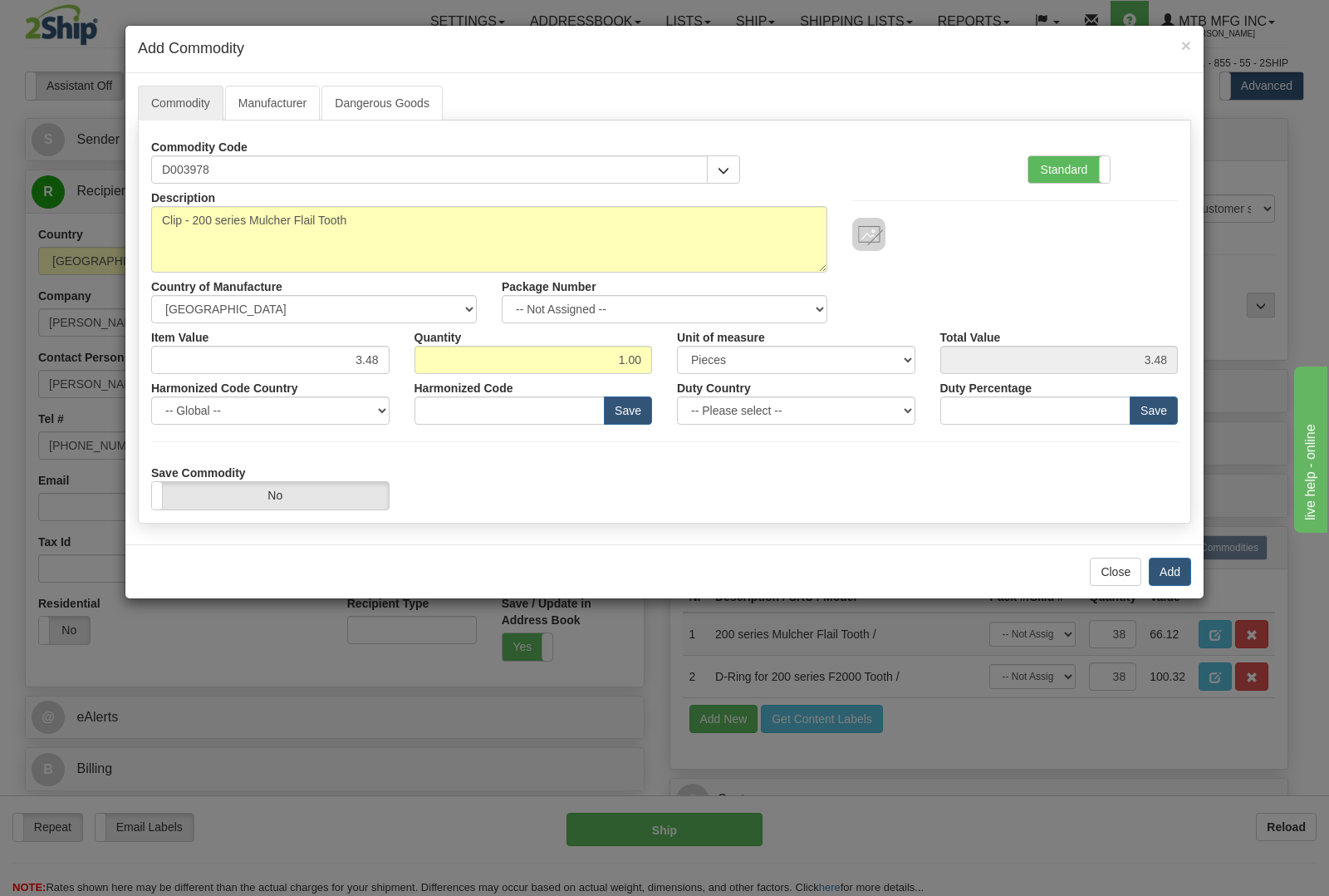
type input "8436.99.0029"
drag, startPoint x: 612, startPoint y: 358, endPoint x: 690, endPoint y: 362, distance: 78.1
click at [690, 362] on div "Item Value 3.48 Quantity 1.00 Unit of measure 3 Thousand Square Inches Adjustme…" at bounding box center [664, 348] width 1052 height 51
type input "38"
type input "132.24"
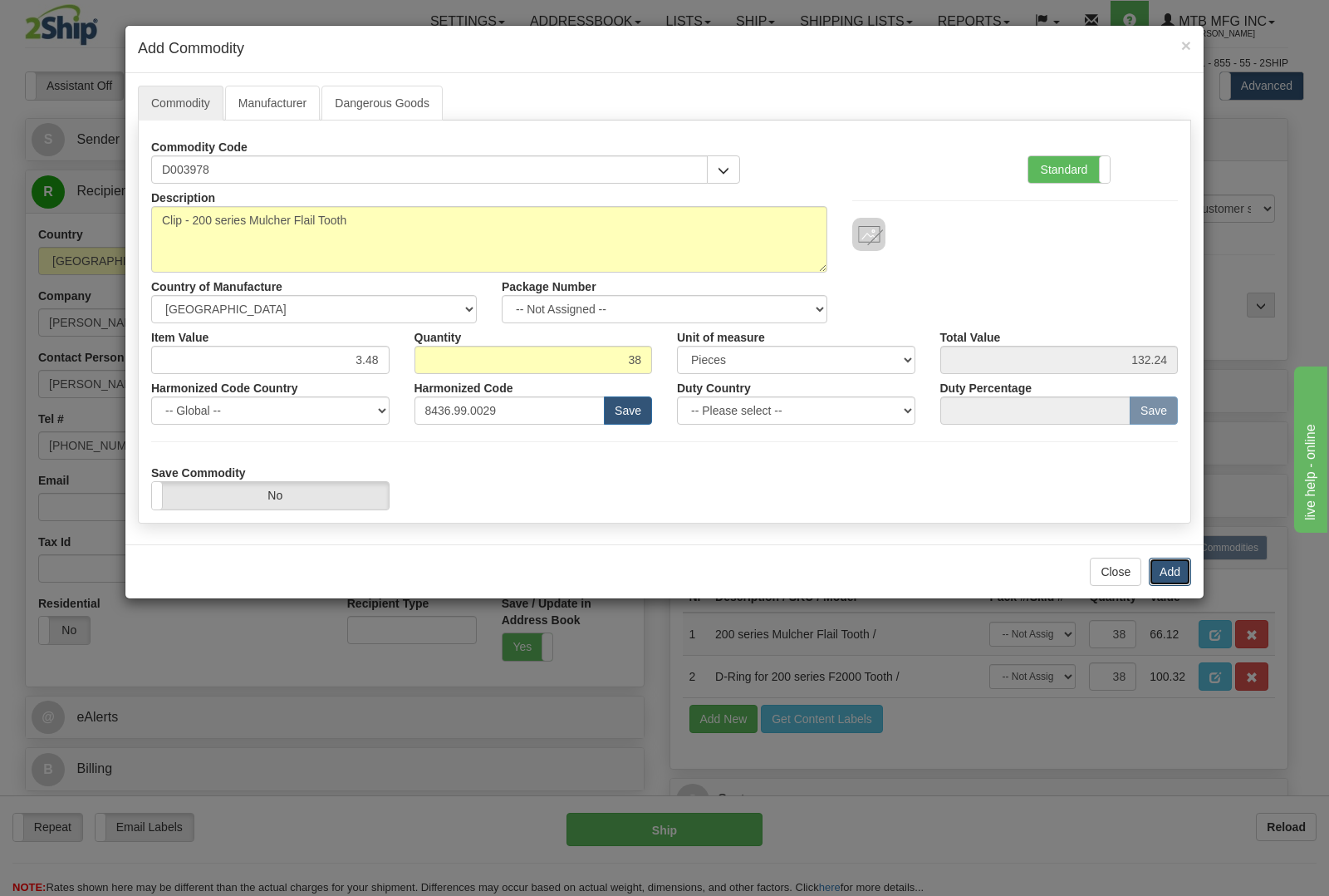
click at [1174, 562] on button "Add" at bounding box center [1170, 571] width 42 height 29
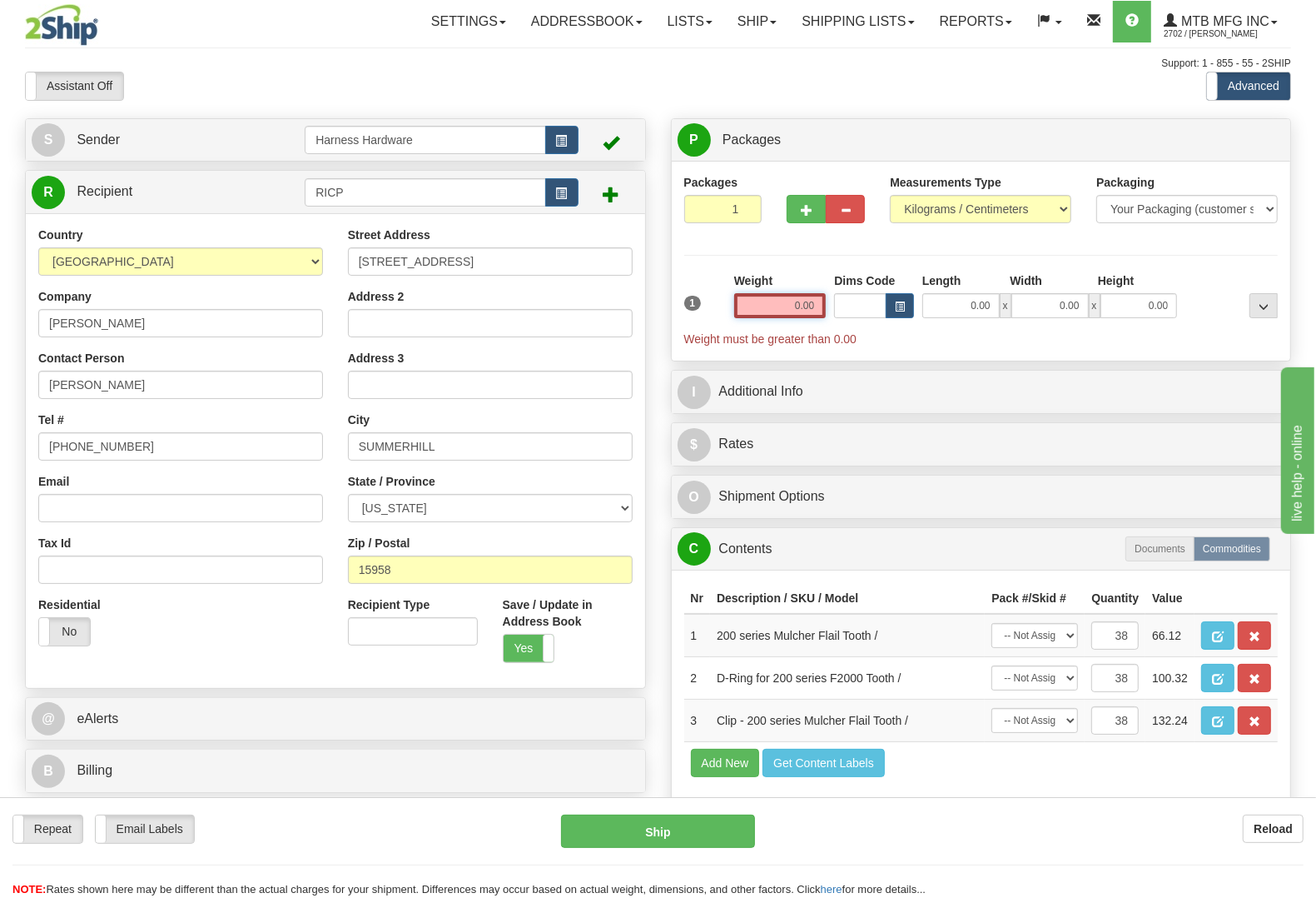
drag, startPoint x: 773, startPoint y: 300, endPoint x: 875, endPoint y: 306, distance: 102.2
click at [874, 306] on div "1 Weight 0.00 Dims Code 0.00" at bounding box center [981, 309] width 602 height 75
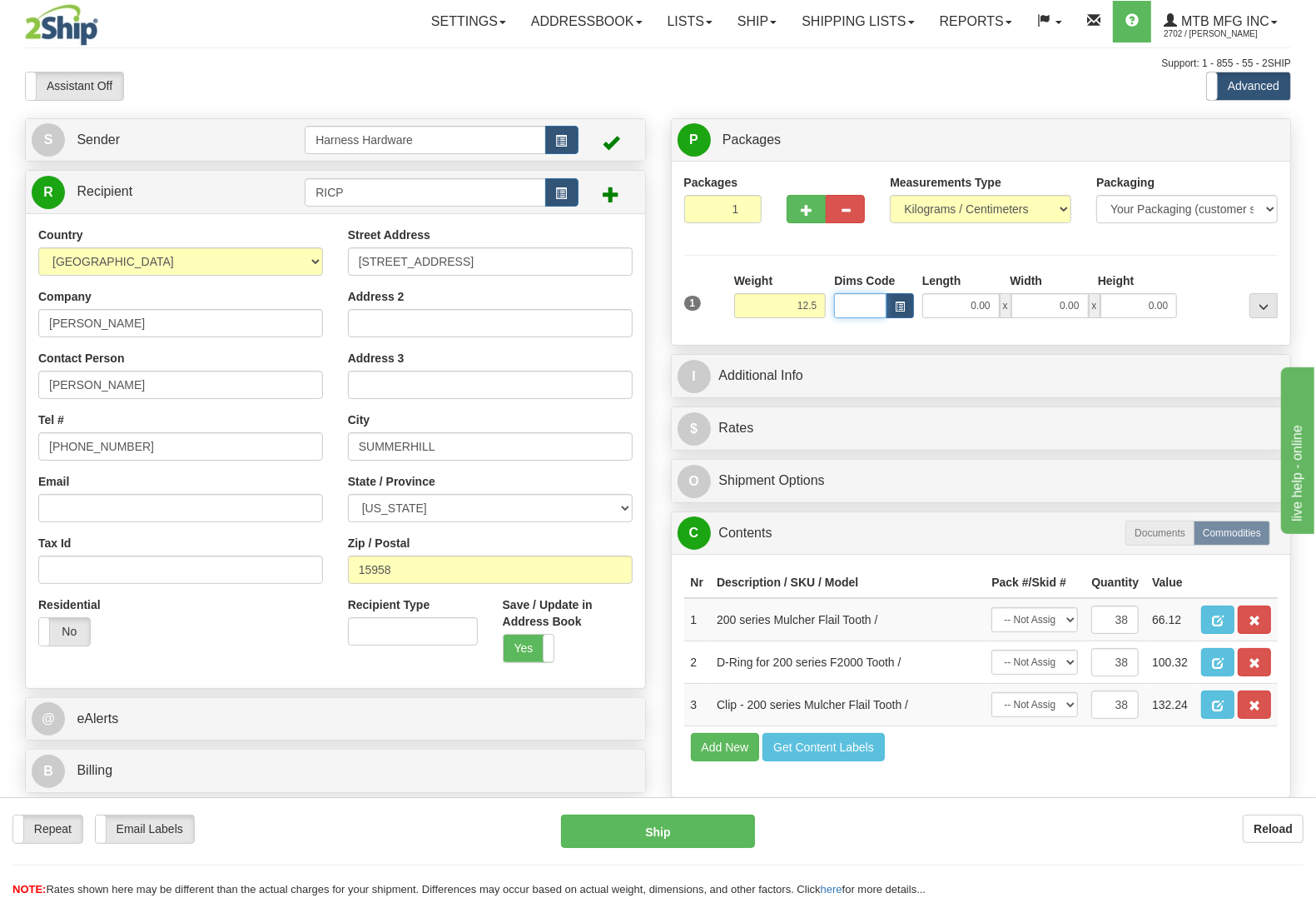
type input "12.50"
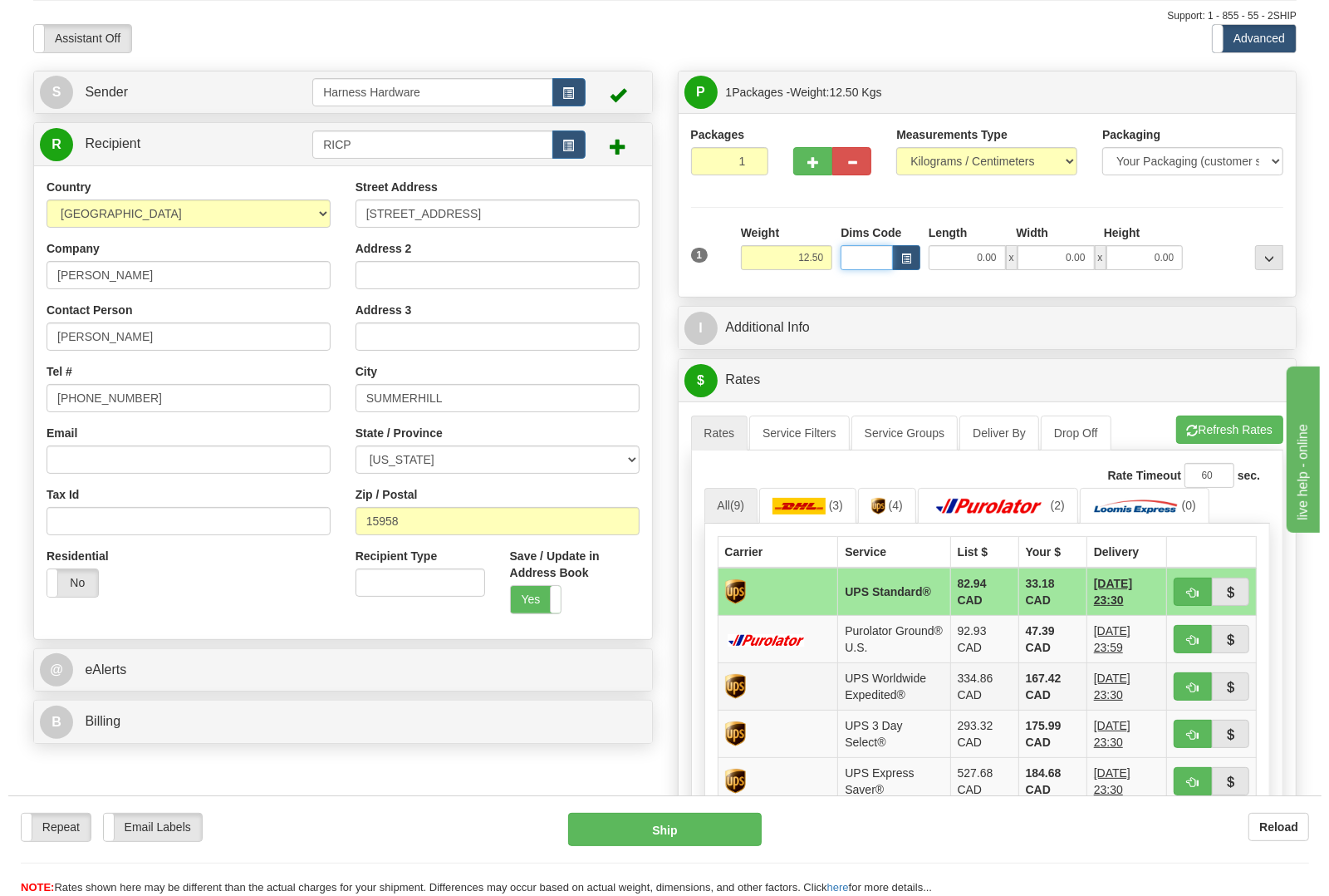
scroll to position [103, 0]
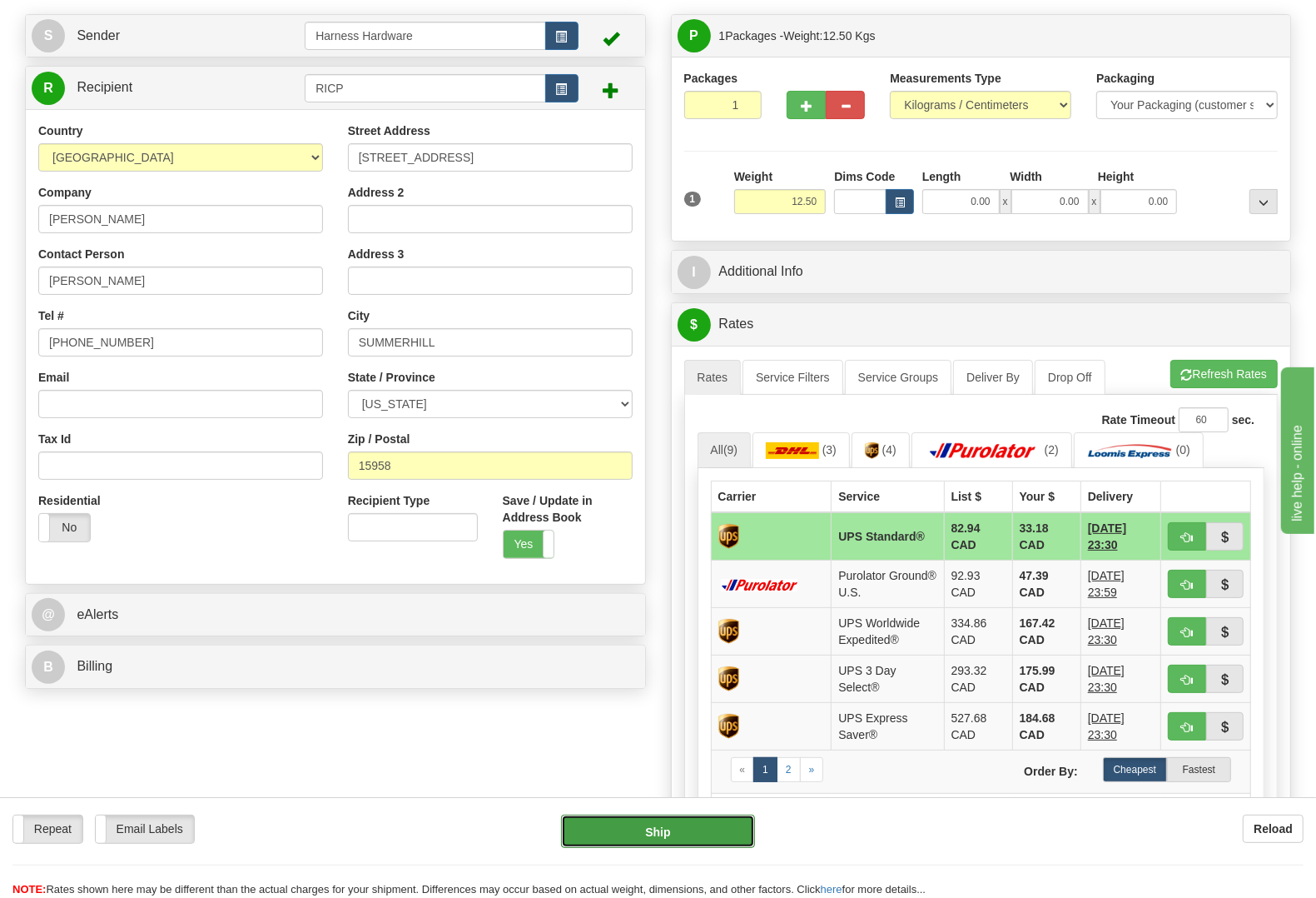
click at [668, 839] on button "Ship" at bounding box center [658, 831] width 194 height 33
type input "11"
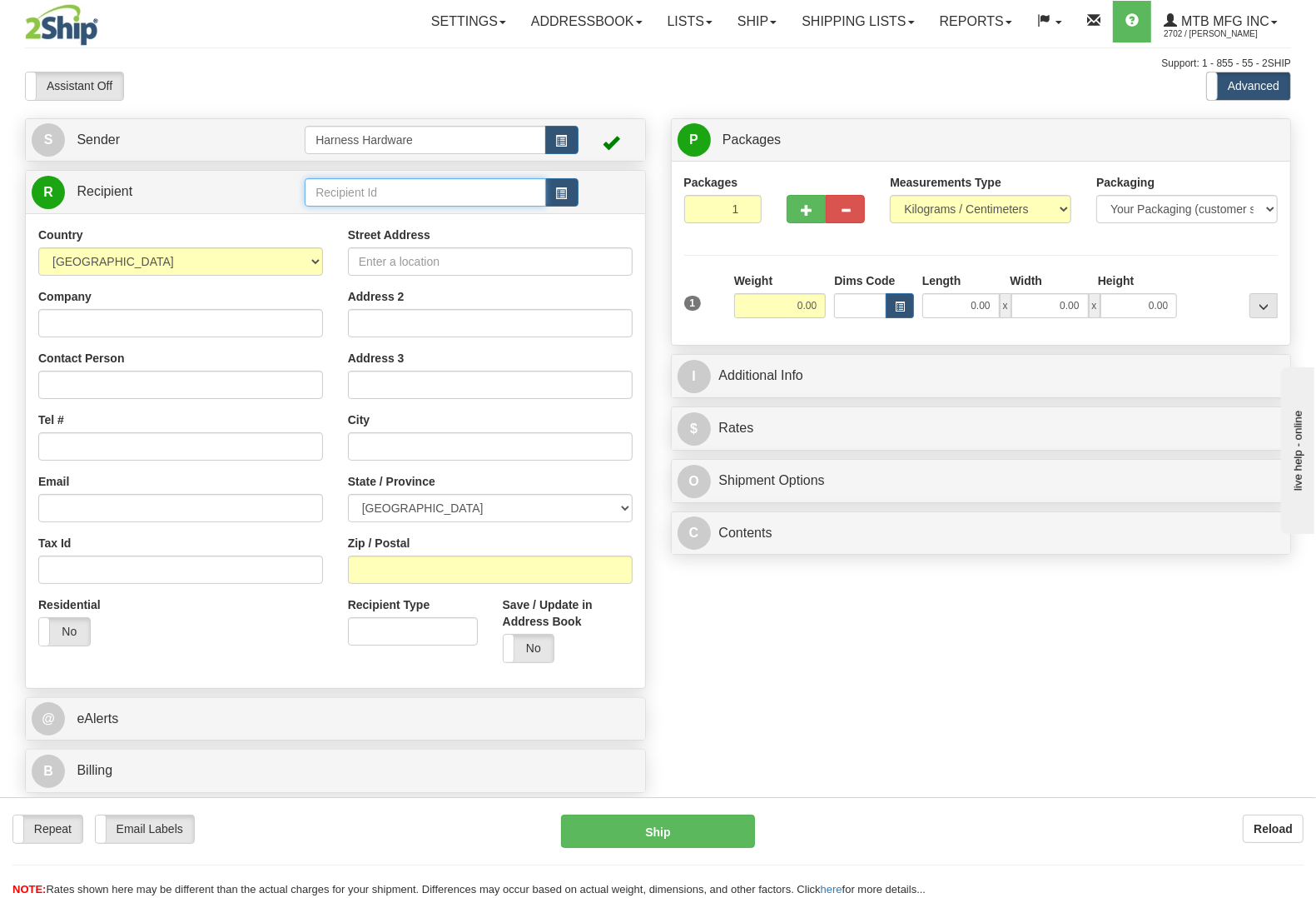
click at [314, 197] on input "text" at bounding box center [425, 192] width 241 height 29
type input "BRYP"
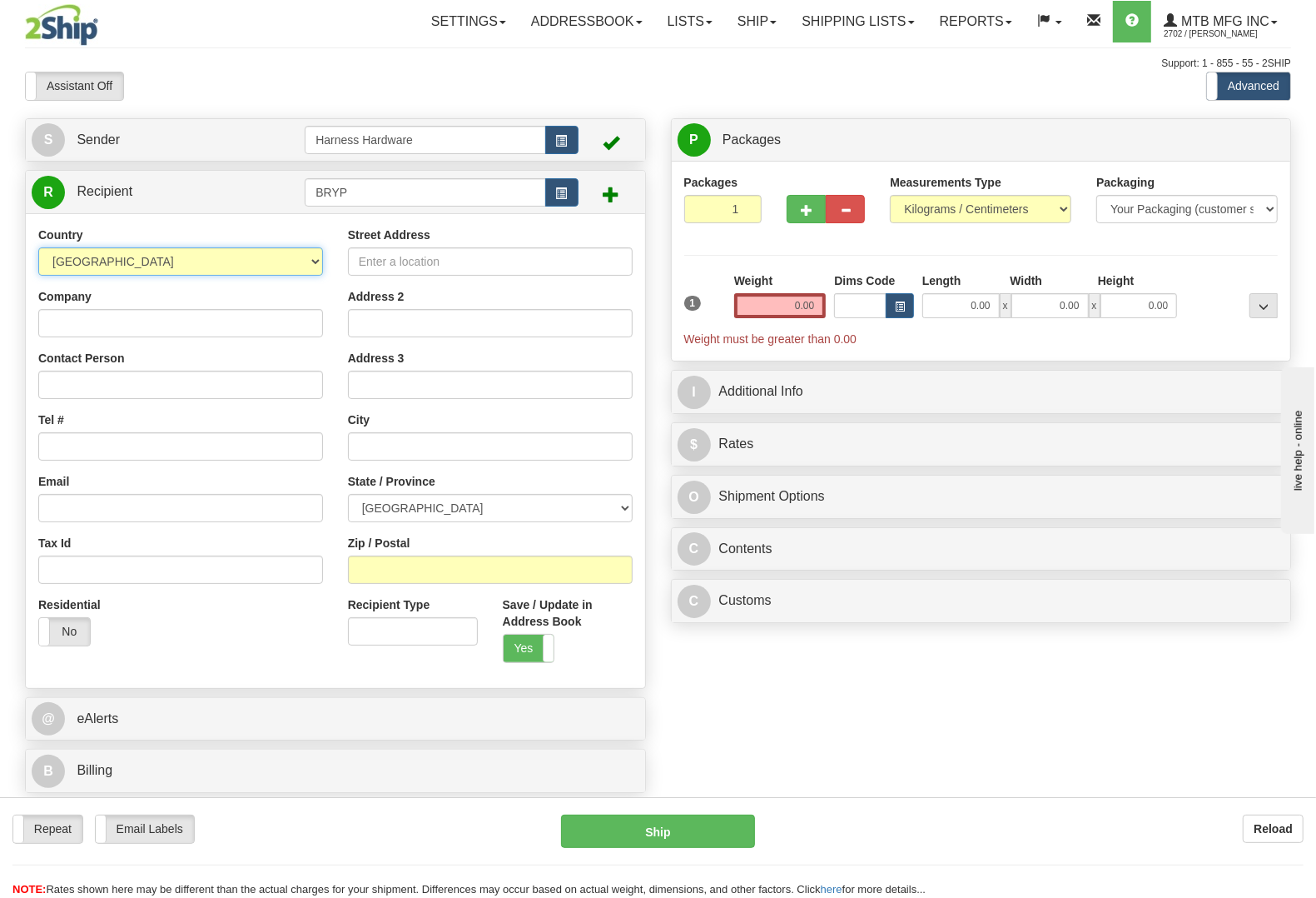
select select "US"
paste input "[PERSON_NAME]"
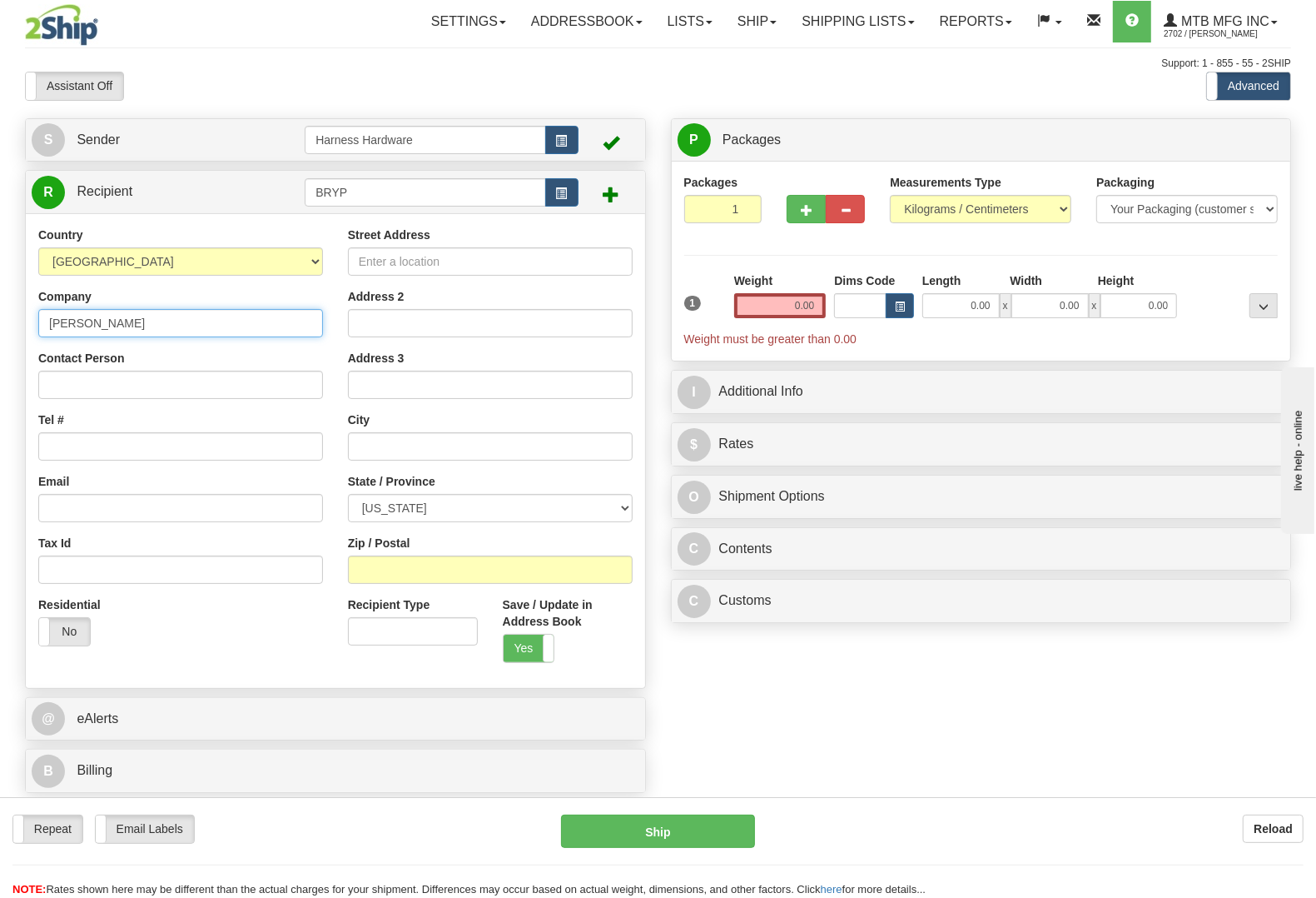
type input "[PERSON_NAME]"
paste input "[PERSON_NAME]"
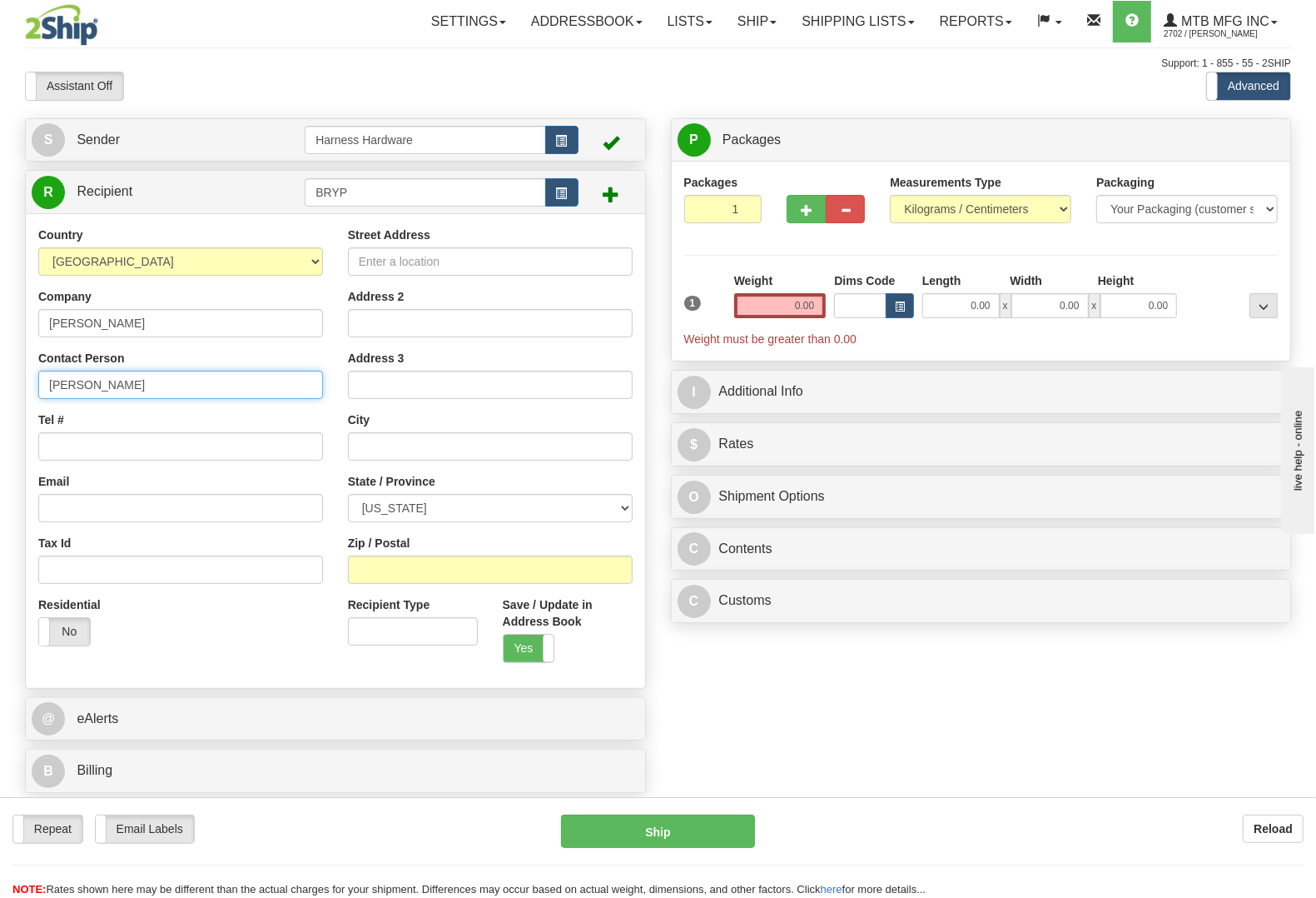
type input "[PERSON_NAME]"
click at [110, 451] on input "Tel #" at bounding box center [180, 446] width 285 height 29
paste input "[PHONE_NUMBER]"
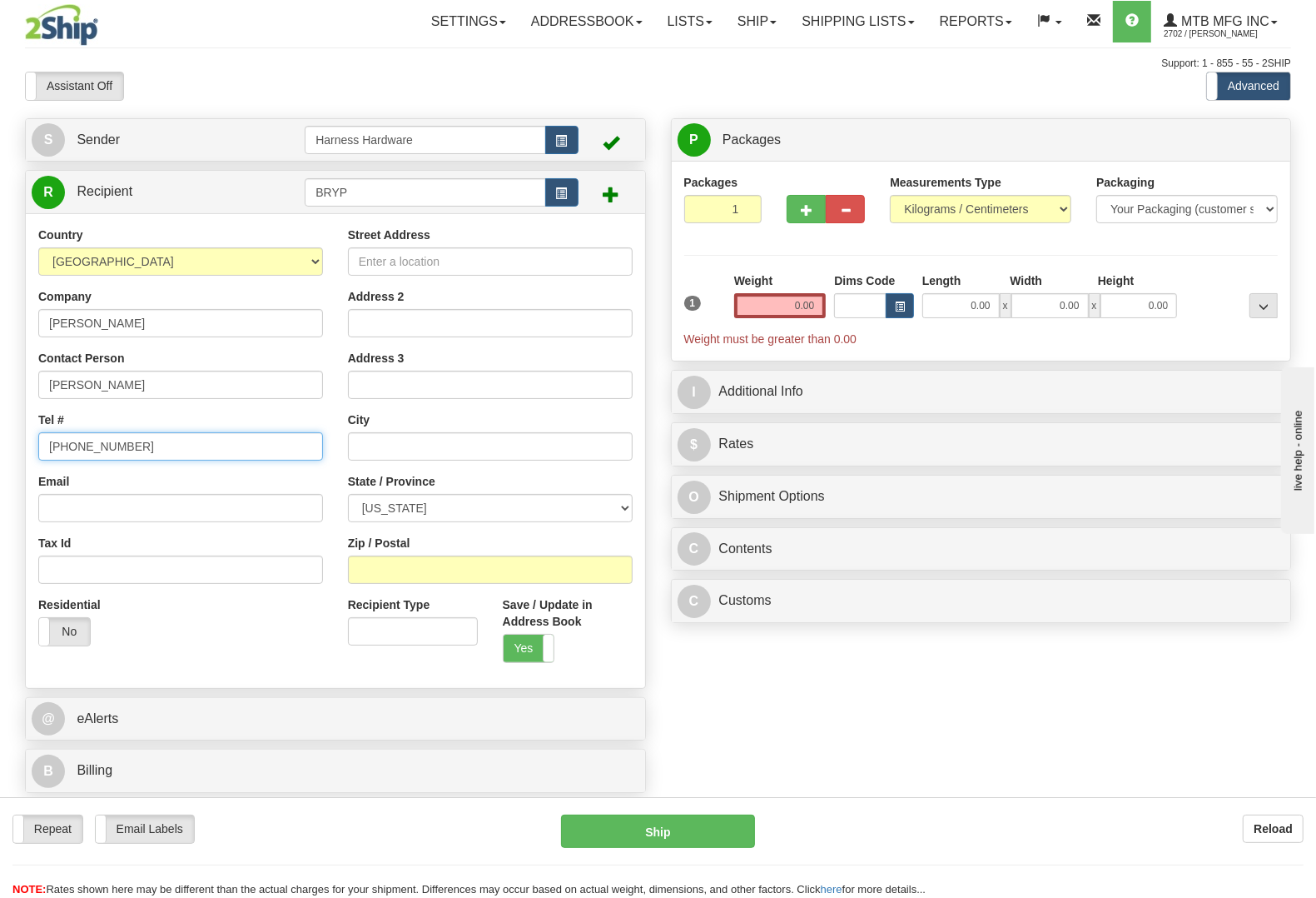
type input "[PHONE_NUMBER]"
click at [508, 267] on input "Street Address" at bounding box center [490, 261] width 285 height 29
paste input "[STREET_ADDRESS]"
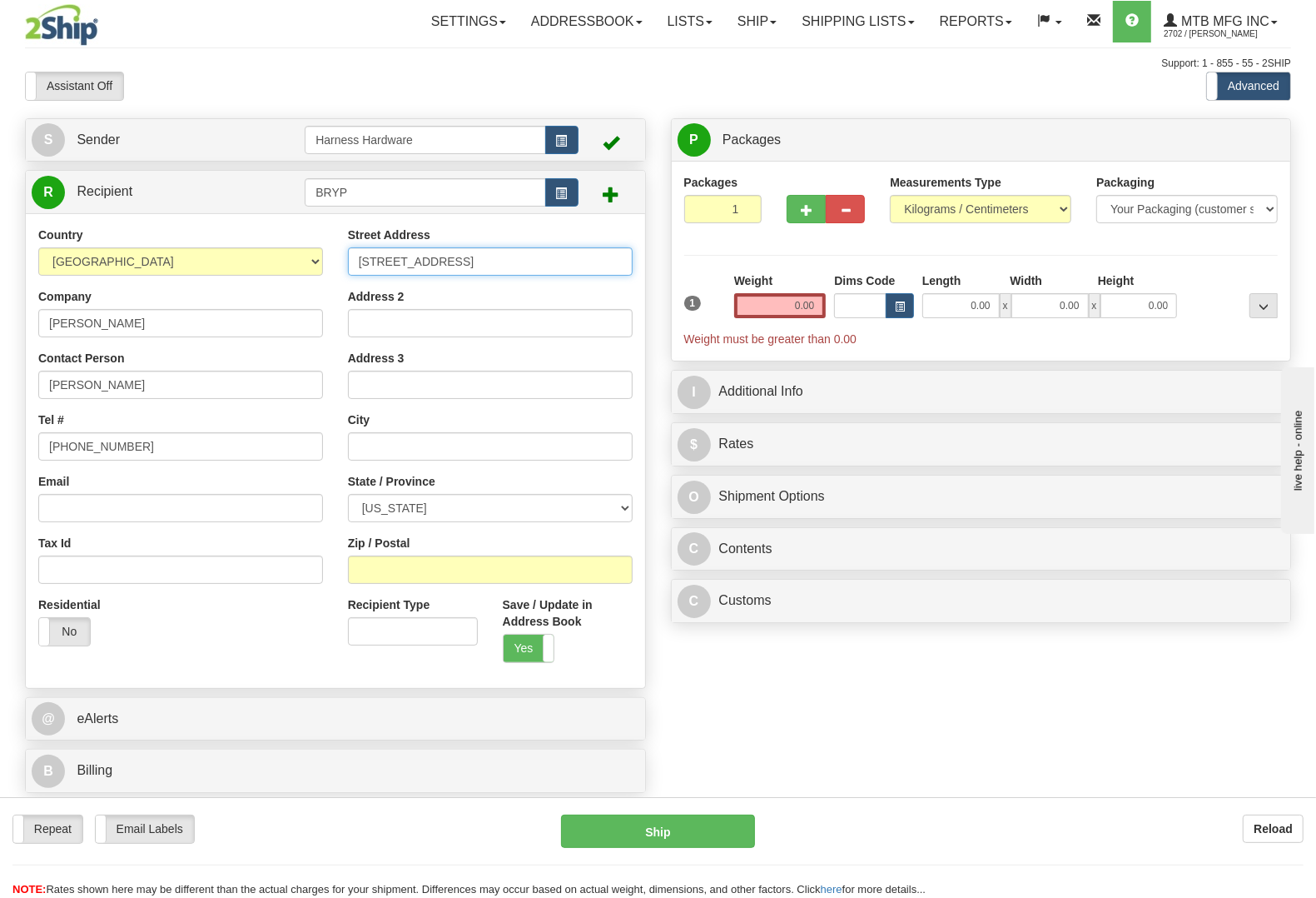
type input "[STREET_ADDRESS]"
click at [414, 573] on input "Zip / Postal" at bounding box center [490, 569] width 285 height 29
paste input "76108"
type input "76108"
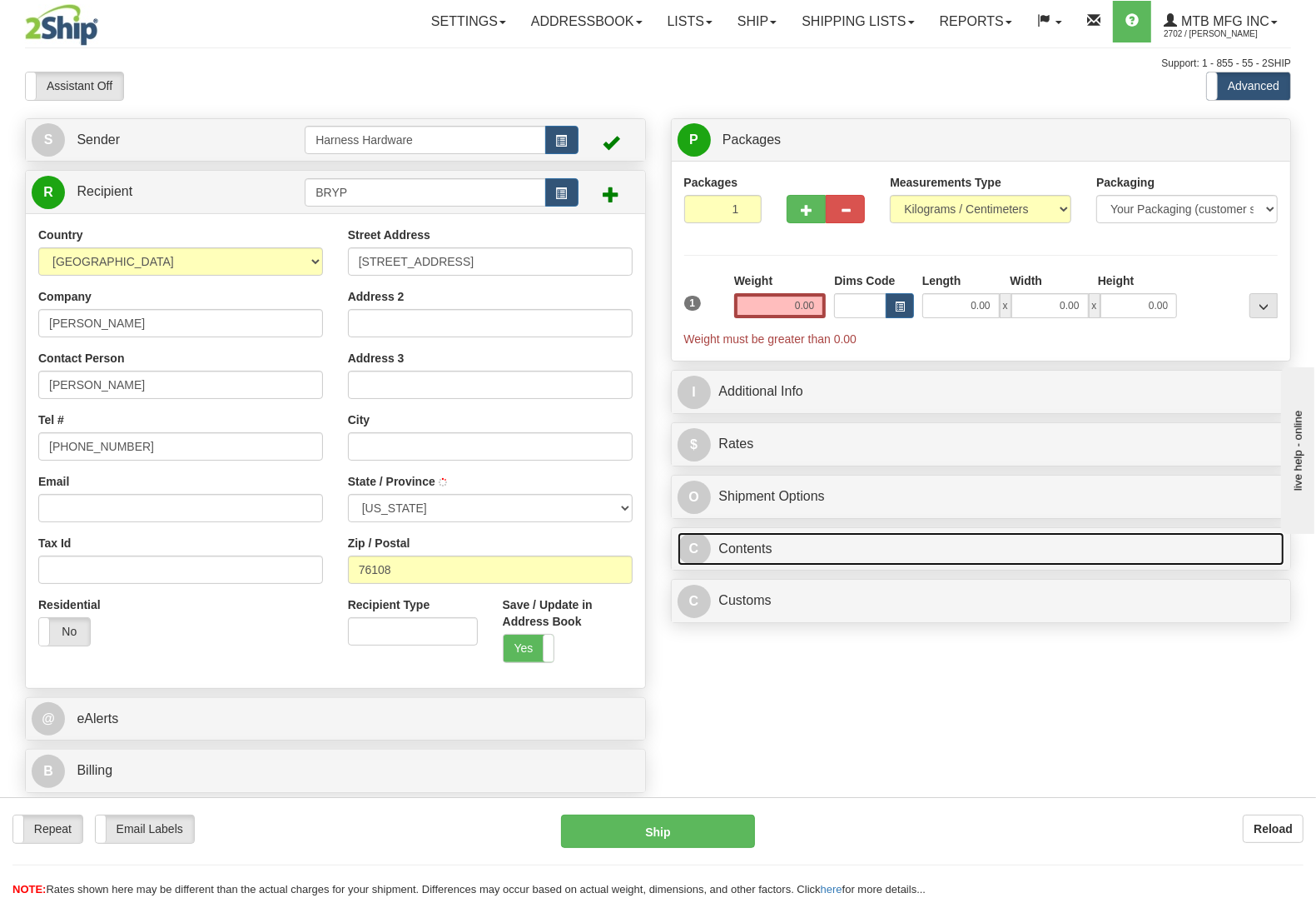
drag, startPoint x: 888, startPoint y: 558, endPoint x: 835, endPoint y: 570, distance: 54.3
click at [888, 558] on link "C Contents" at bounding box center [981, 549] width 608 height 34
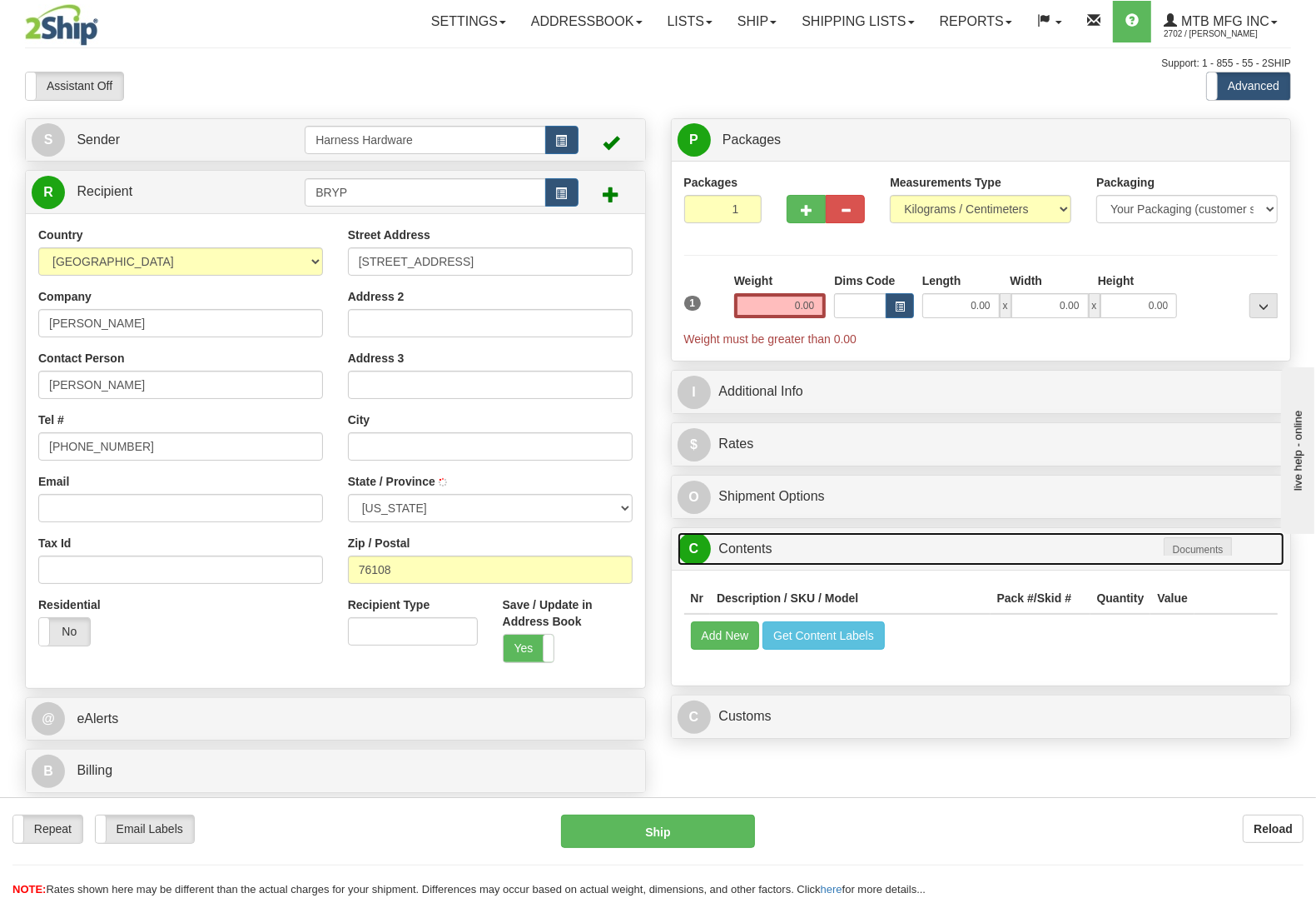
type input "FORT WORTH"
select select "TX"
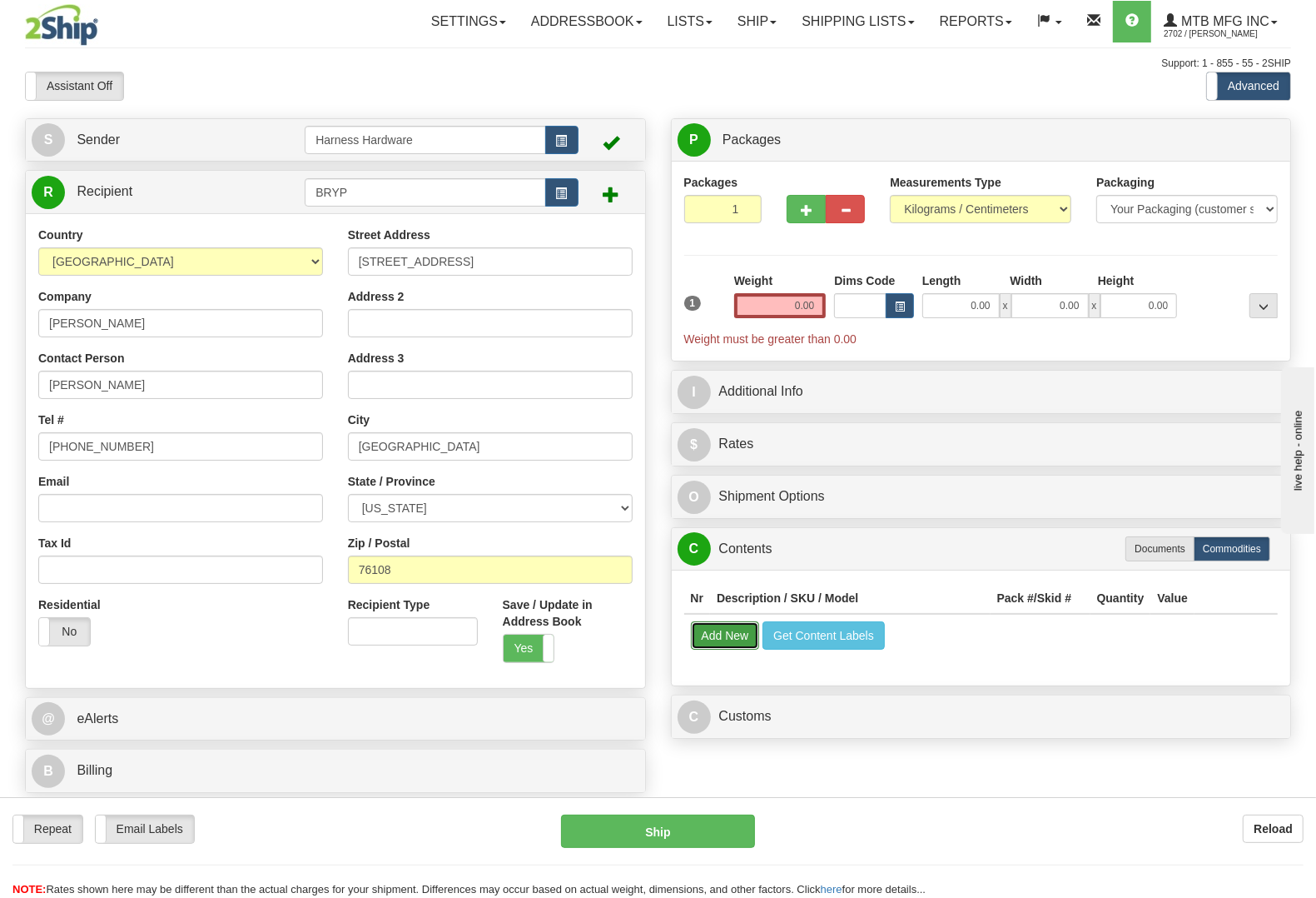
click at [725, 646] on button "Add New" at bounding box center [725, 635] width 69 height 29
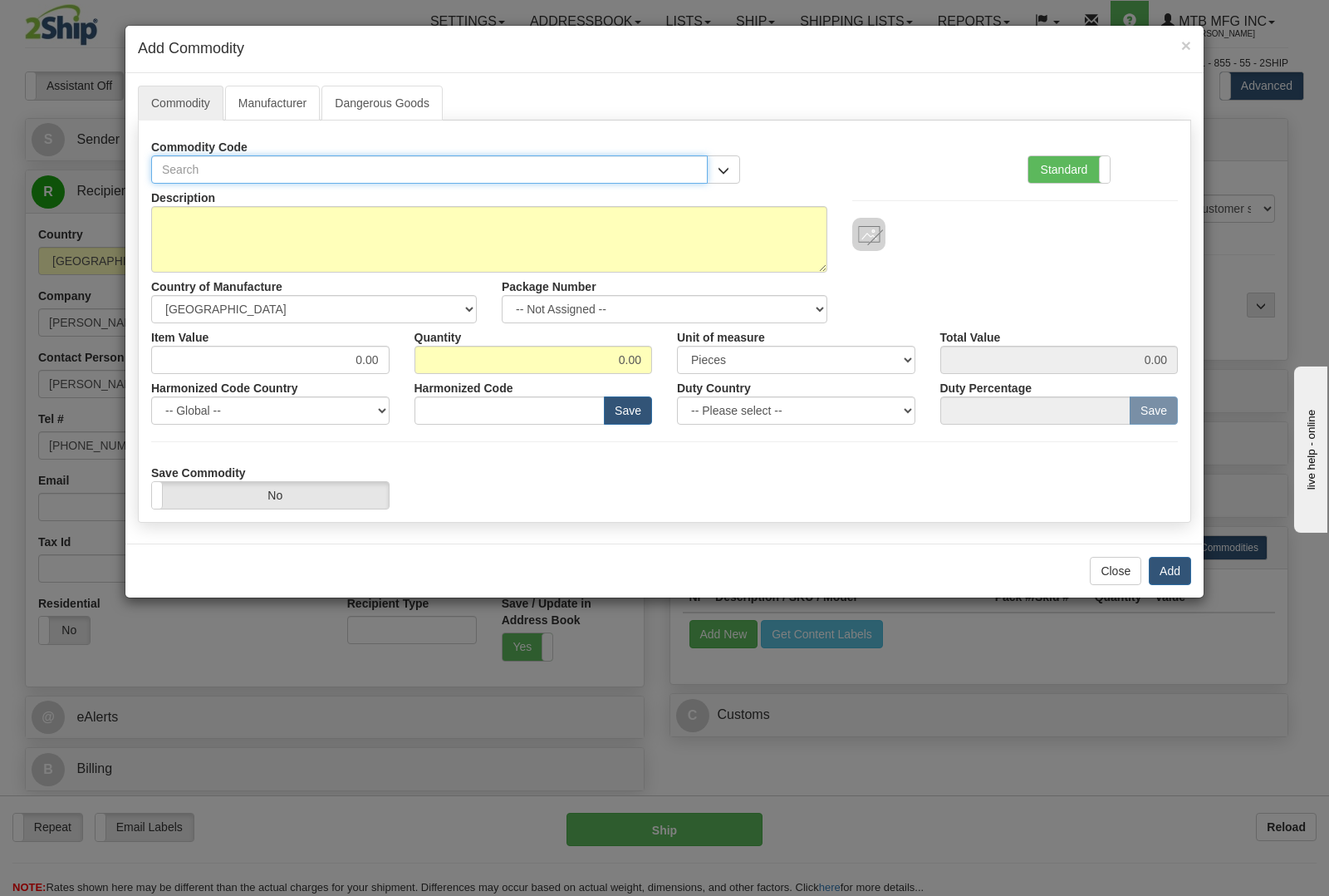
click at [417, 168] on input "text" at bounding box center [429, 169] width 557 height 29
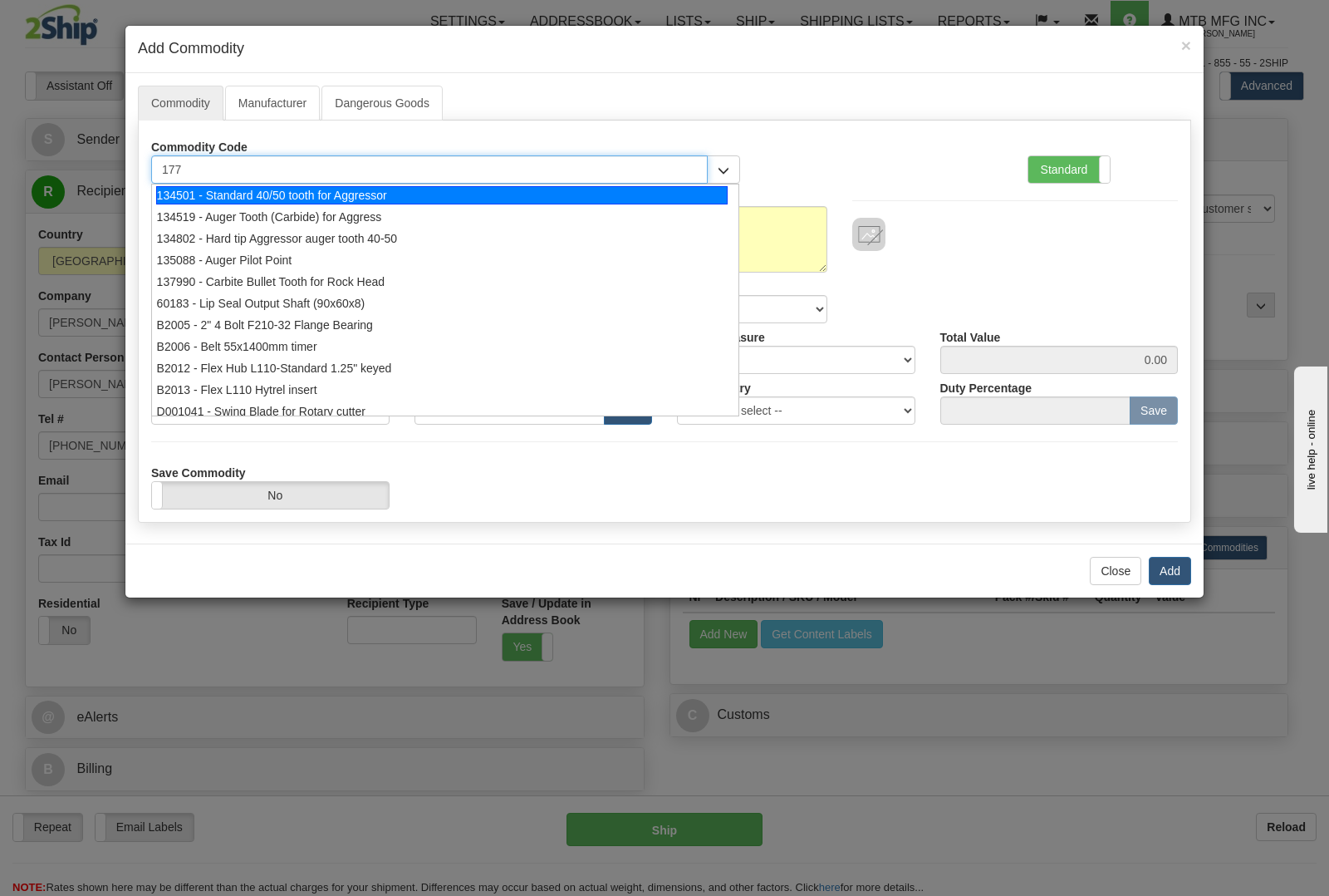
type input "1774"
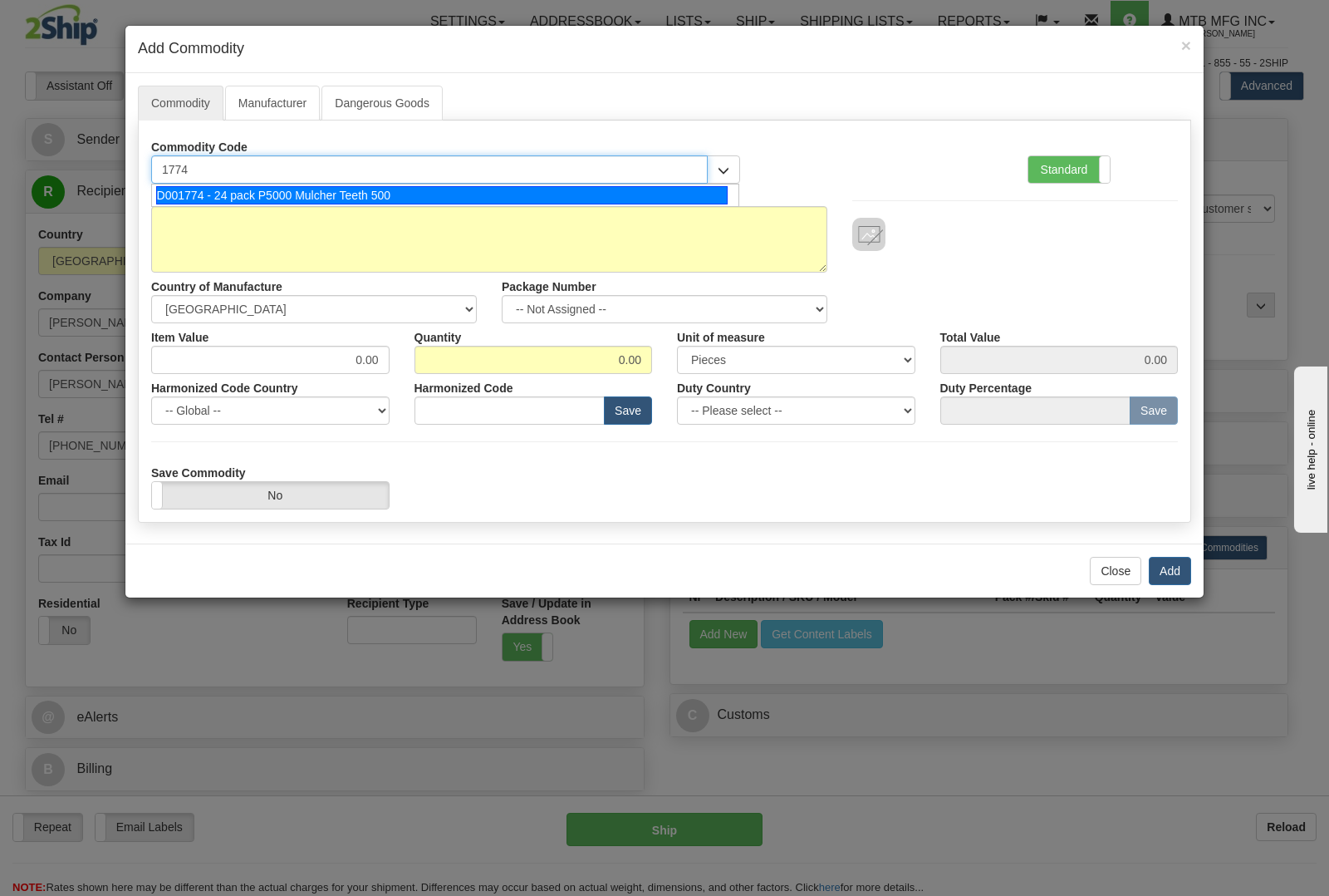
click at [405, 204] on div "D001774 - 24 pack P5000 Mulcher Teeth 500" at bounding box center [442, 195] width 573 height 18
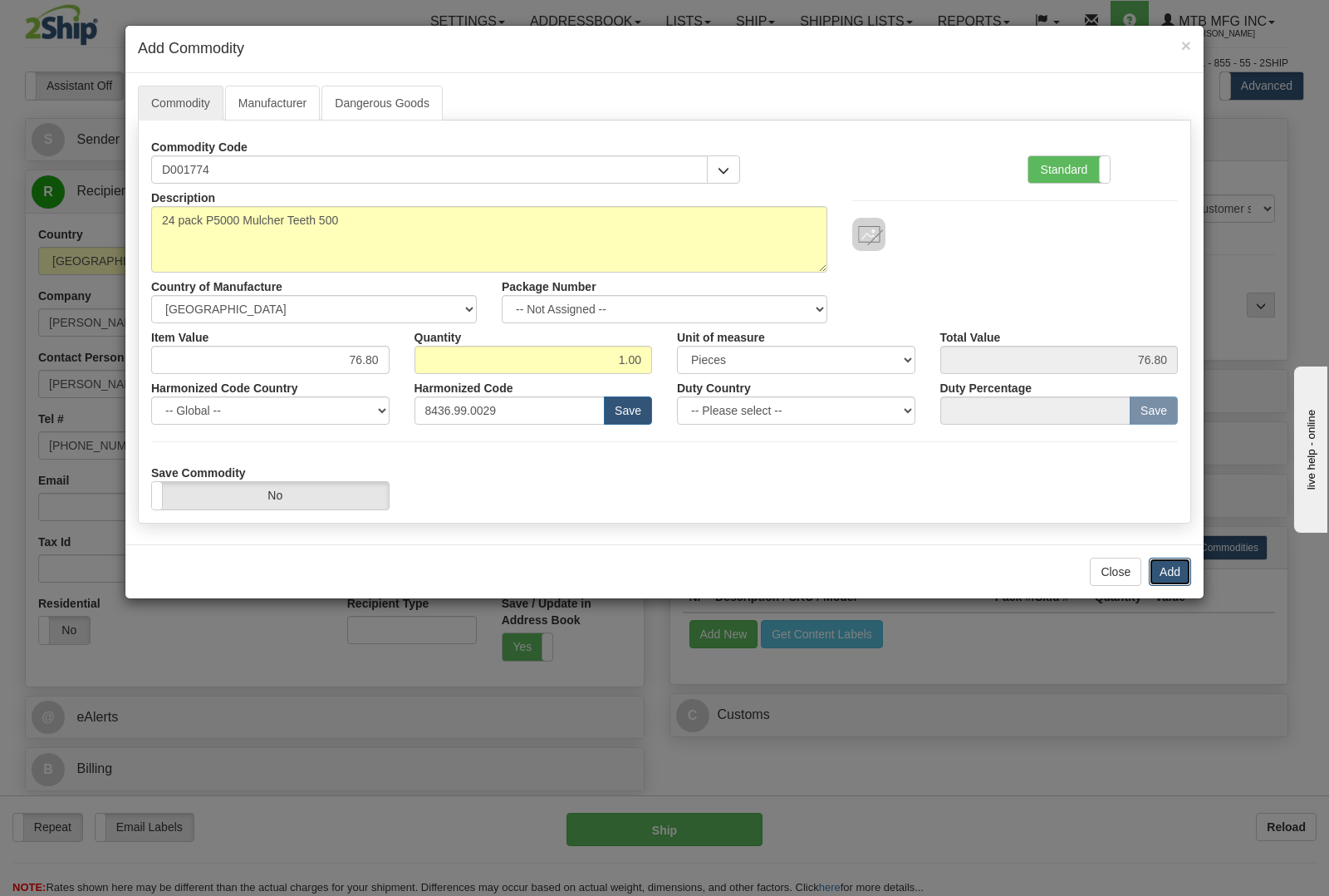
click at [1184, 584] on button "Add" at bounding box center [1170, 571] width 42 height 29
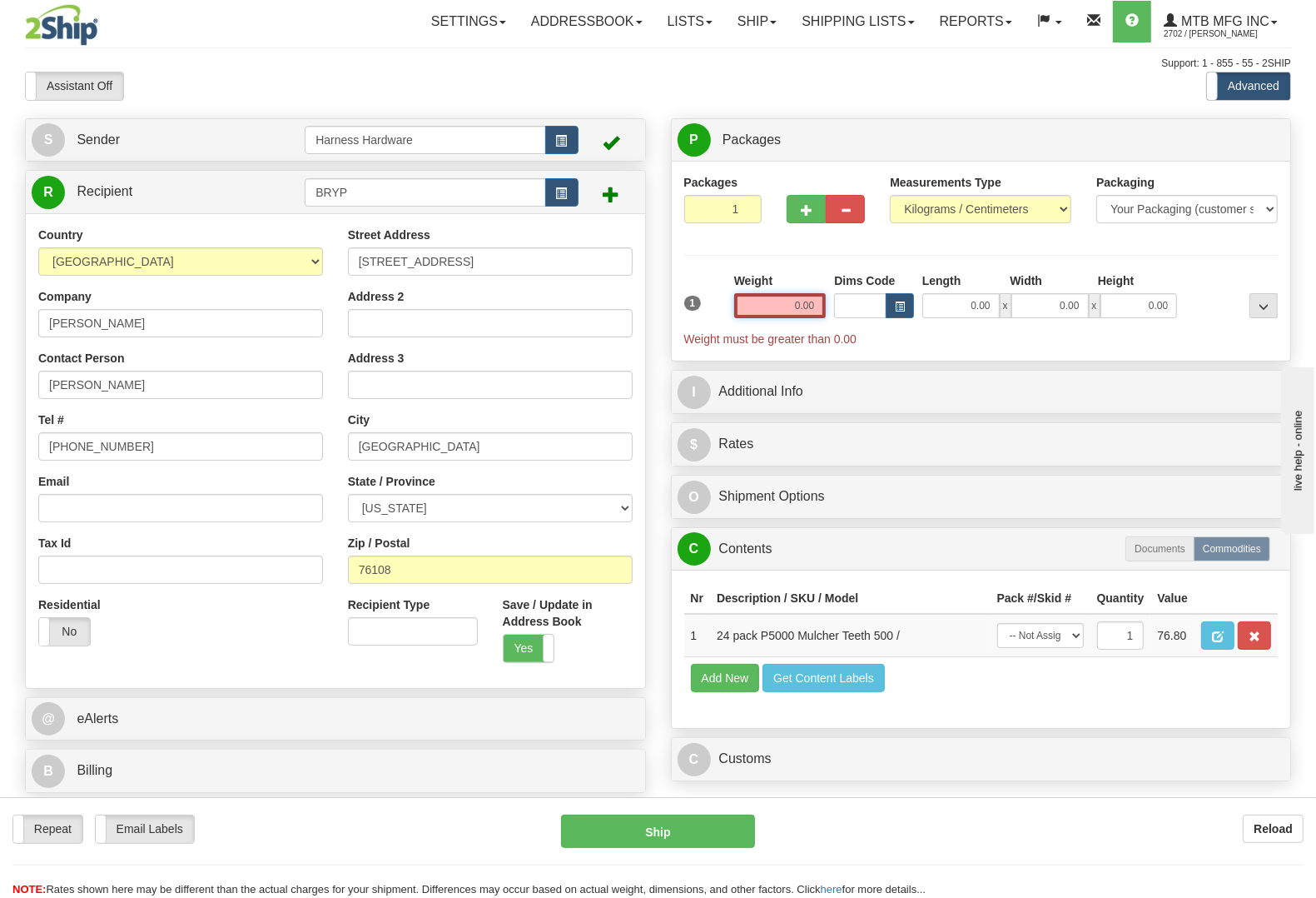
click at [789, 308] on input "0.00" at bounding box center [780, 306] width 93 height 25
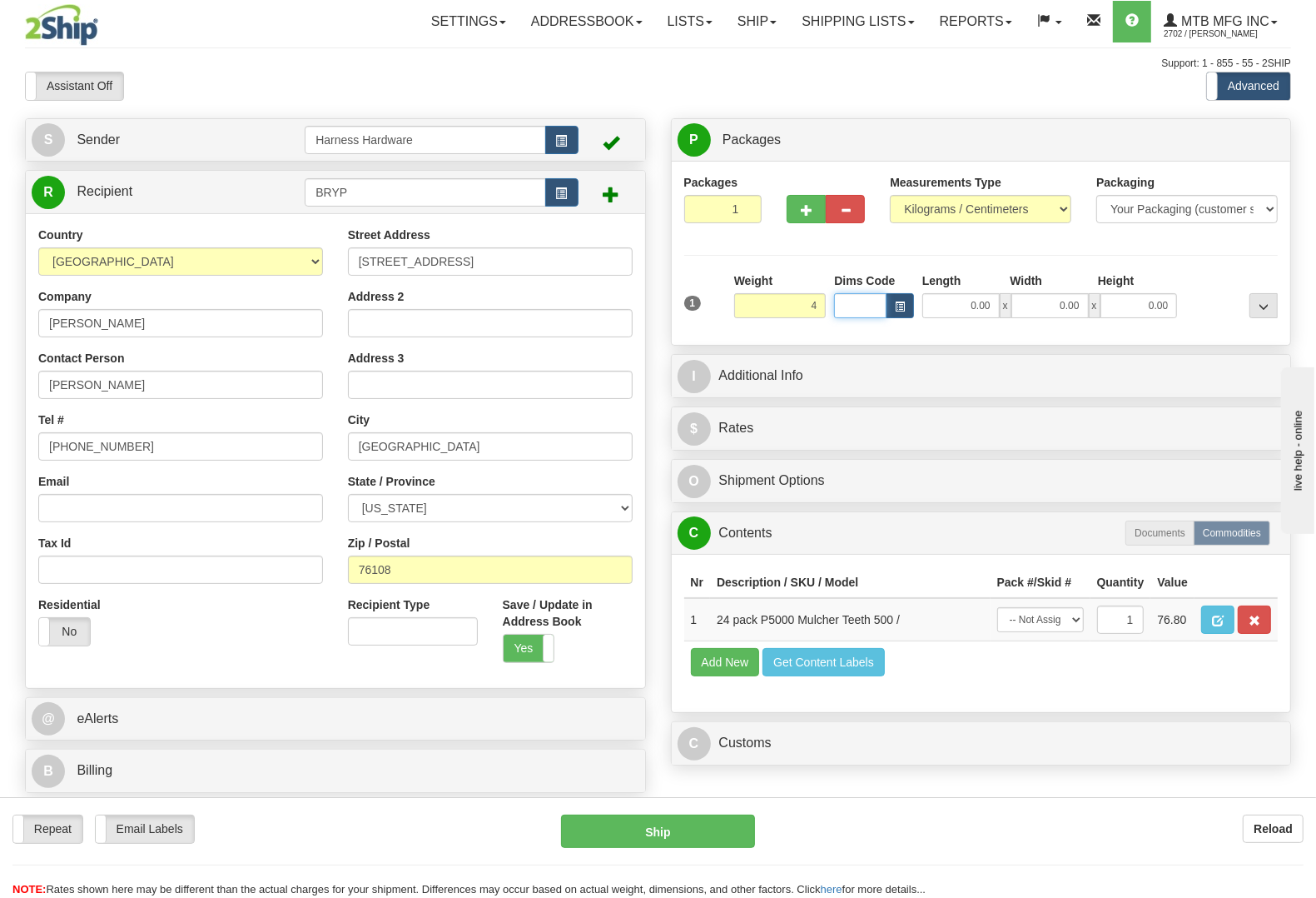
type input "4.00"
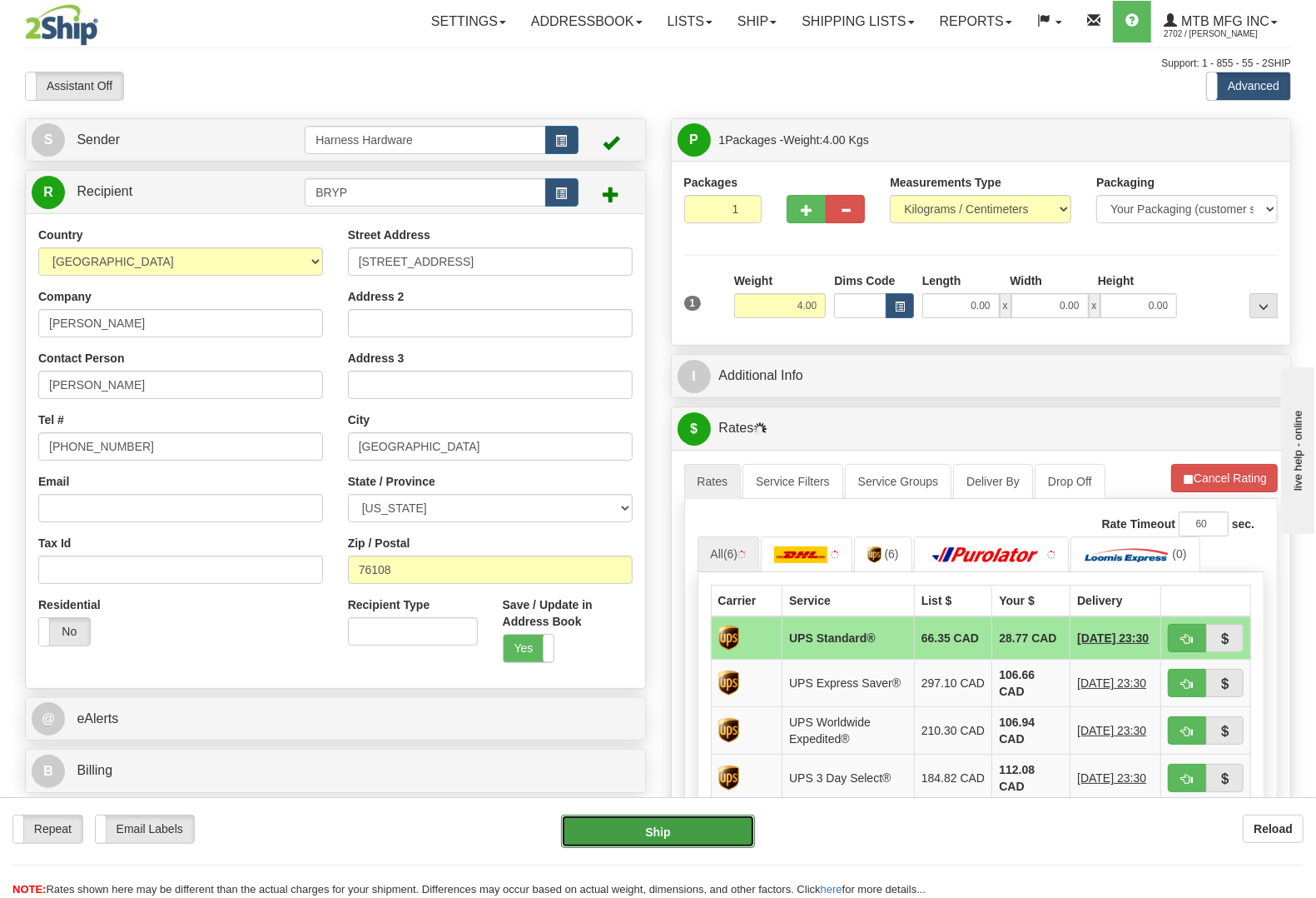
click at [638, 833] on button "Ship" at bounding box center [658, 831] width 194 height 33
type input "11"
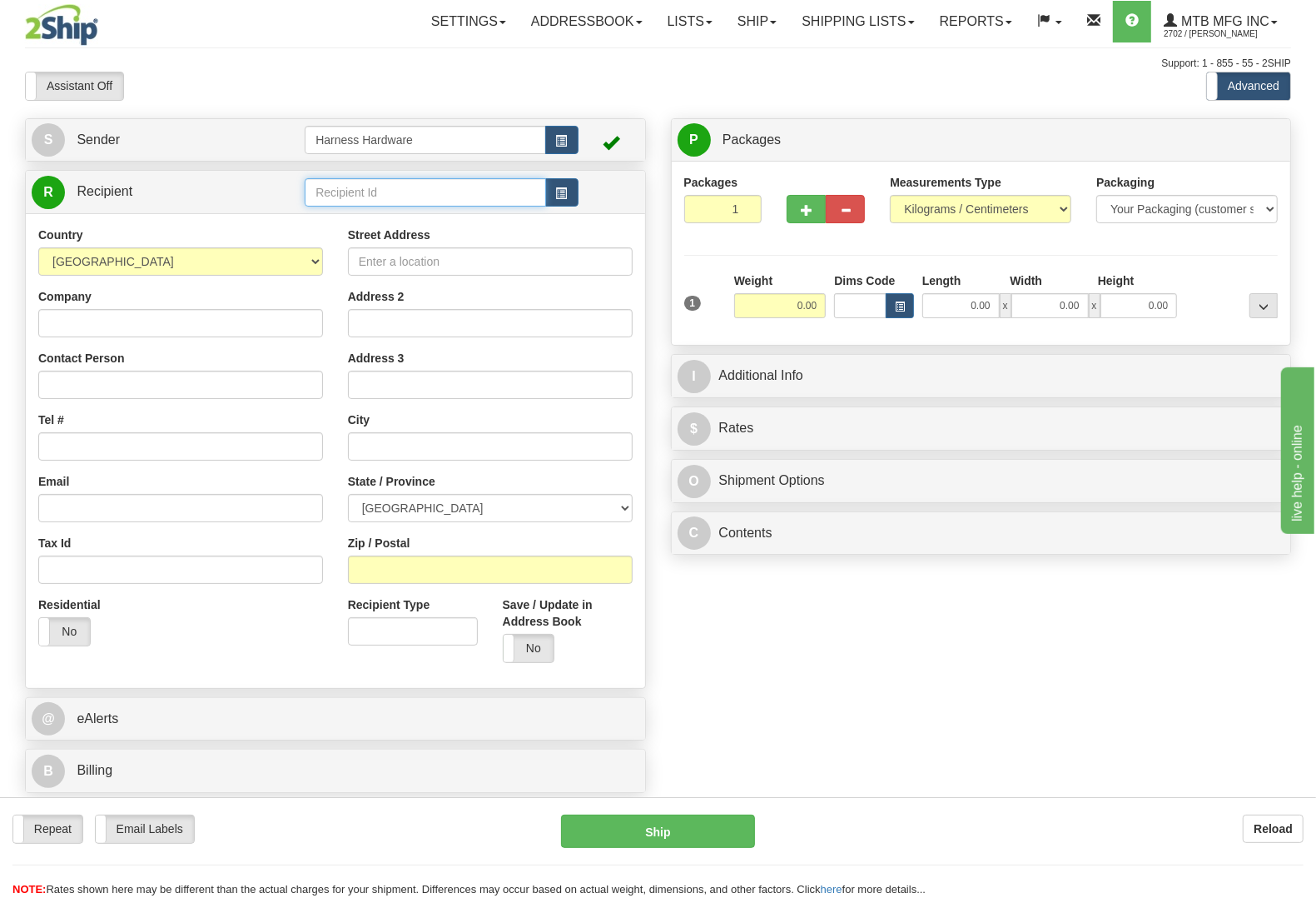
click at [342, 190] on input "text" at bounding box center [425, 192] width 241 height 29
type input "R"
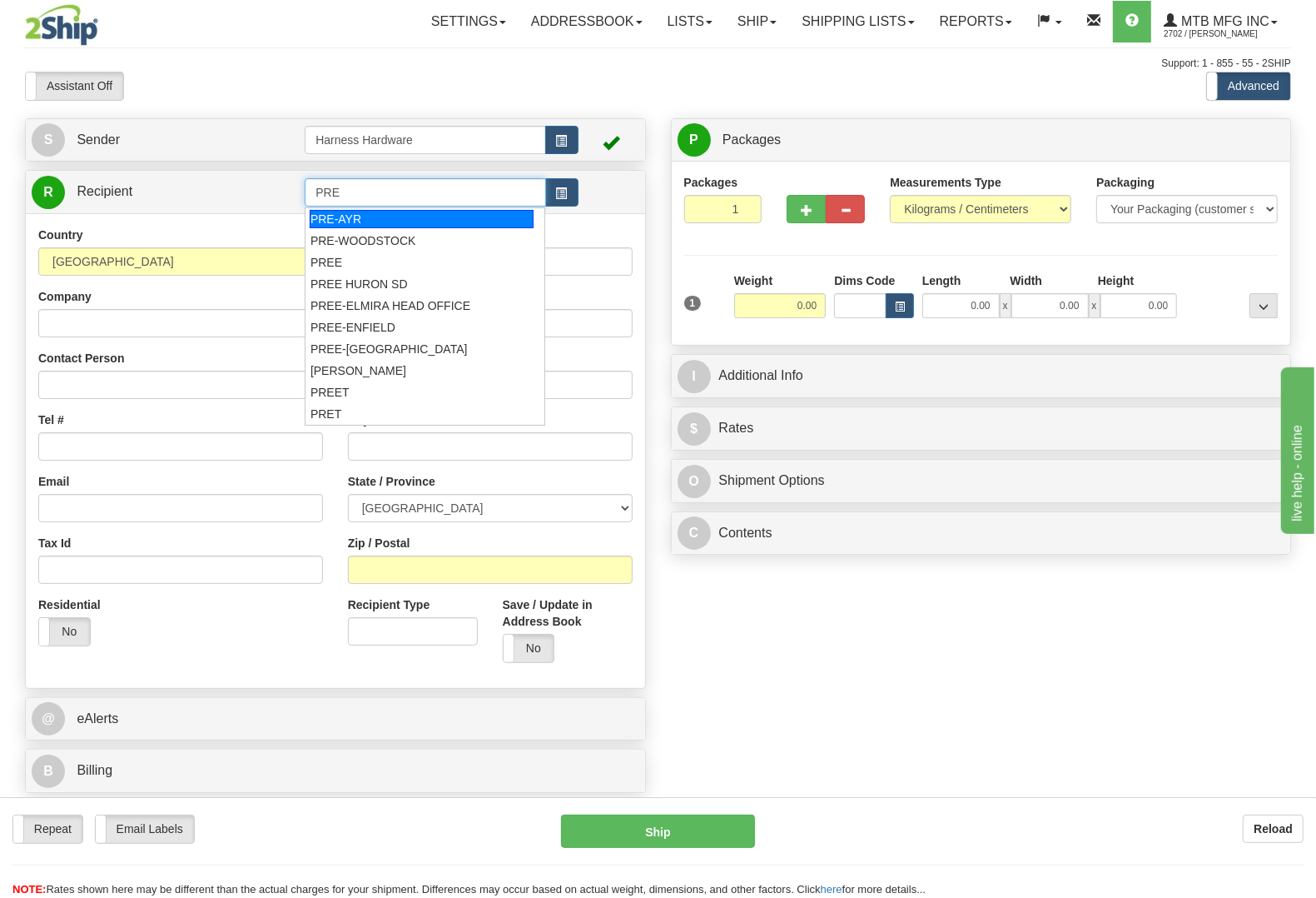
click at [350, 217] on div "PRE-AYR" at bounding box center [422, 219] width 224 height 19
type input "PRE-AYR"
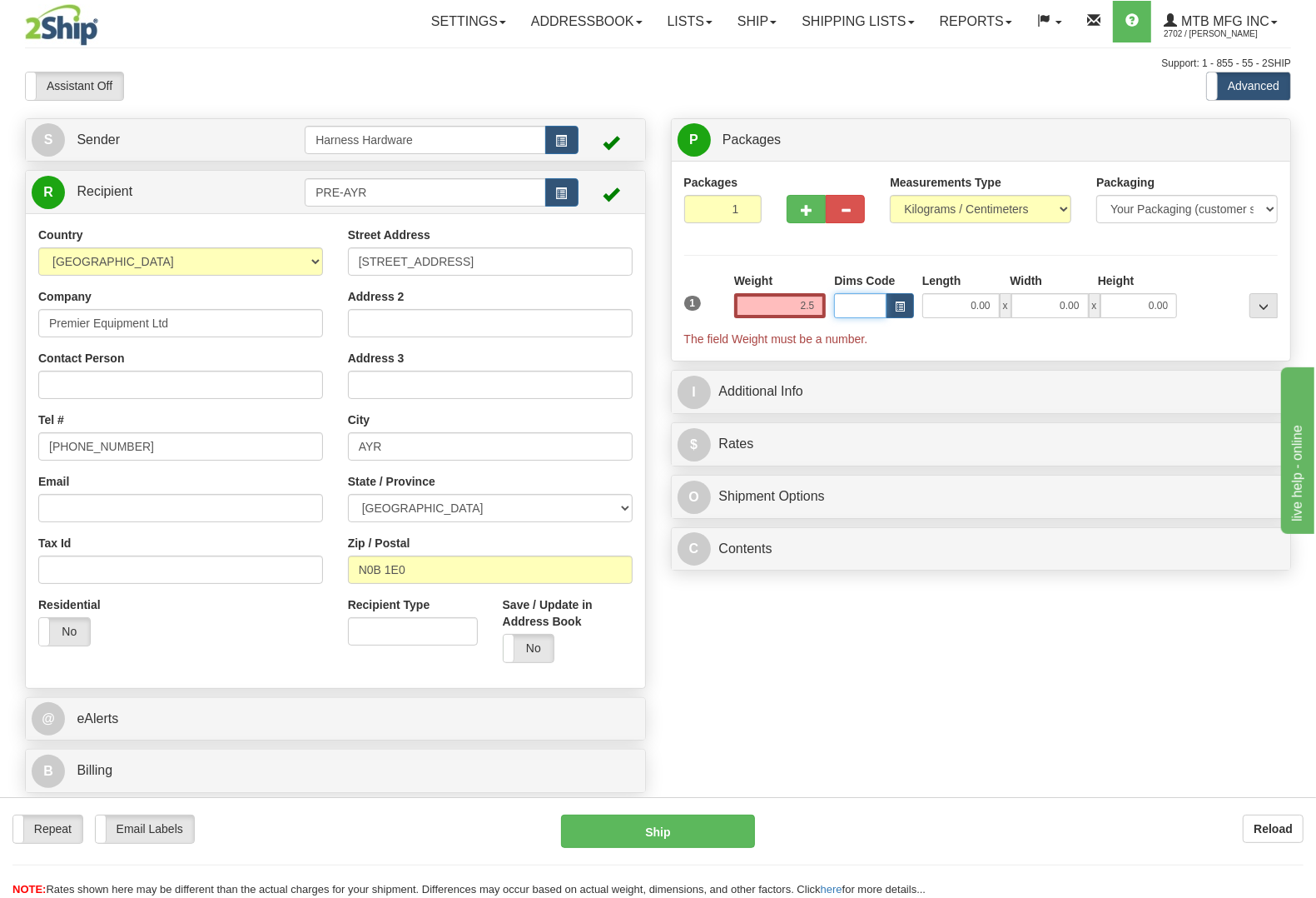
type input "2.50"
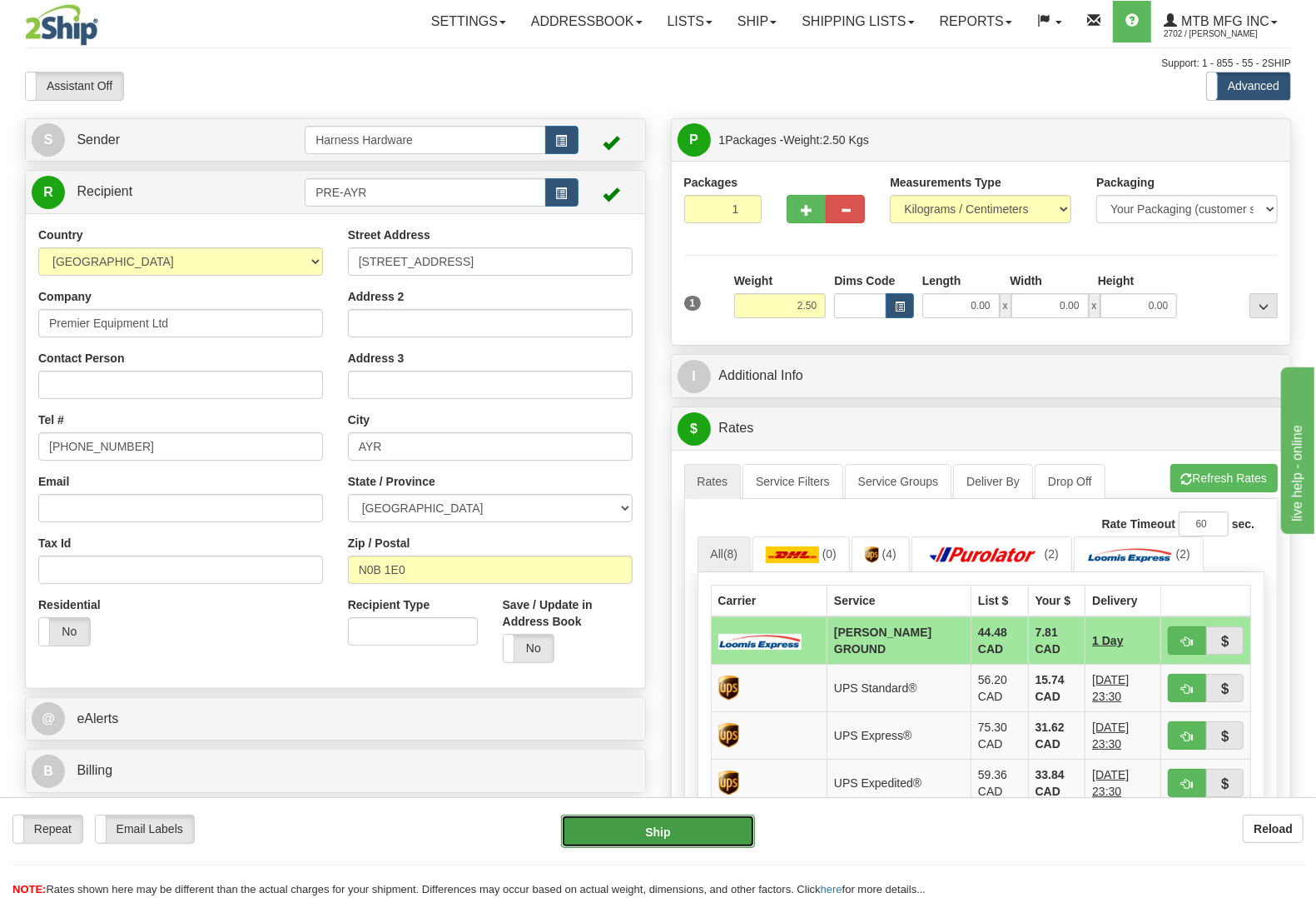
click at [646, 840] on button "Ship" at bounding box center [658, 831] width 194 height 33
type input "DD"
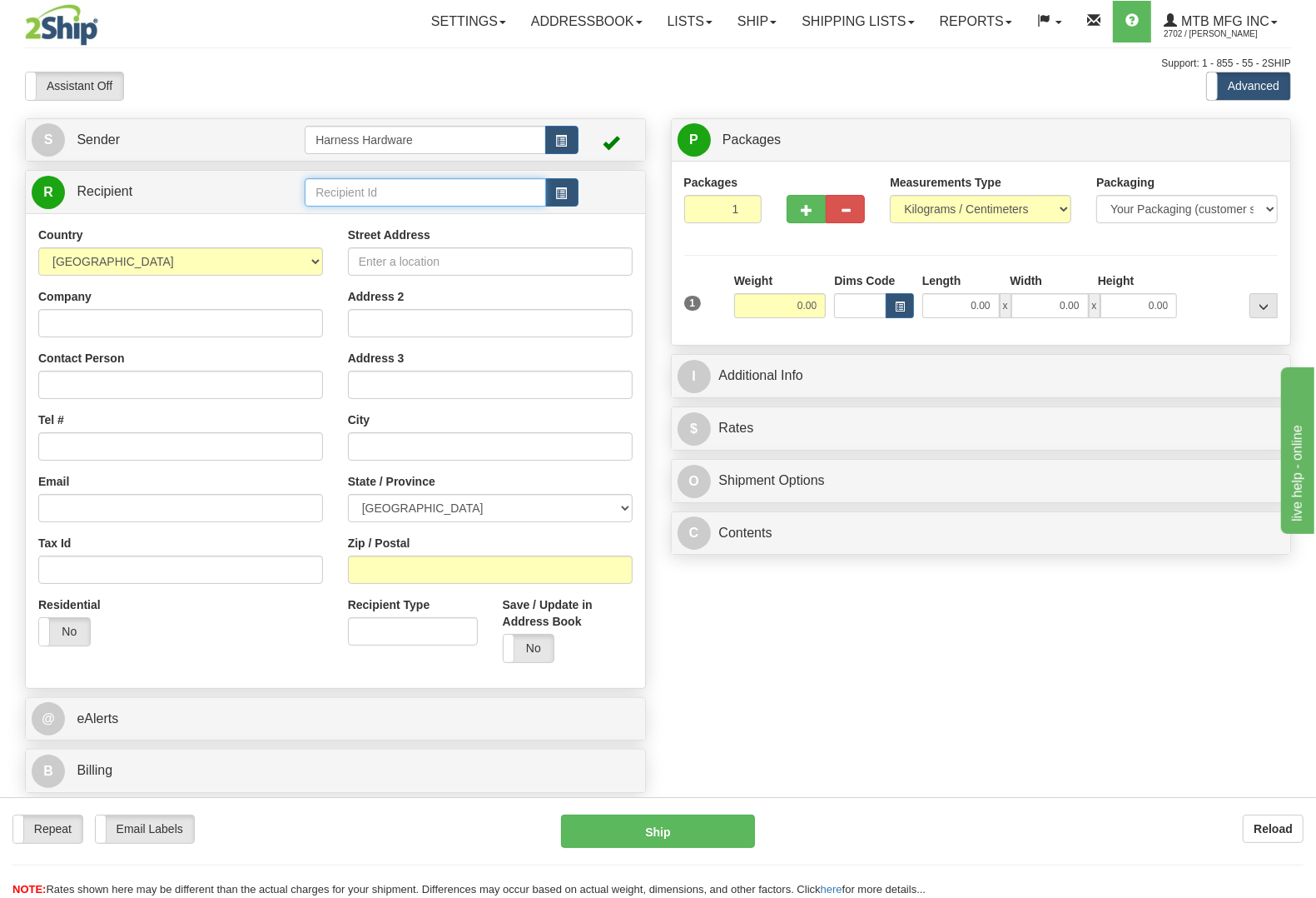
click at [362, 193] on input "text" at bounding box center [425, 192] width 241 height 29
type input "g"
click at [362, 193] on input "text" at bounding box center [425, 192] width 241 height 29
type input "h"
type input "g"
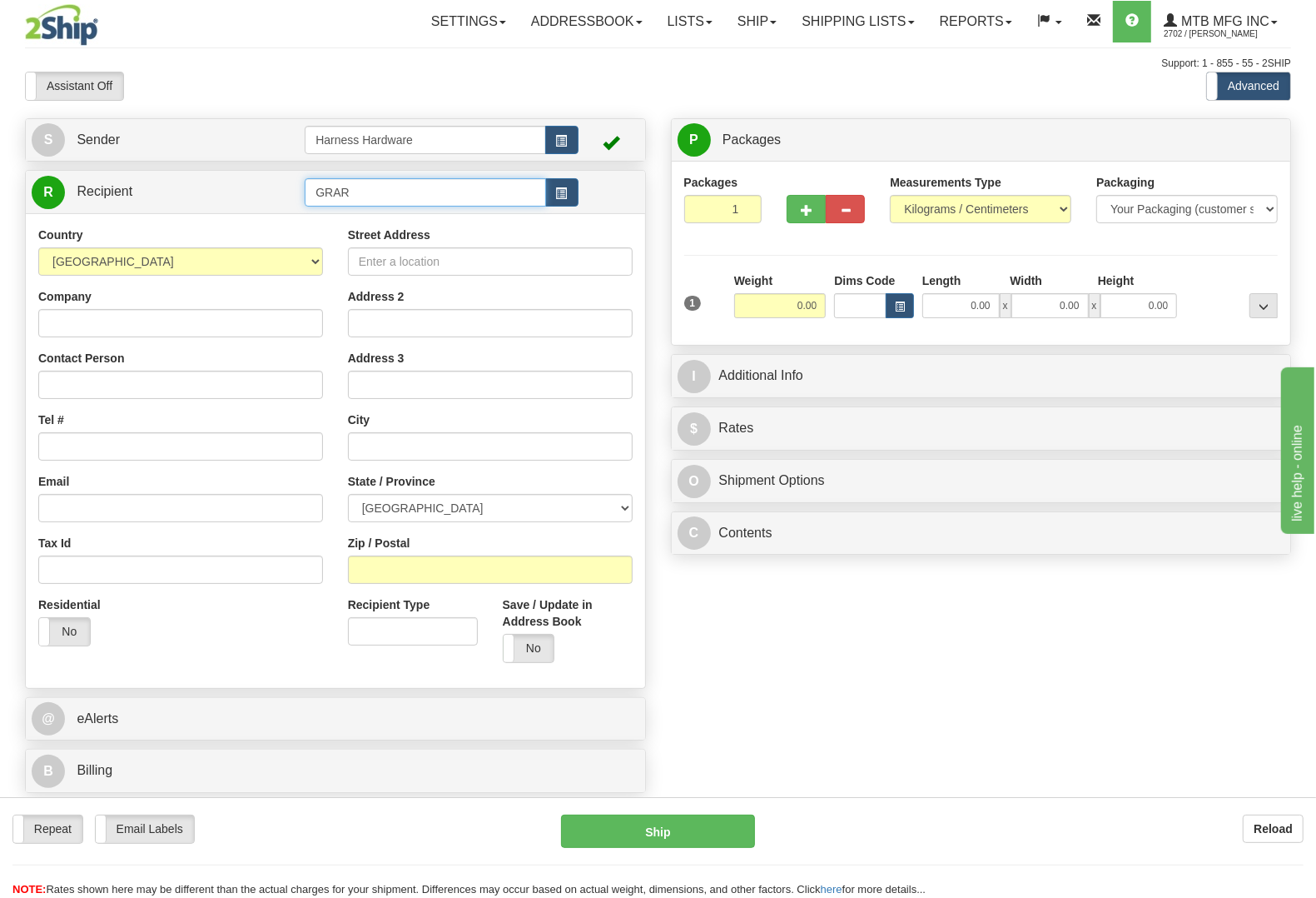
type input "GRAR"
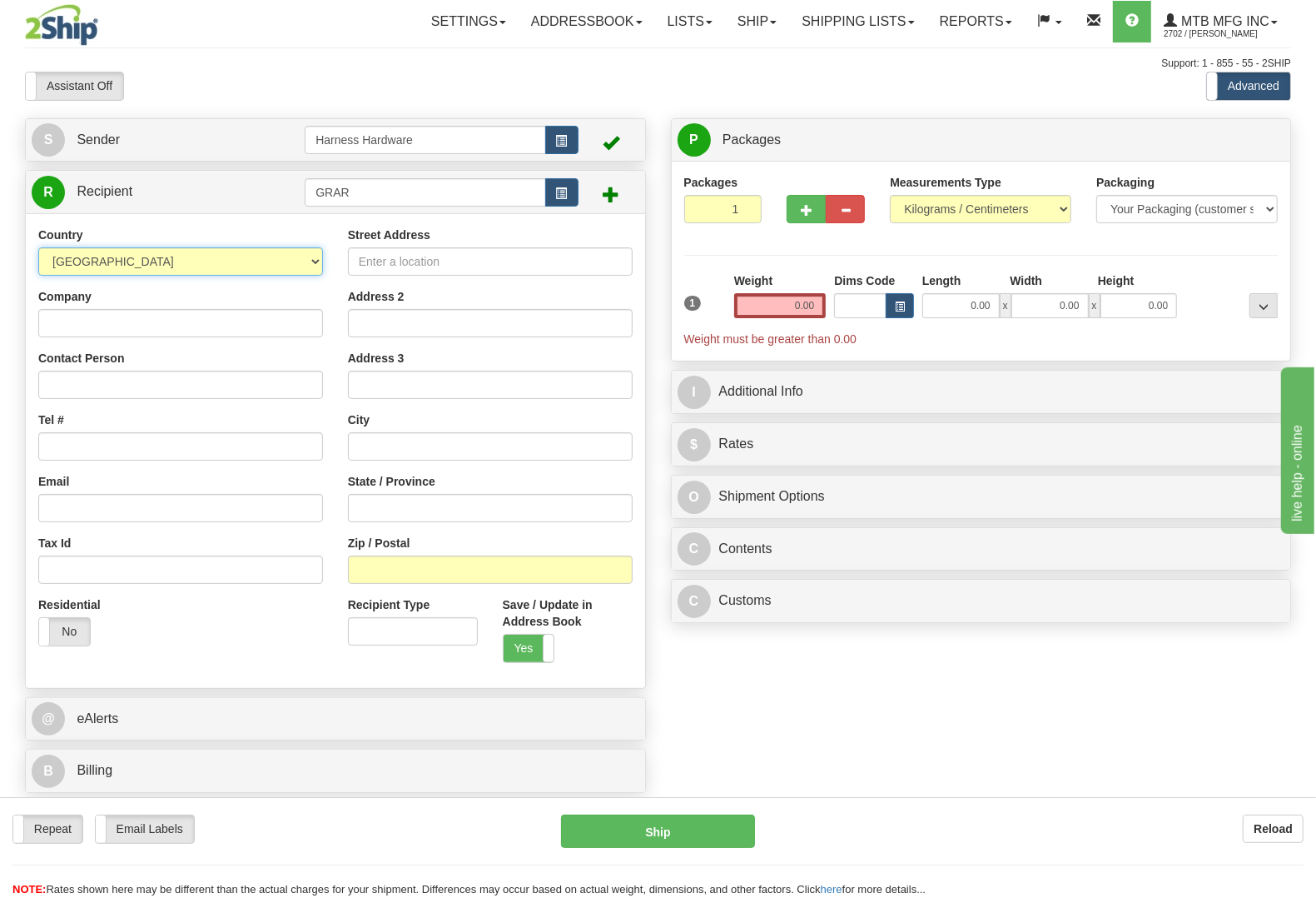
select select "US"
click at [129, 320] on input "Company" at bounding box center [180, 323] width 285 height 29
paste input "[GEOGRAPHIC_DATA]"
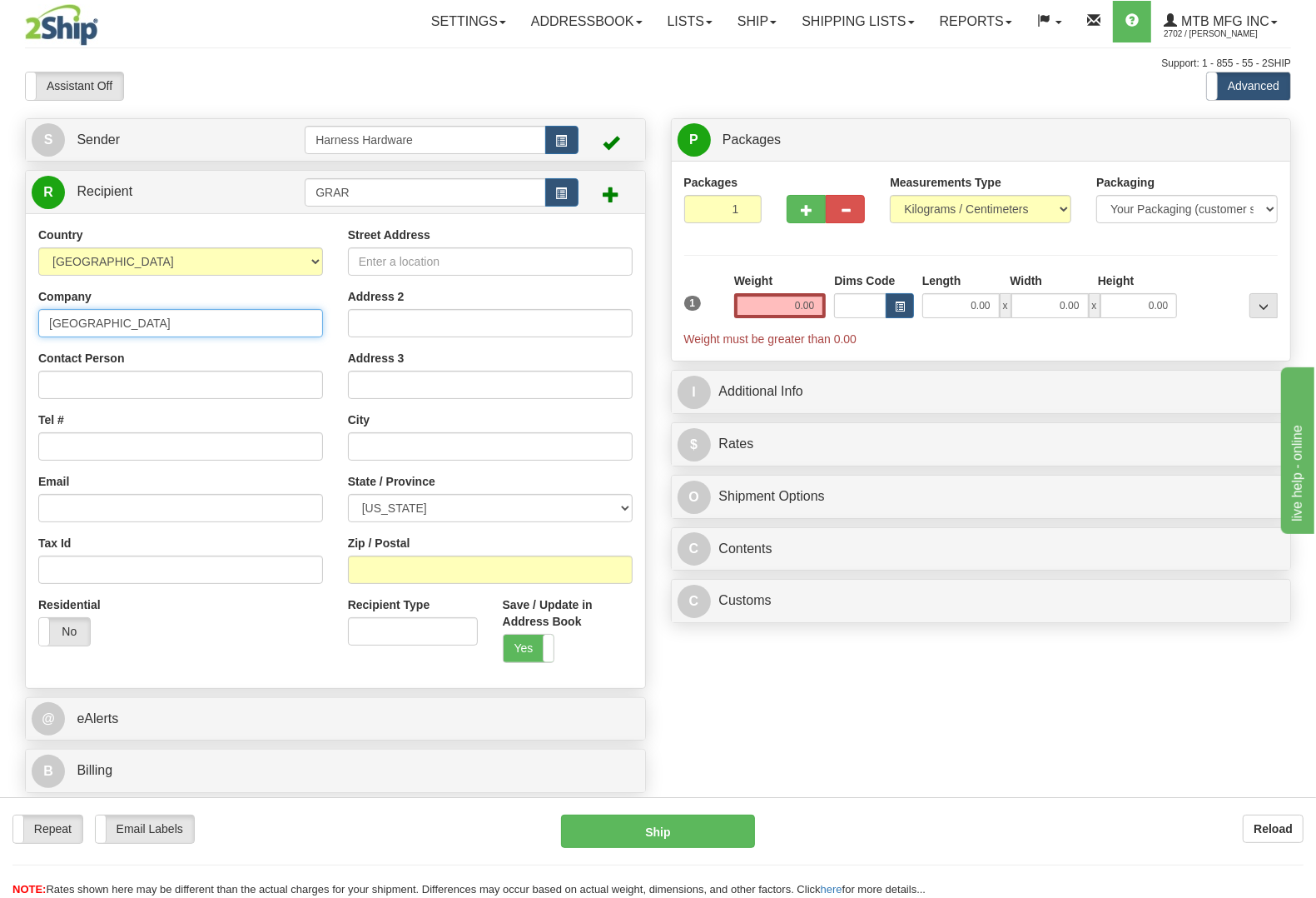
type input "[GEOGRAPHIC_DATA]"
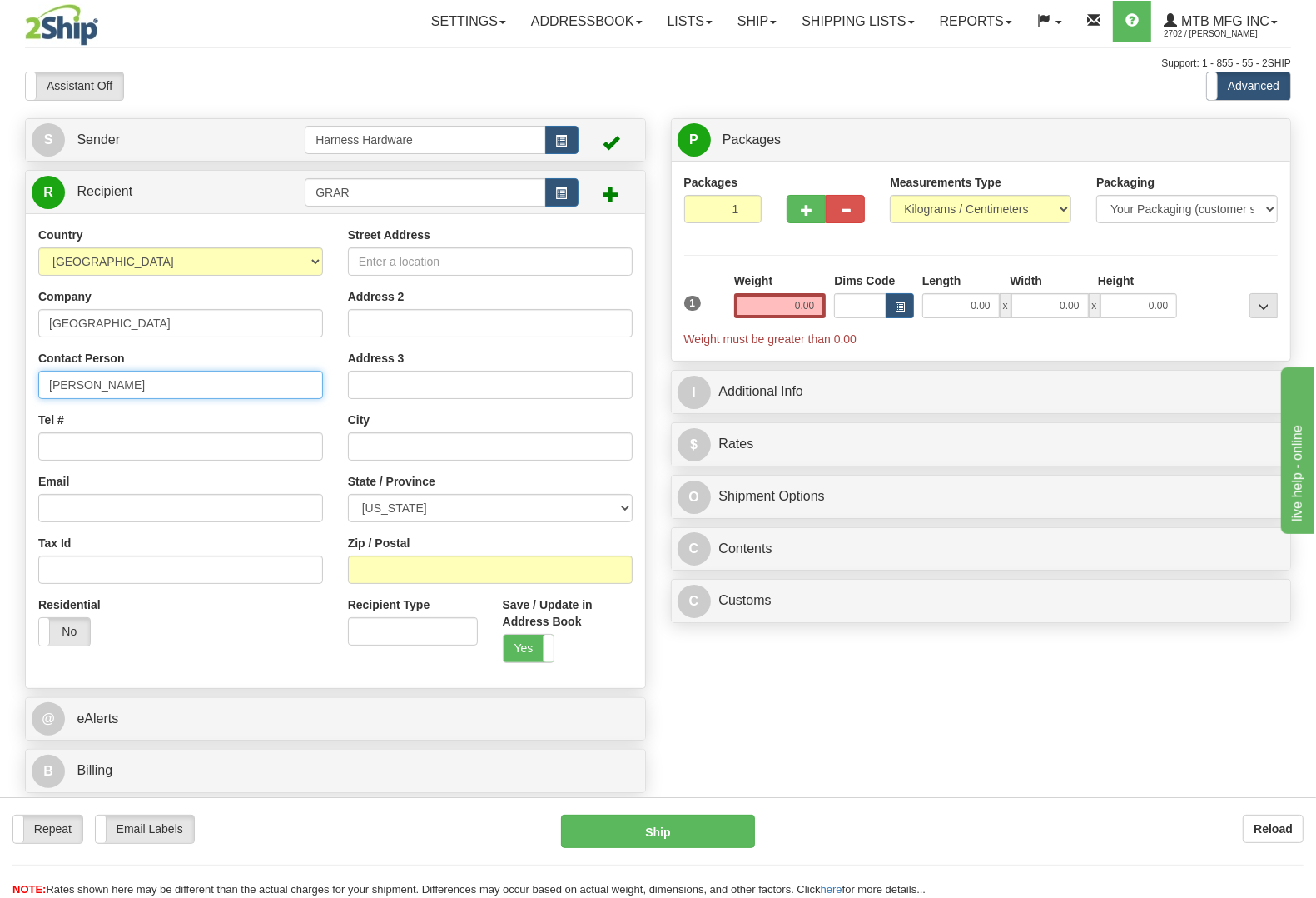
type input "[PERSON_NAME]"
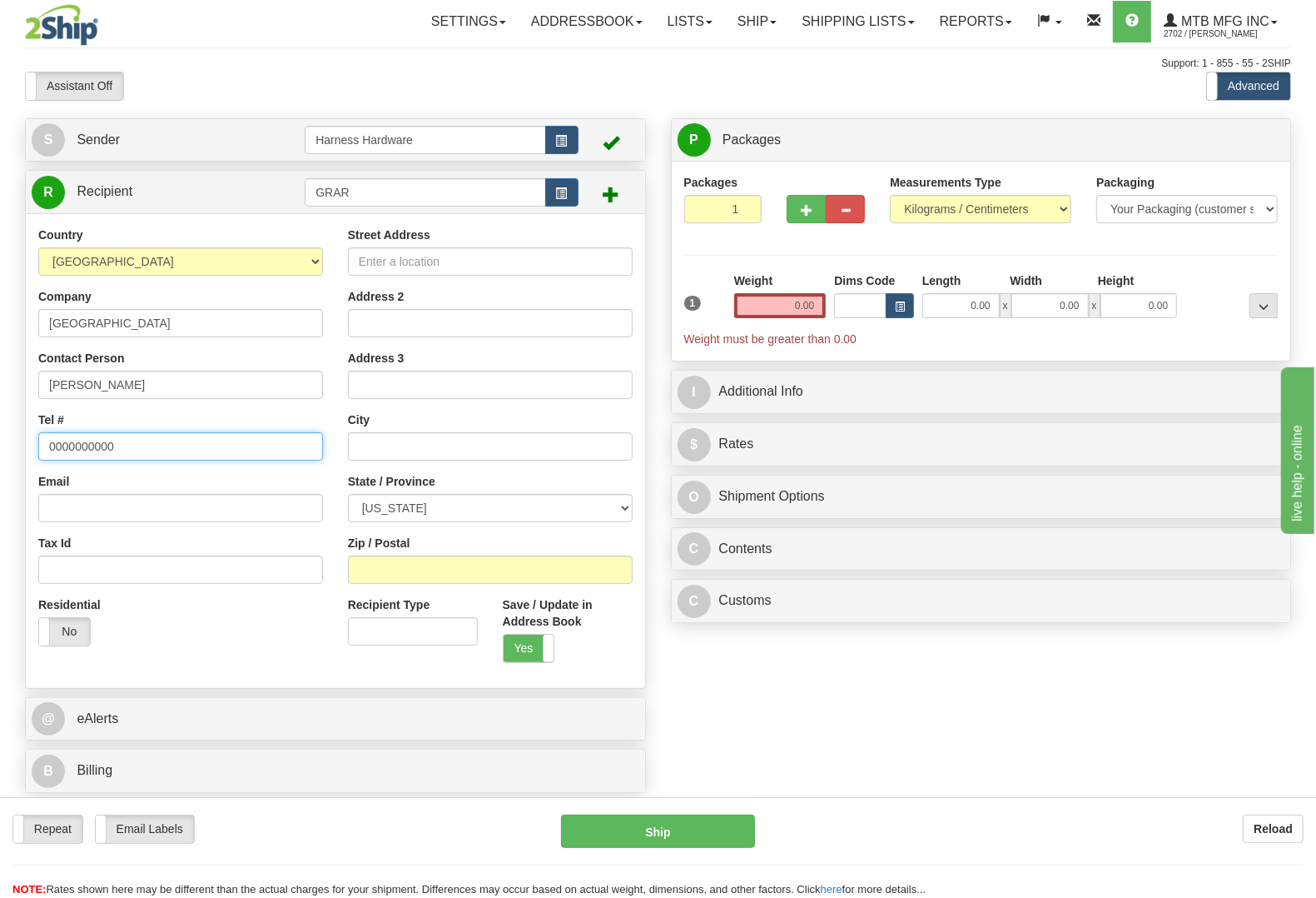
type input "0000000000"
click at [547, 253] on input "Street Address" at bounding box center [490, 261] width 285 height 29
paste input "[STREET_ADDRESS]"
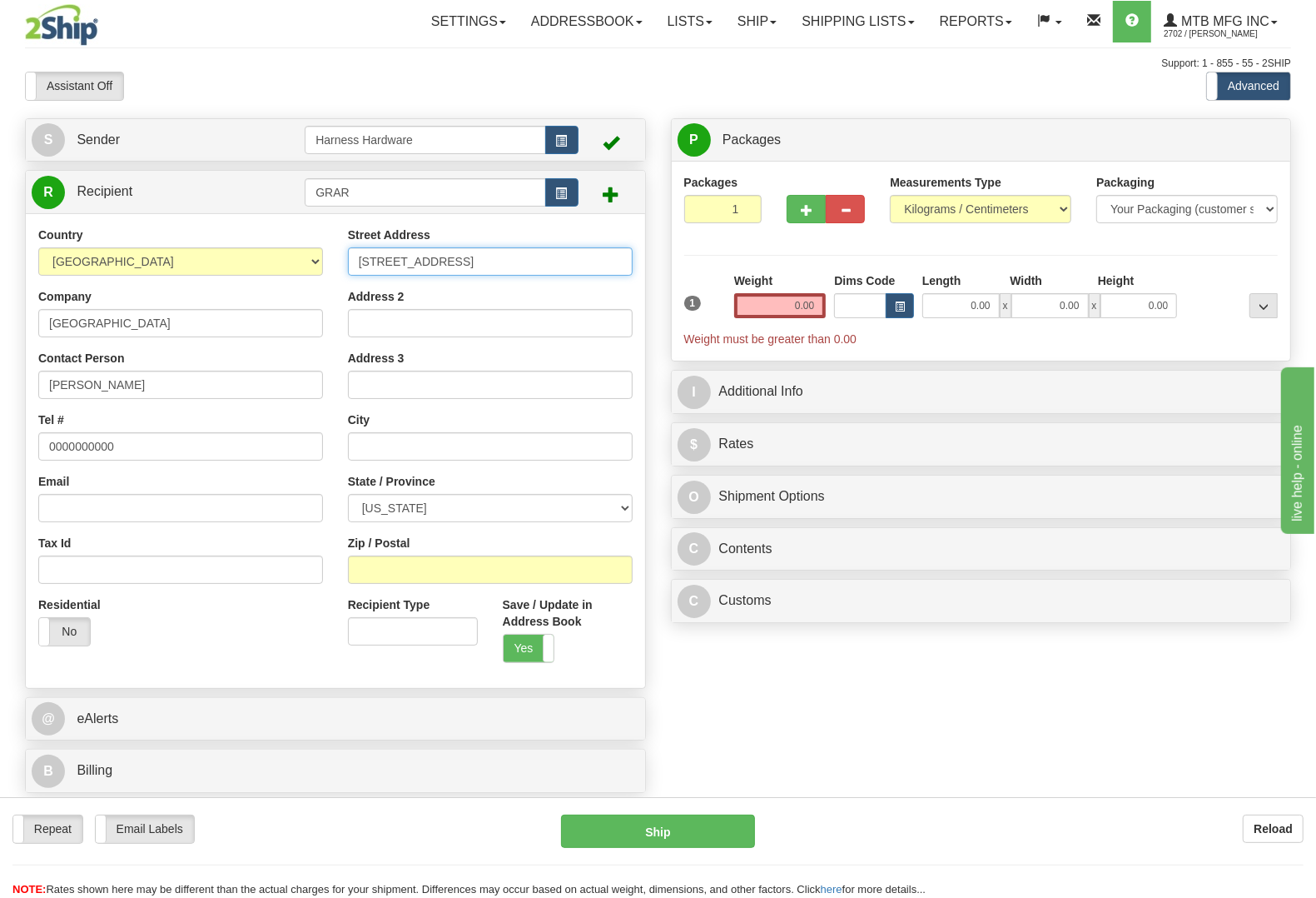
type input "[STREET_ADDRESS]"
click at [575, 575] on input "Zip / Postal" at bounding box center [490, 569] width 285 height 29
paste input "73601"
type input "73601"
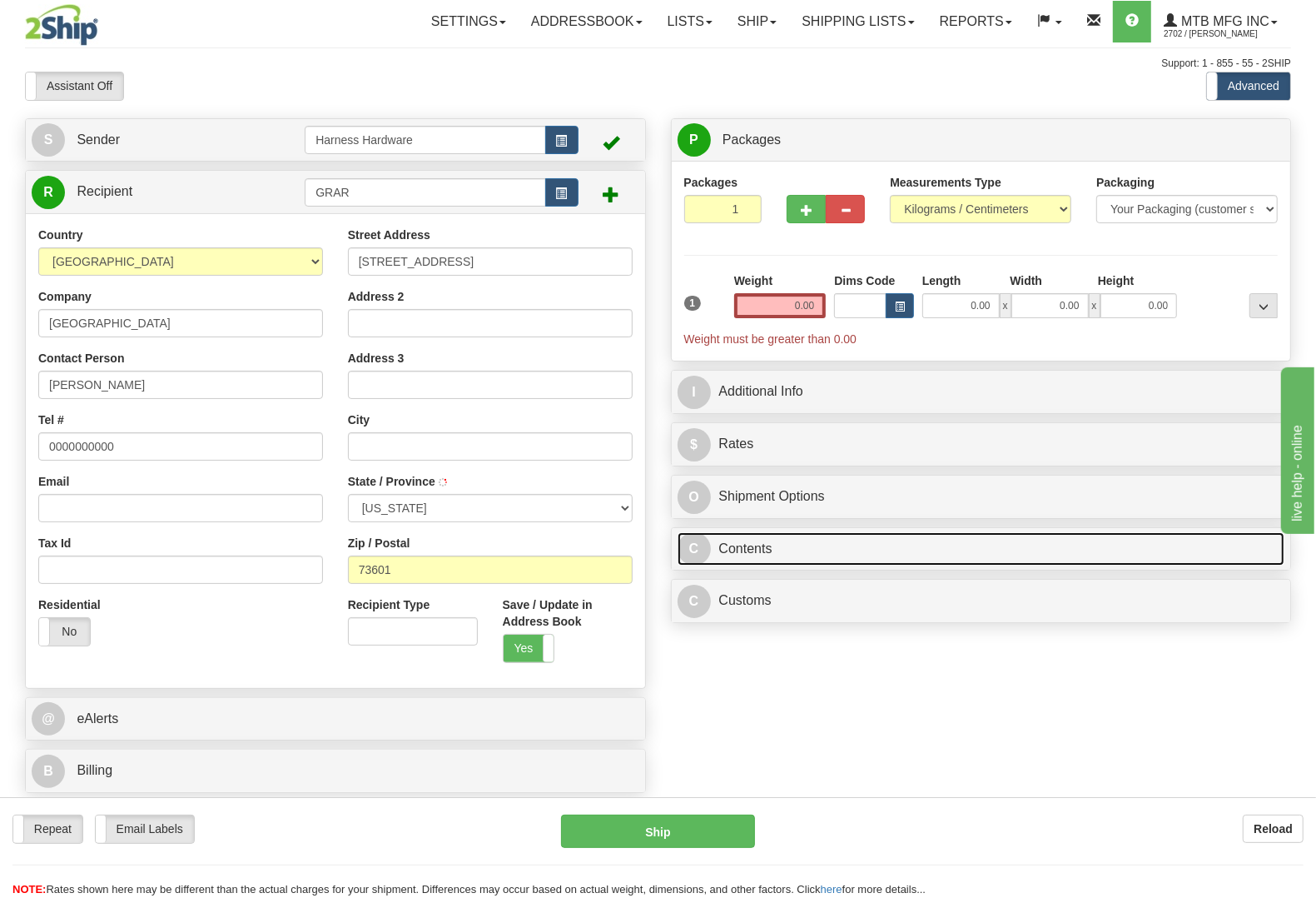
click at [779, 558] on link "C Contents" at bounding box center [981, 549] width 608 height 34
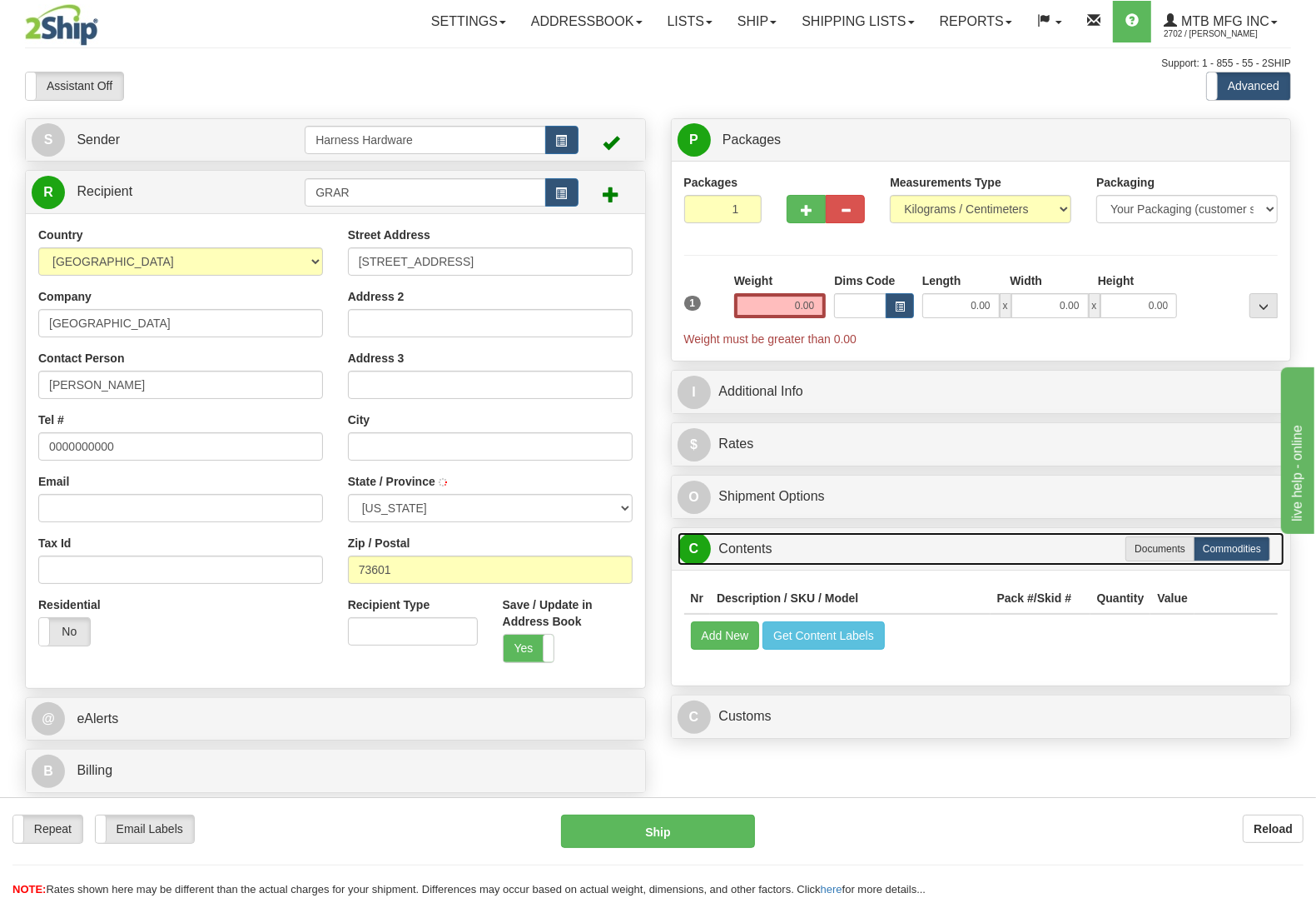
type input "CLINTON"
select select "OK"
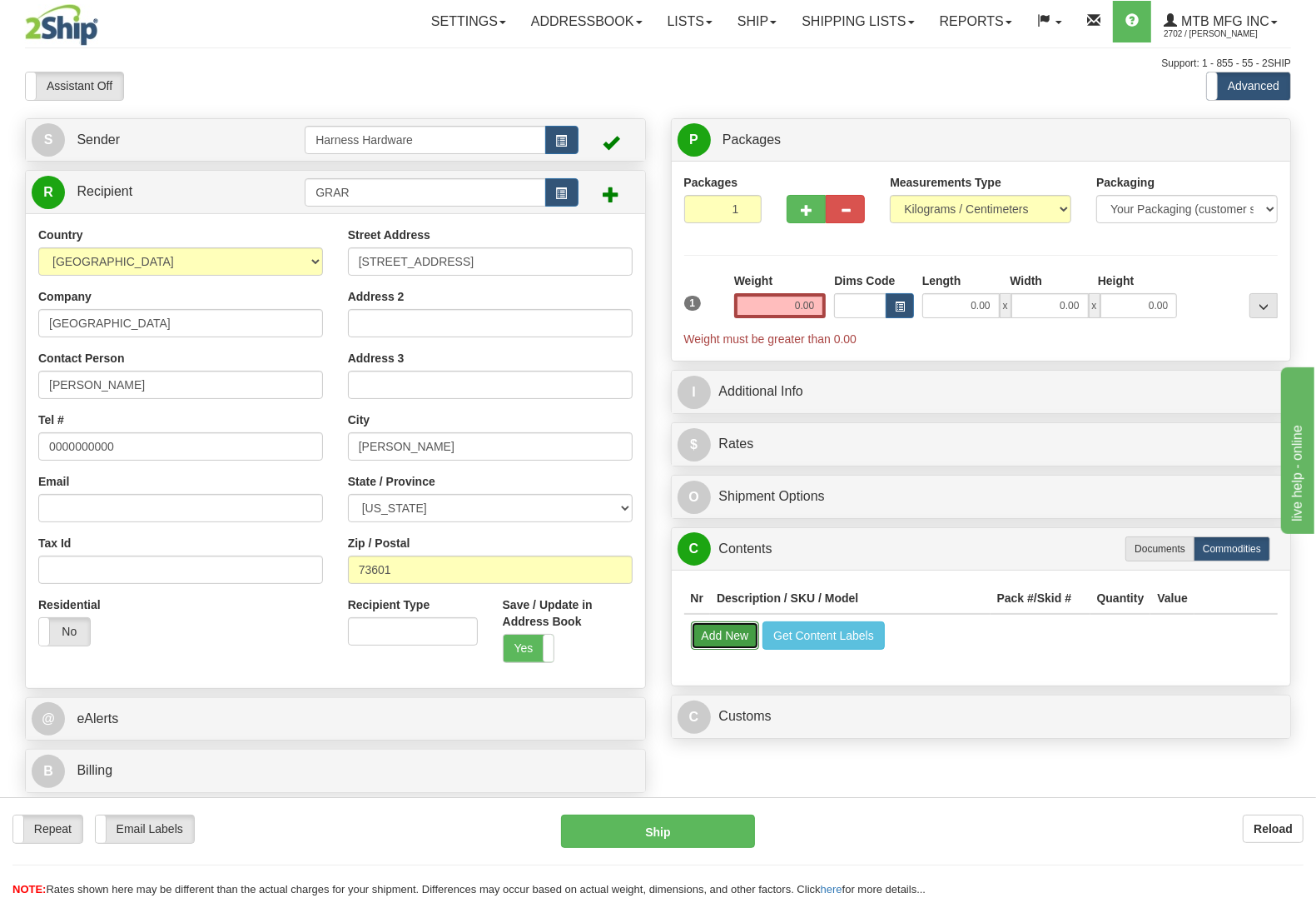
click at [731, 645] on button "Add New" at bounding box center [725, 635] width 69 height 29
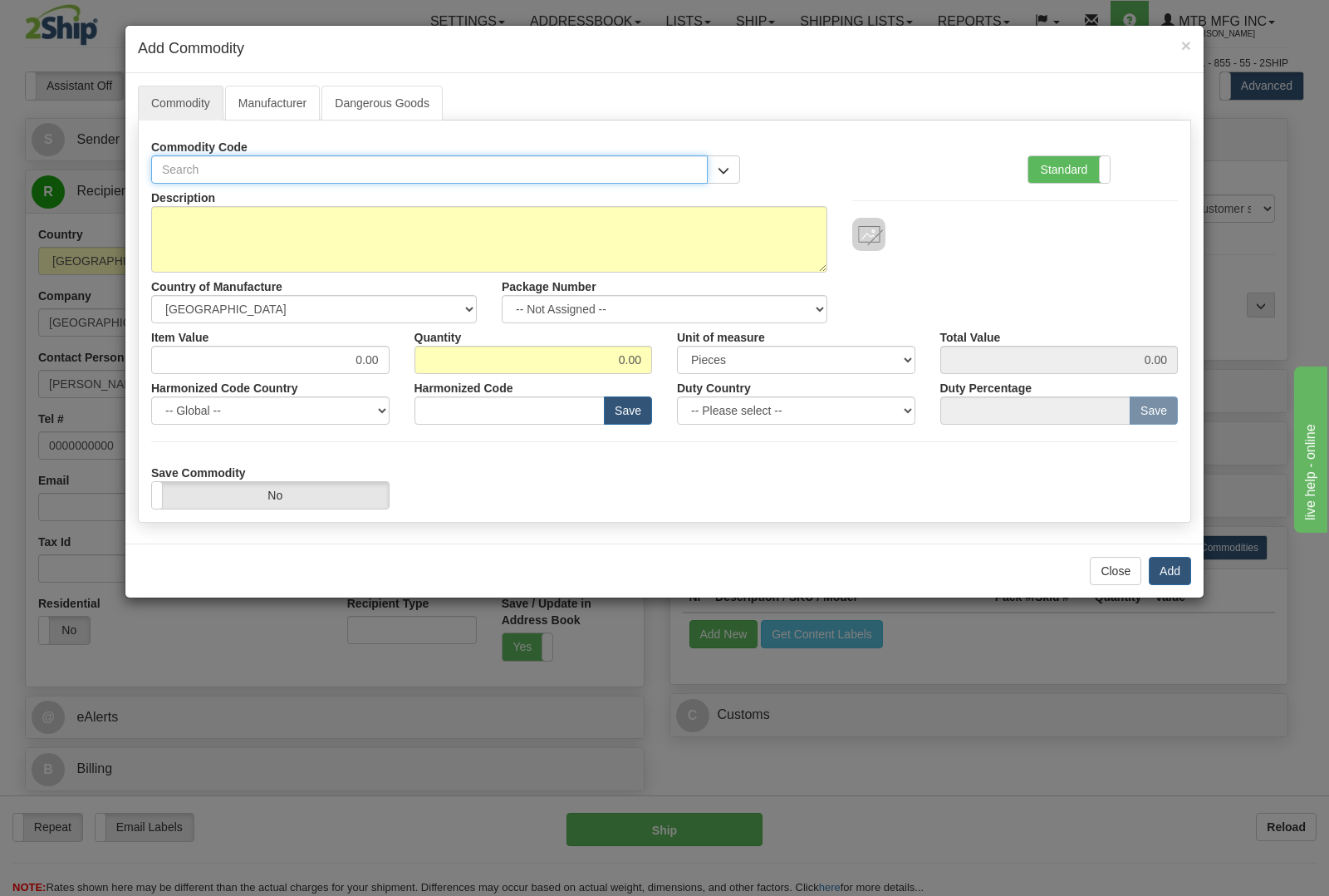
click at [338, 169] on input "text" at bounding box center [429, 169] width 557 height 29
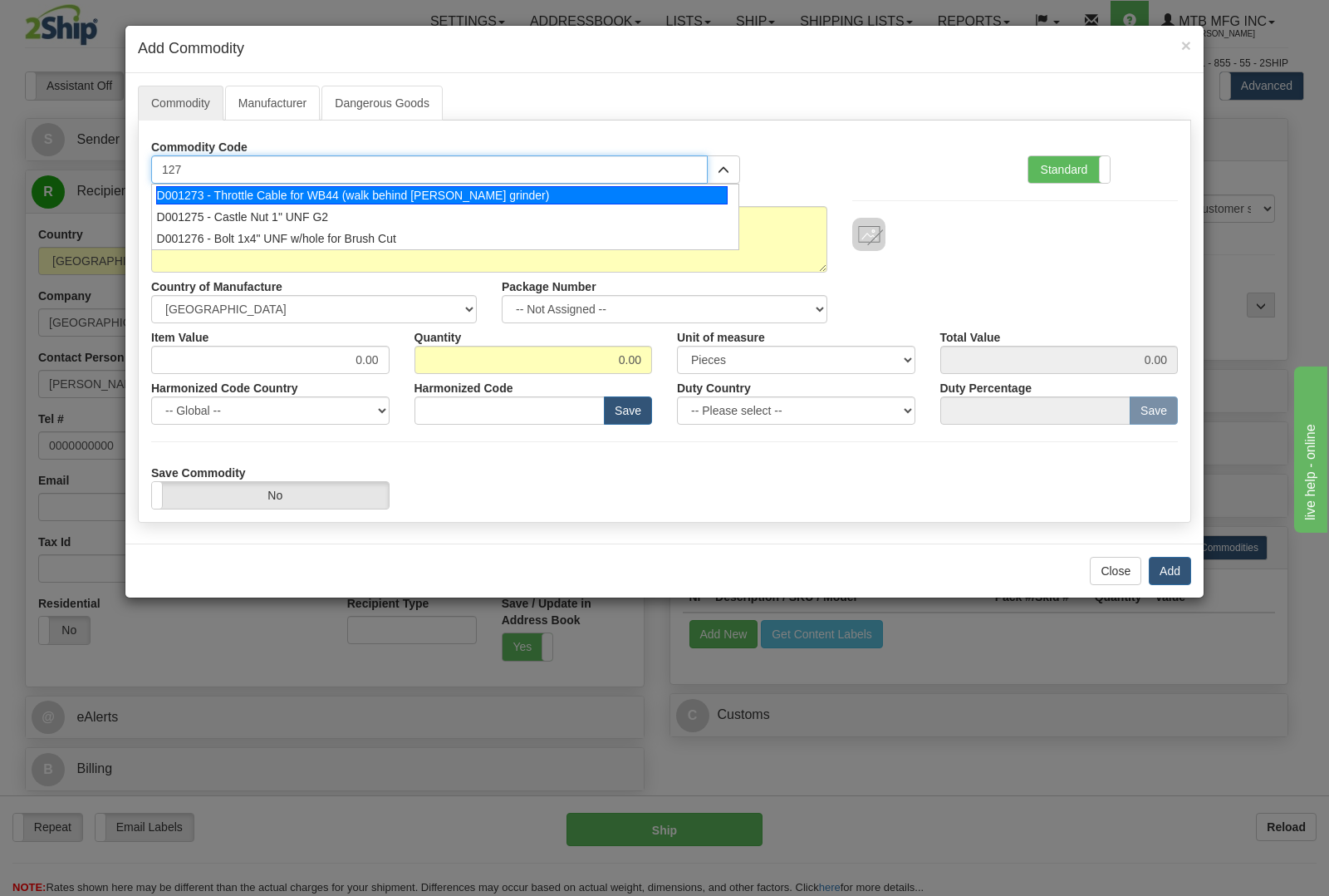
type input "1273"
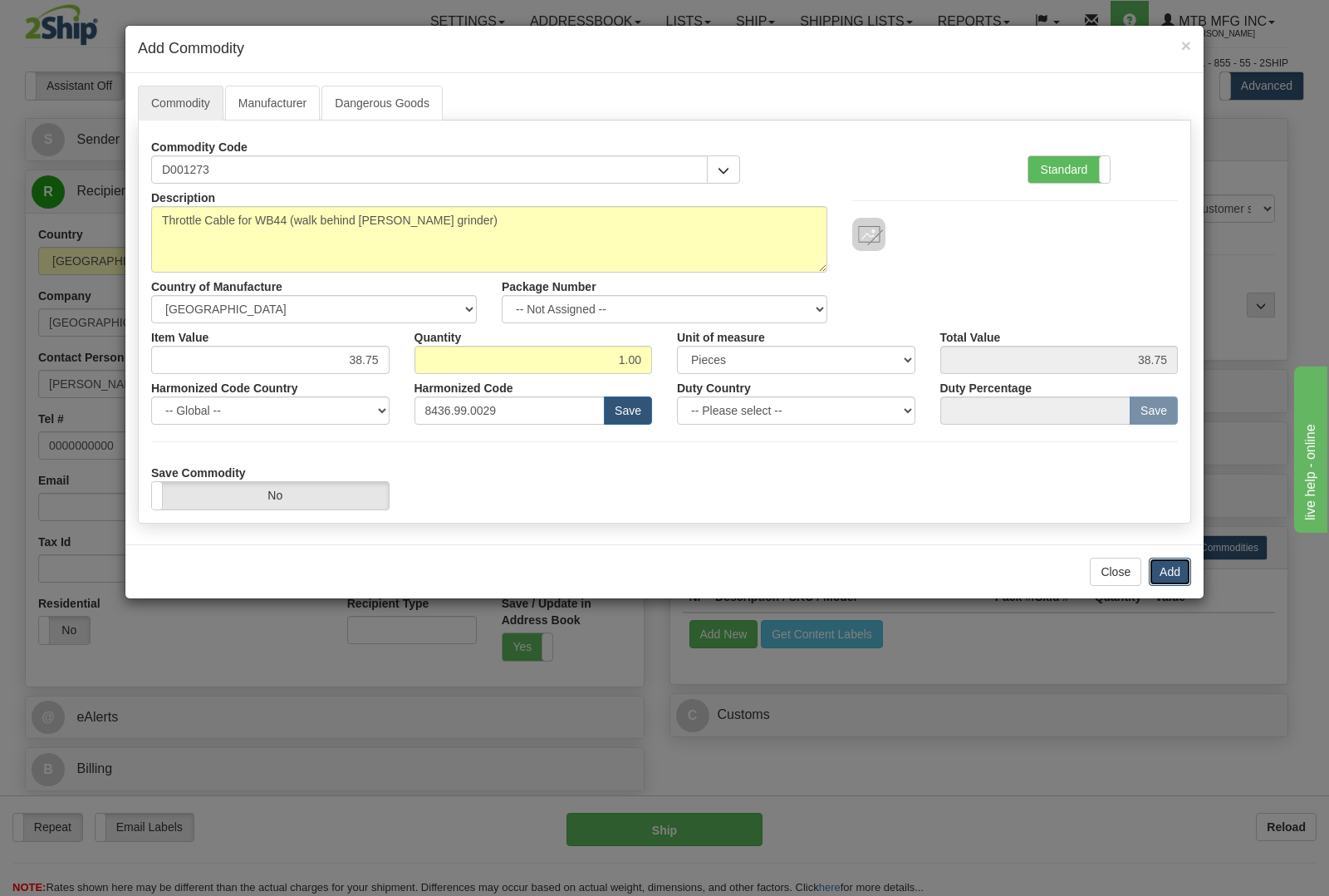
click at [1168, 579] on button "Add" at bounding box center [1170, 571] width 42 height 29
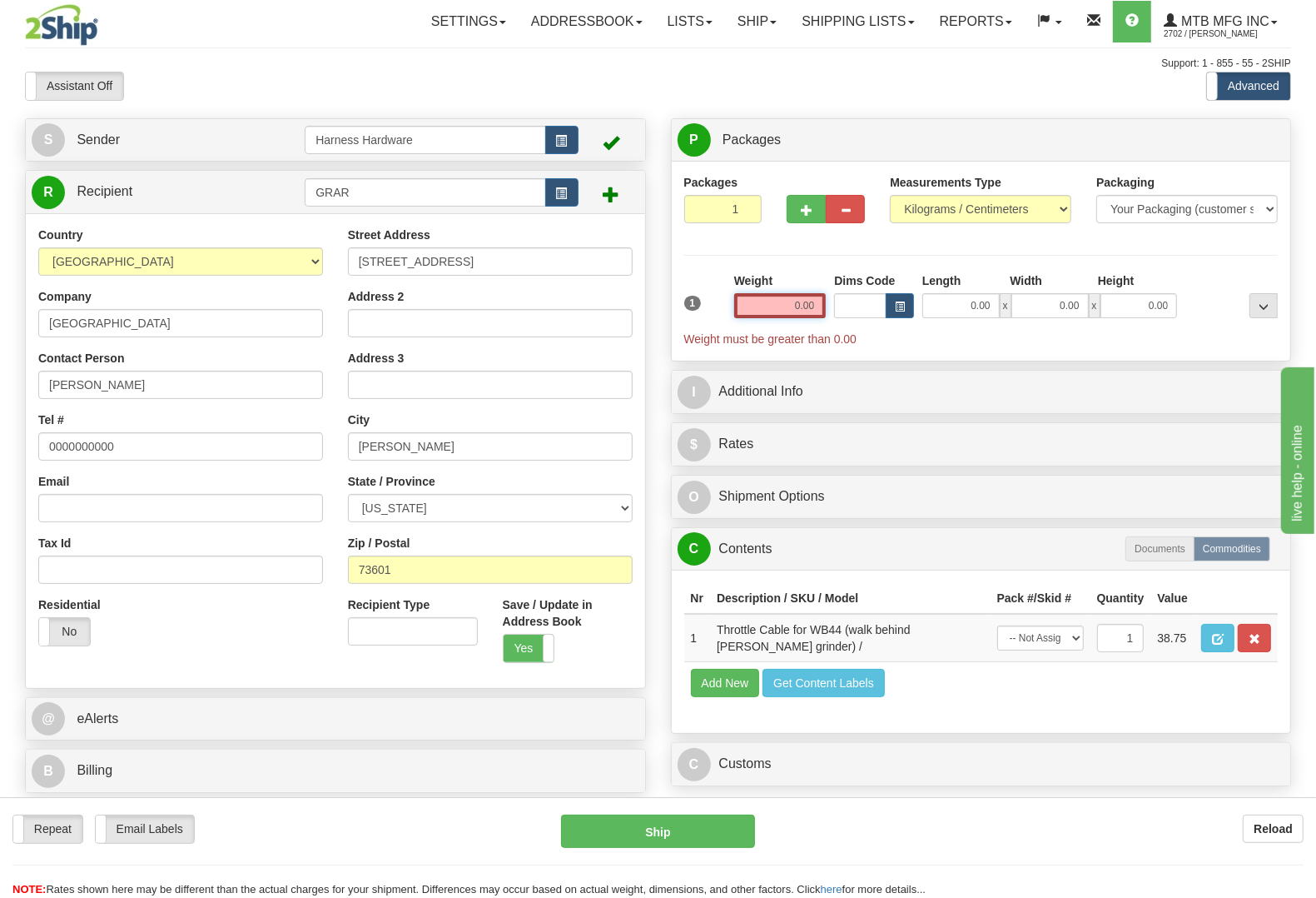
click at [756, 310] on input "0.00" at bounding box center [780, 306] width 93 height 25
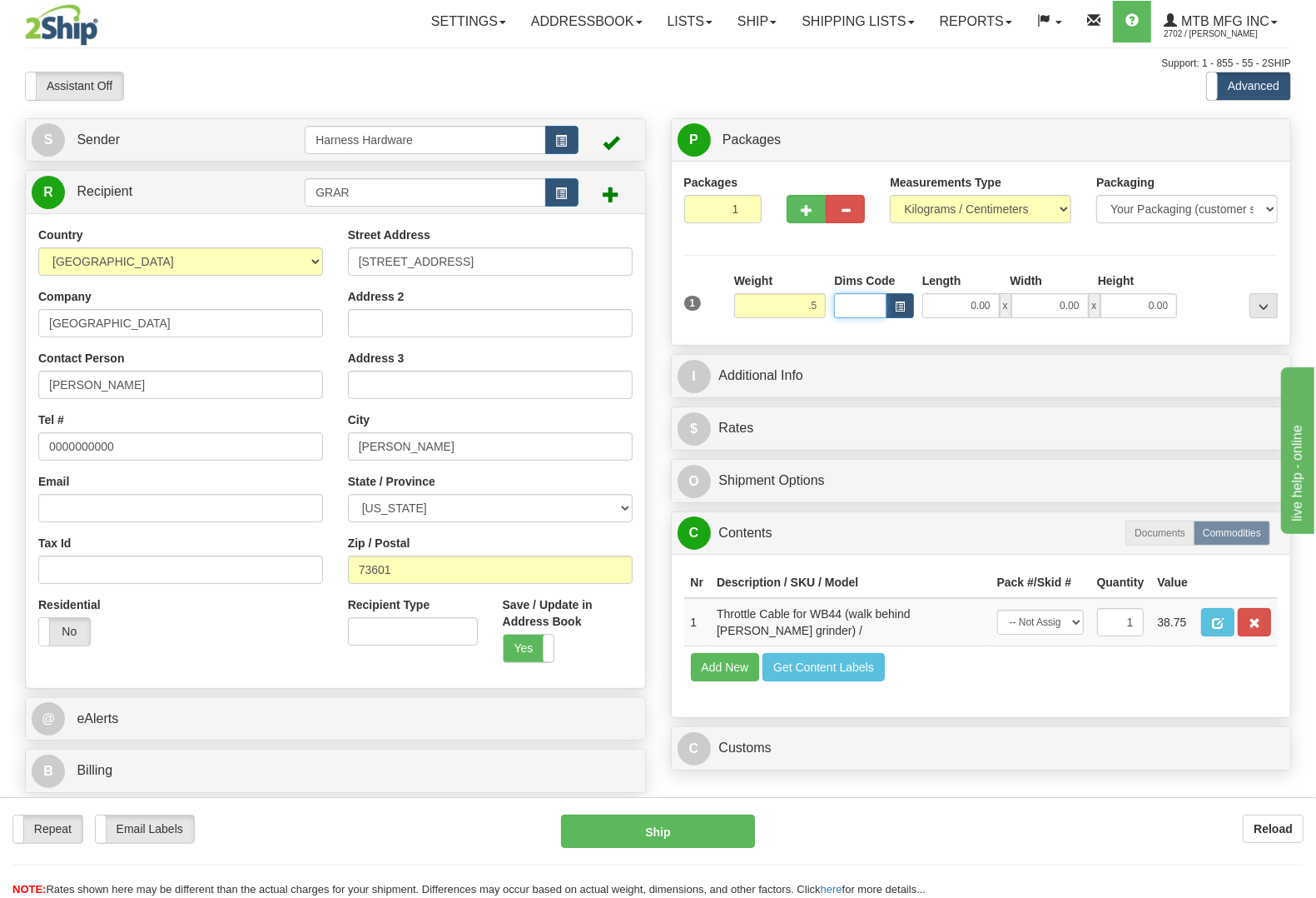
type input "0.50"
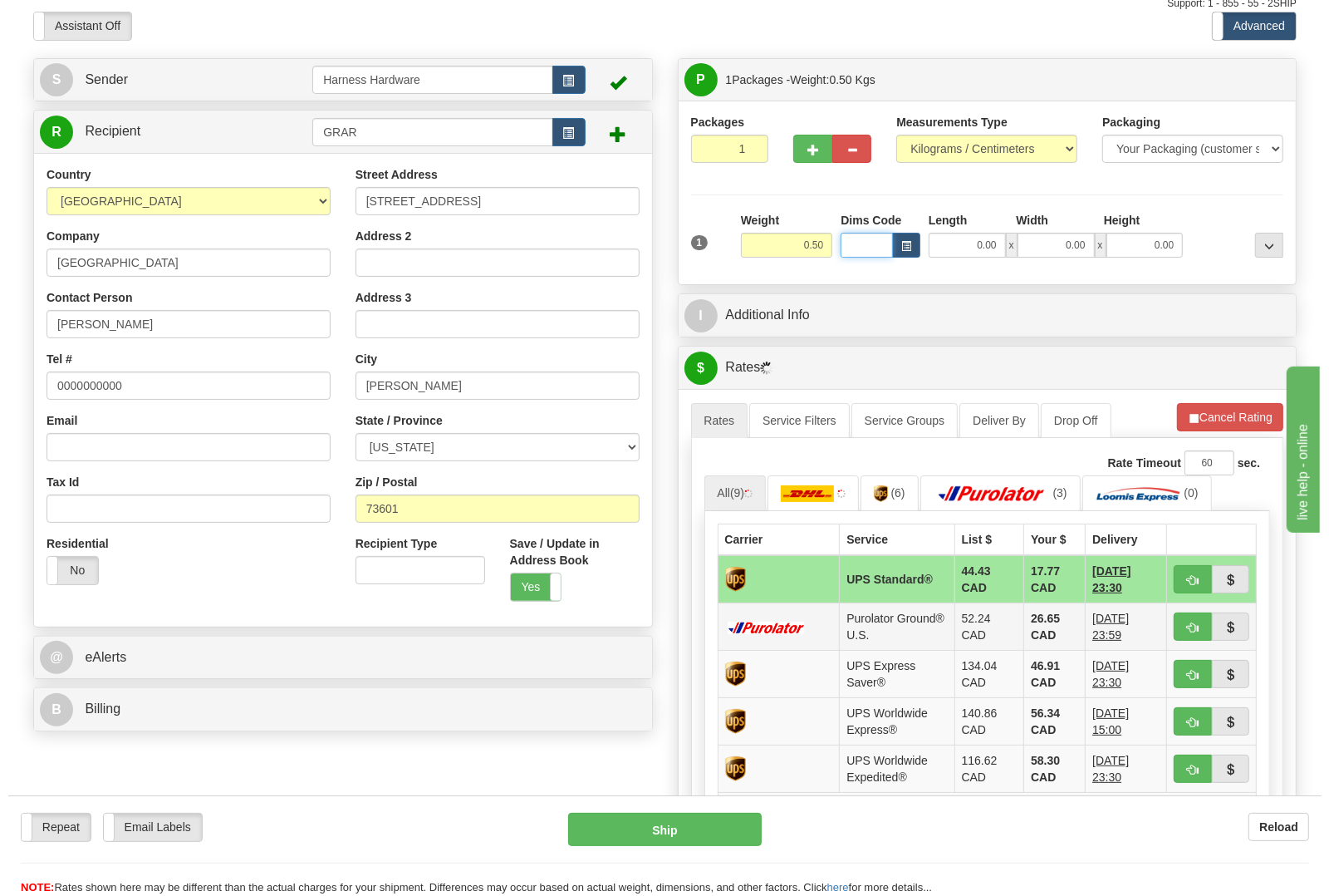
scroll to position [103, 0]
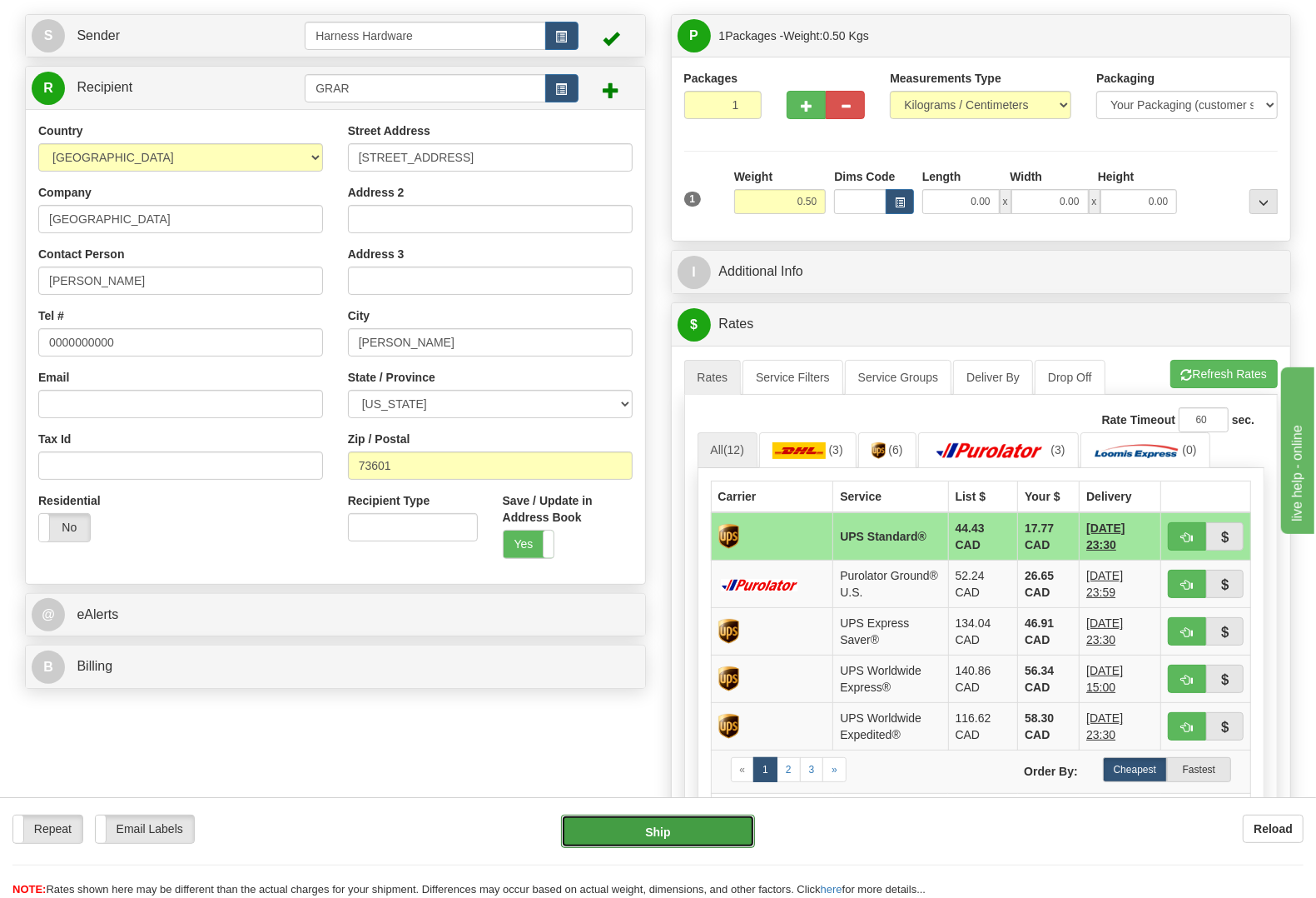
click at [684, 826] on button "Ship" at bounding box center [658, 831] width 194 height 33
type input "11"
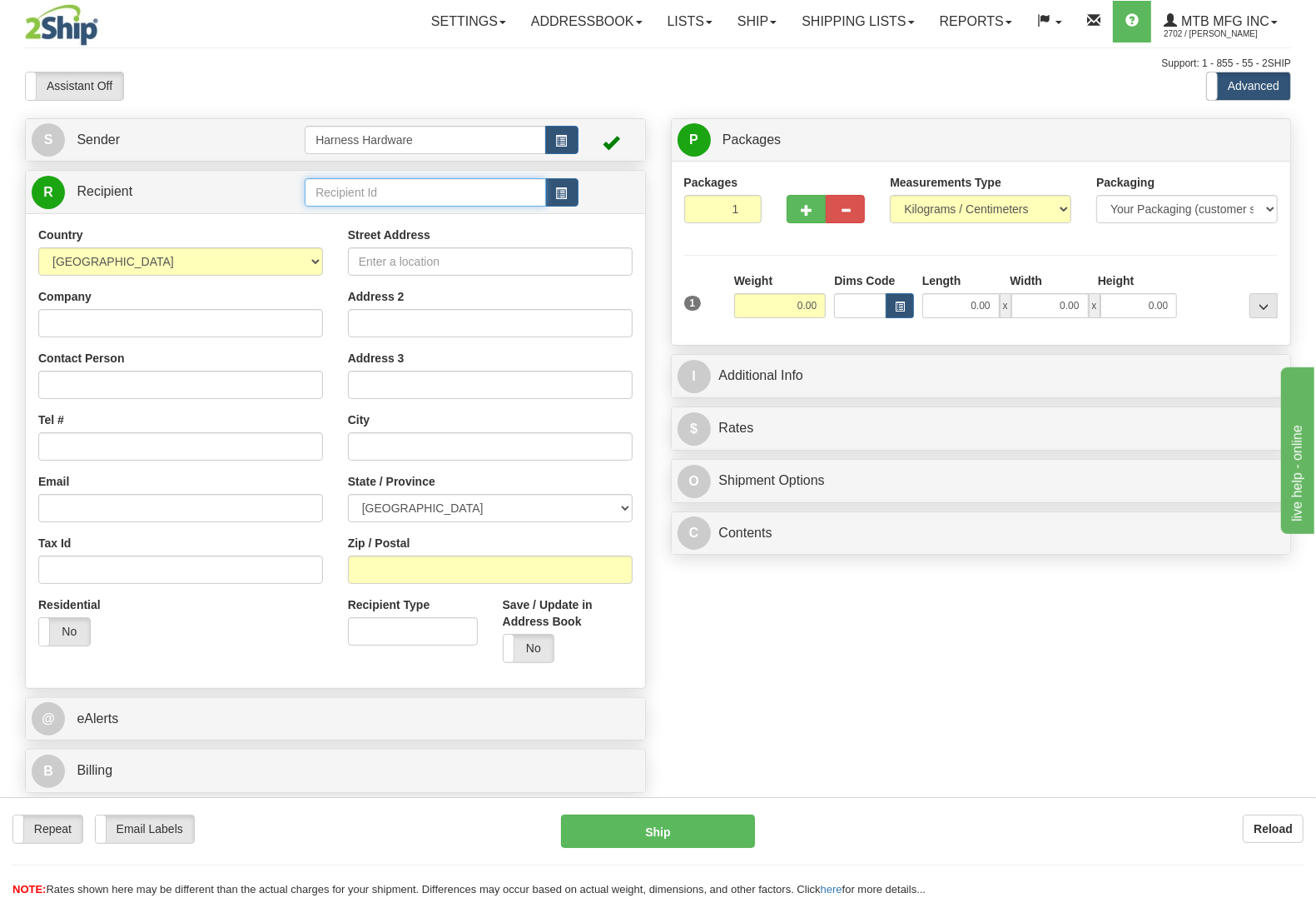
click at [347, 198] on input "text" at bounding box center [425, 192] width 241 height 29
type input "BREE"
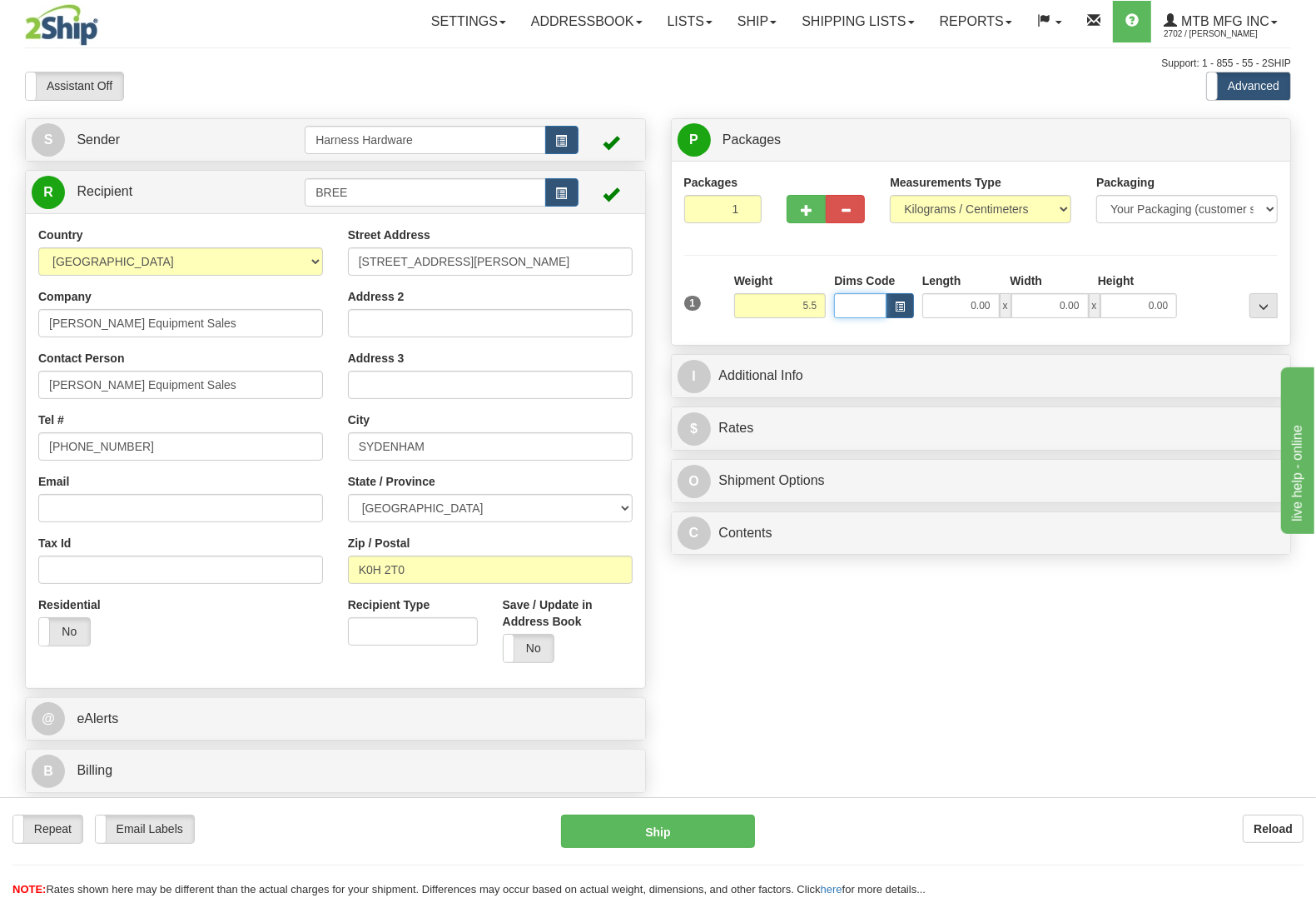
type input "5.50"
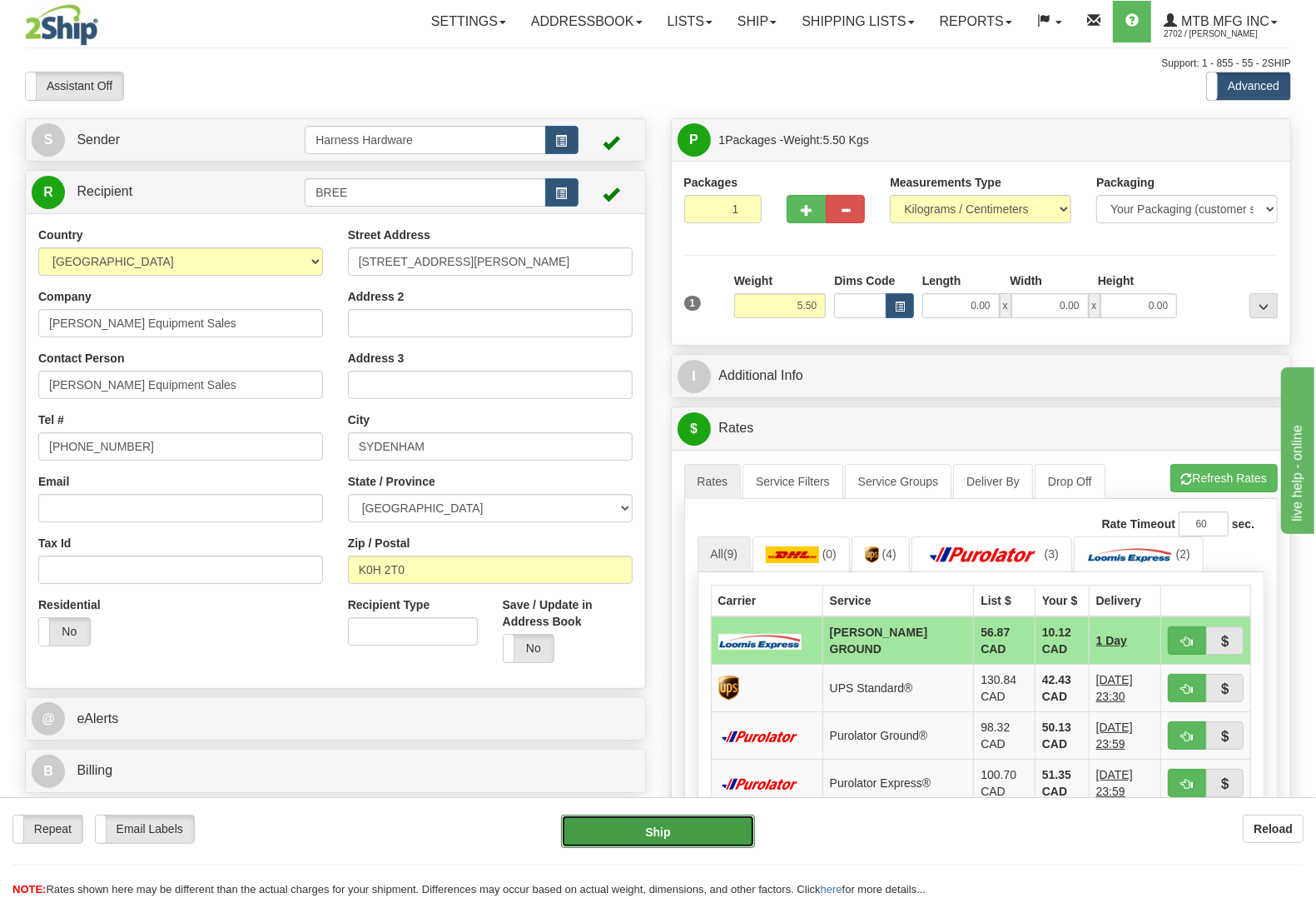
click at [679, 834] on button "Ship" at bounding box center [658, 831] width 194 height 33
type input "DD"
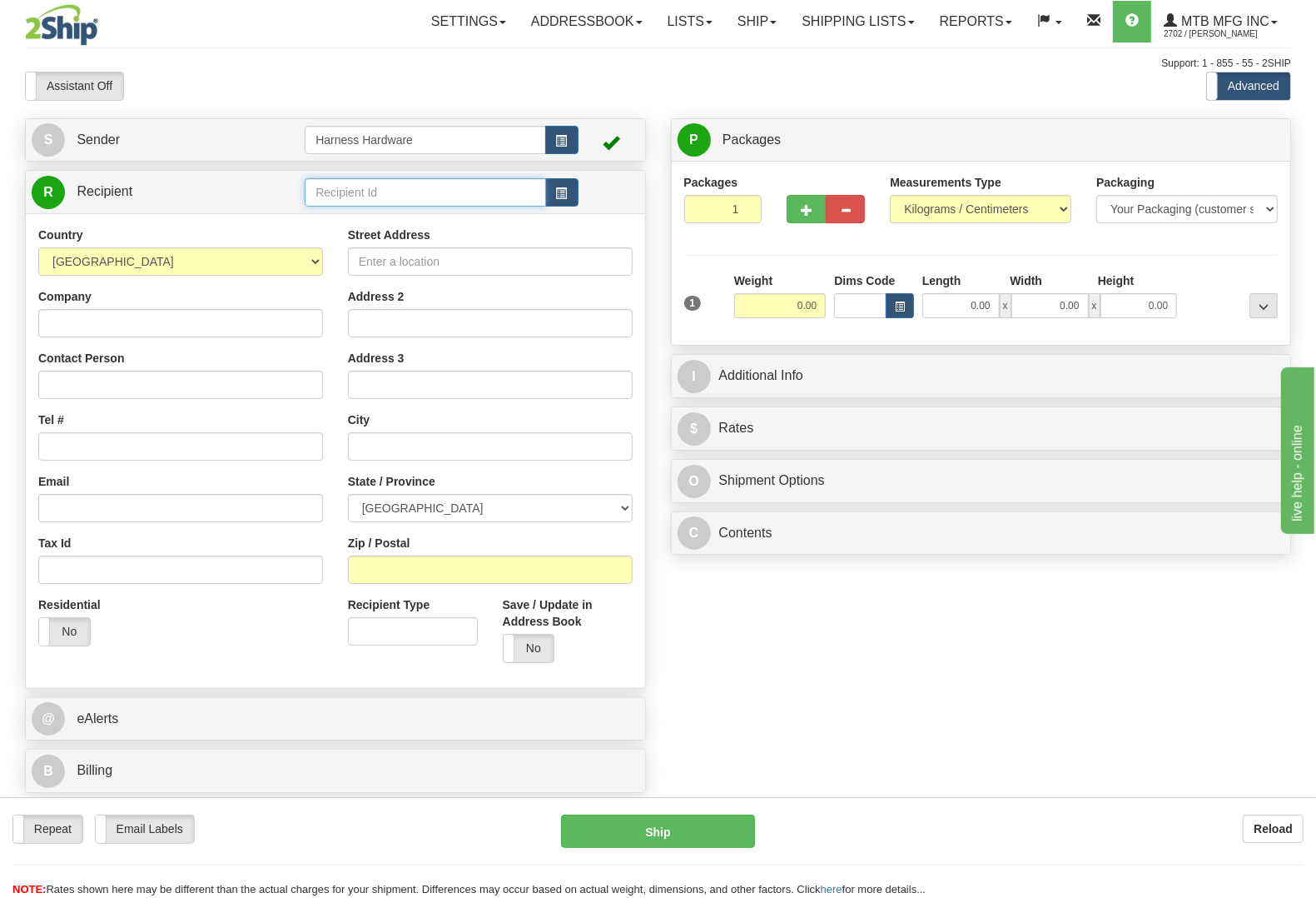
click at [415, 189] on input "text" at bounding box center [425, 192] width 241 height 29
type input "PAT"
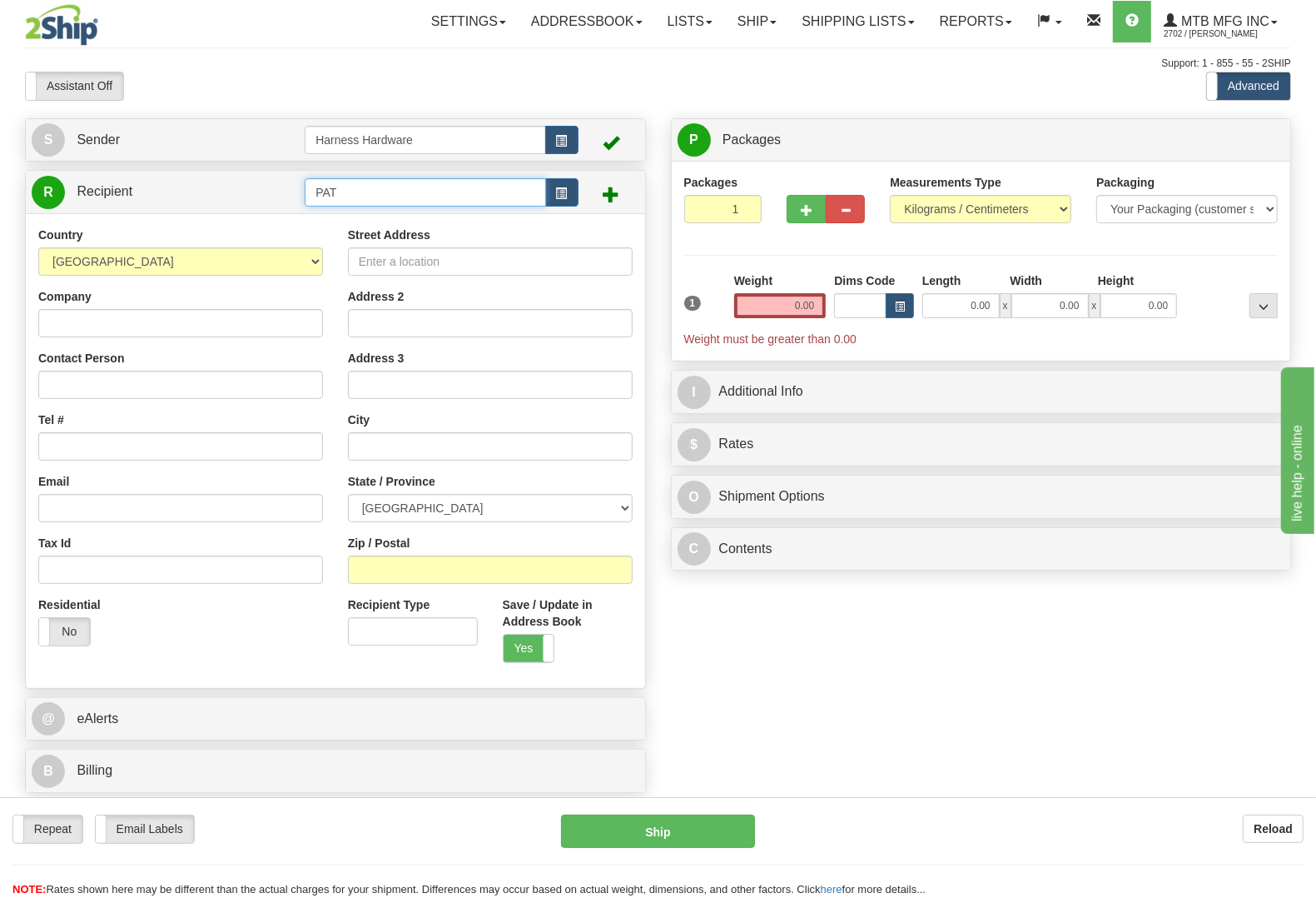
click at [415, 190] on input "PAT" at bounding box center [425, 192] width 241 height 29
type input "PATA"
click at [77, 318] on input "Company" at bounding box center [180, 323] width 285 height 29
paste input "Pattison Agriculture"
type input "Pattison Agriculture"
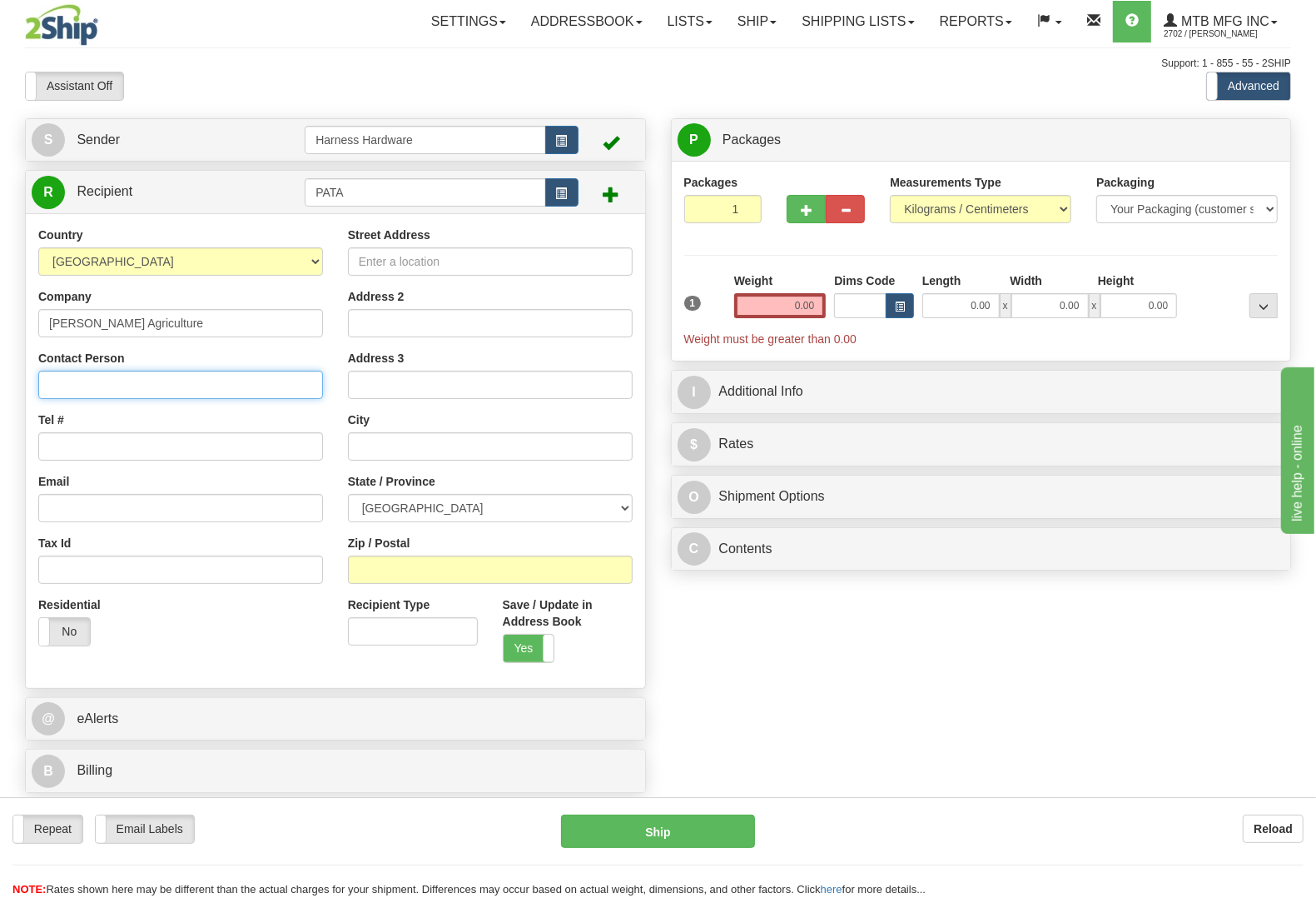
click at [71, 385] on input "Contact Person" at bounding box center [180, 384] width 285 height 29
paste input "LISA PARADIS"
type input "LISA PARADIS"
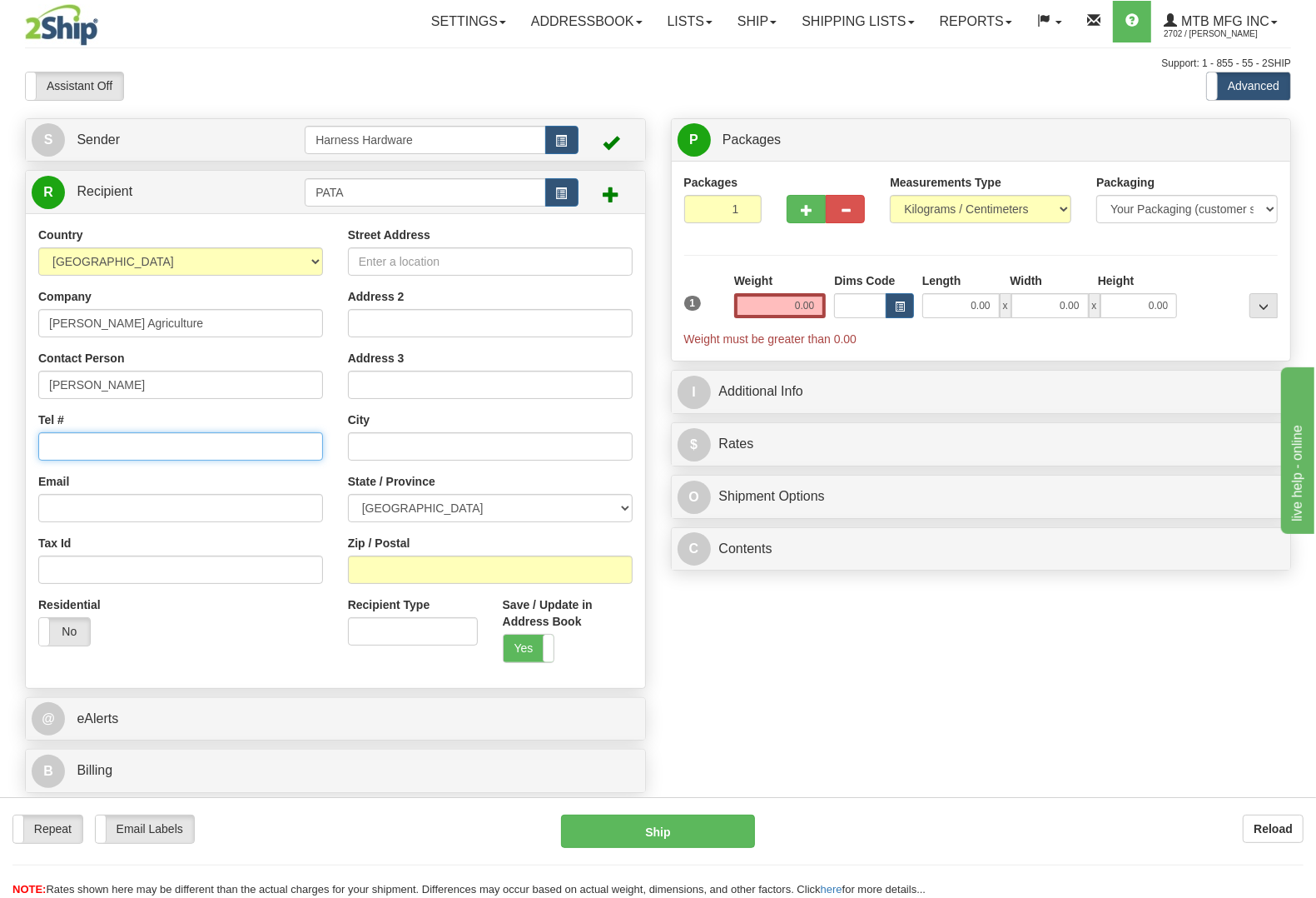
click at [201, 446] on input "Tel #" at bounding box center [180, 446] width 285 height 29
paste input "(306) 228 2696"
type input "(306) 228 2696"
click at [608, 262] on input "Street Address" at bounding box center [490, 261] width 285 height 29
paste input "Highway 14 W."
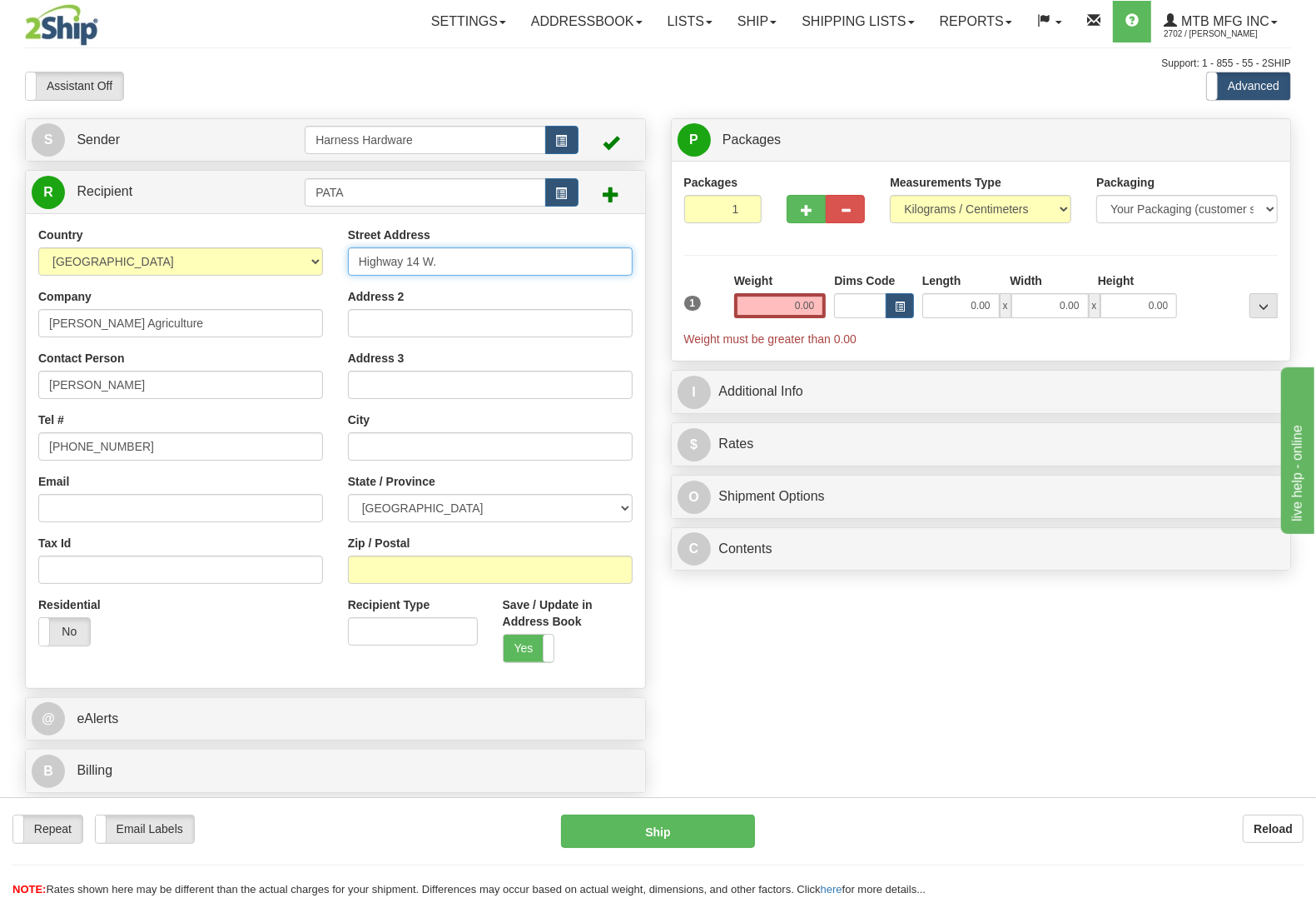
type input "Highway 14 W."
click at [398, 575] on input "Zip / Postal" at bounding box center [490, 569] width 285 height 29
paste input "S0K 4L0"
type input "S0K 4L0"
click at [771, 304] on input "0.00" at bounding box center [780, 306] width 93 height 25
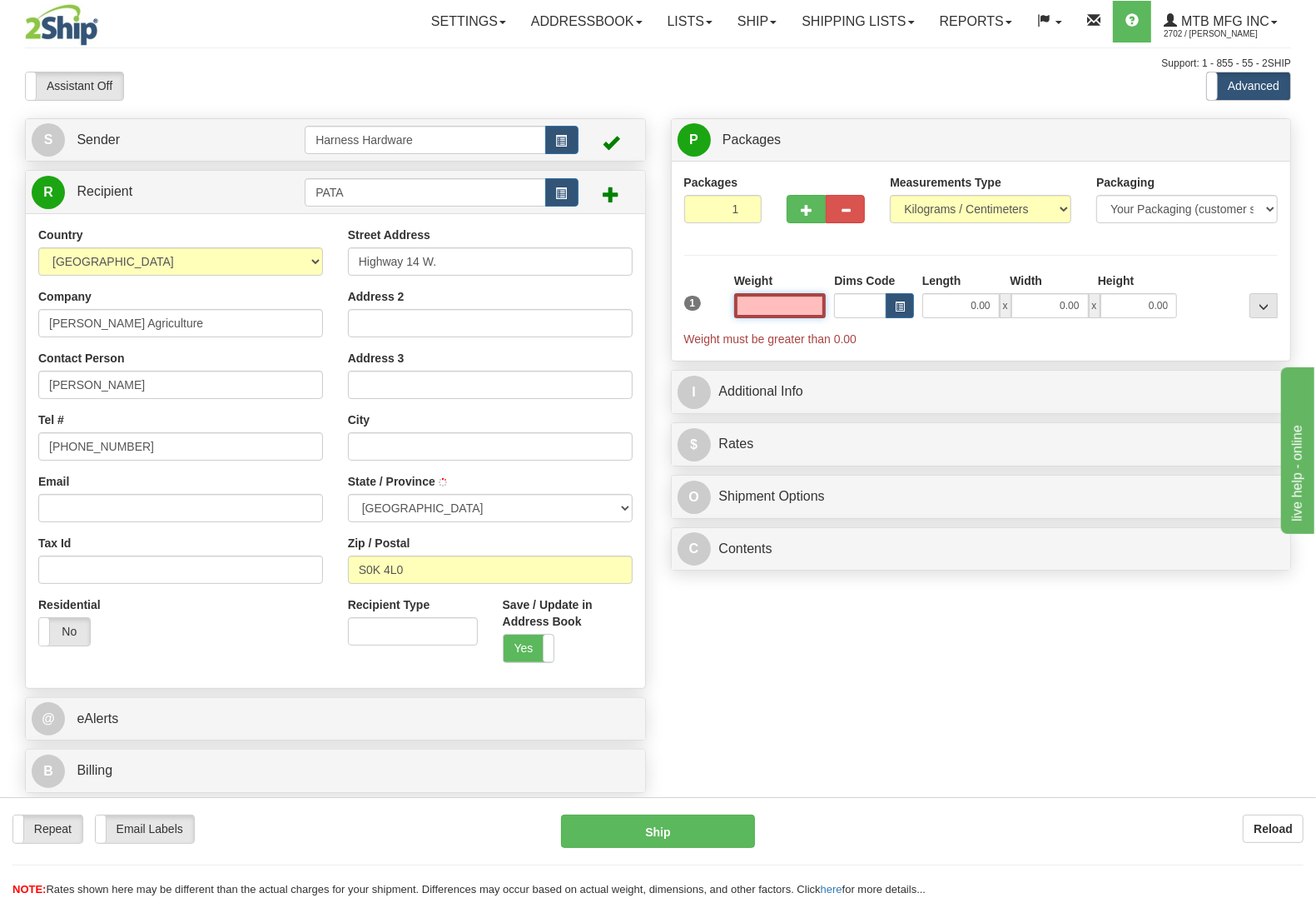
type input "UNITY"
select select "SK"
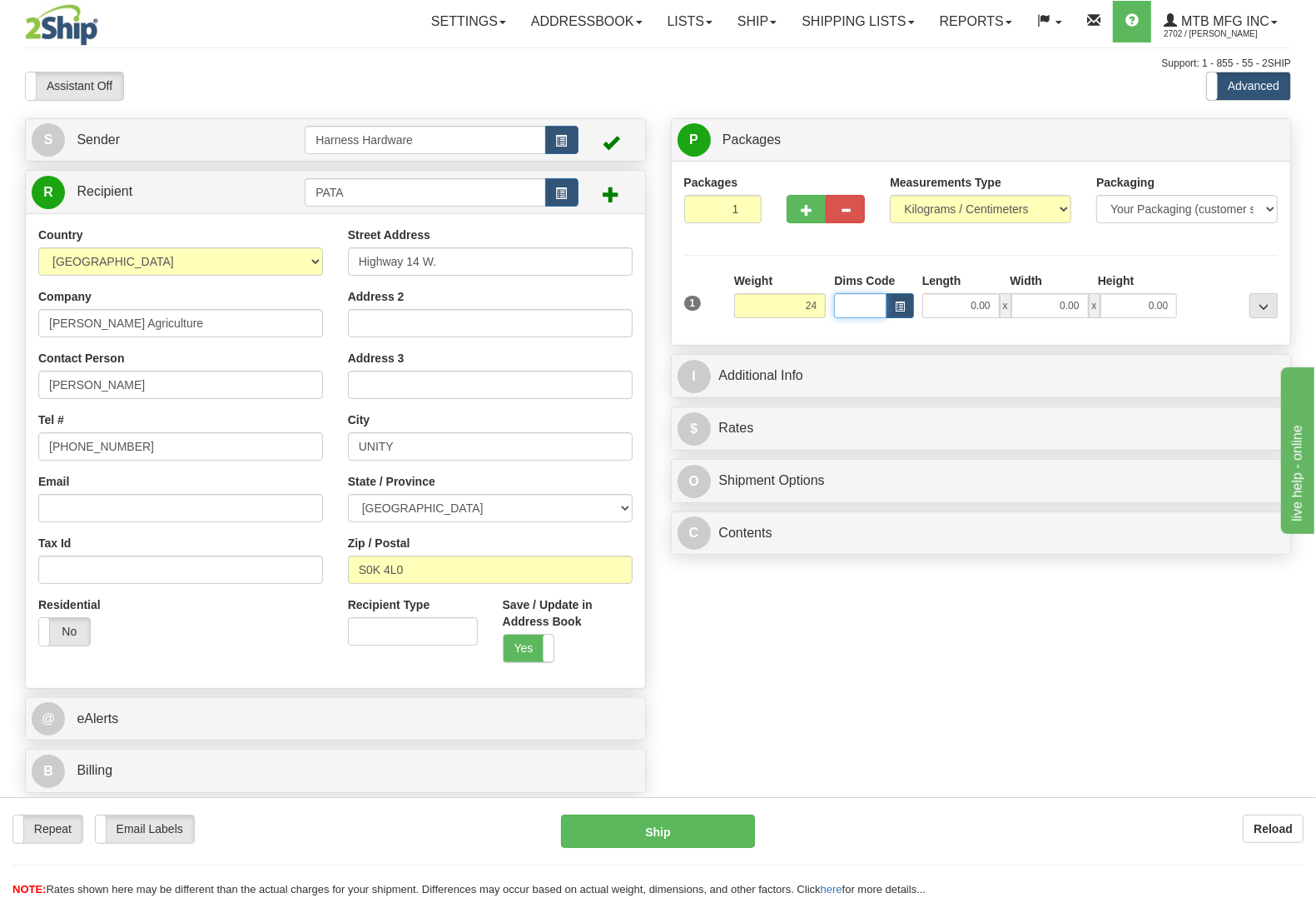
type input "24.00"
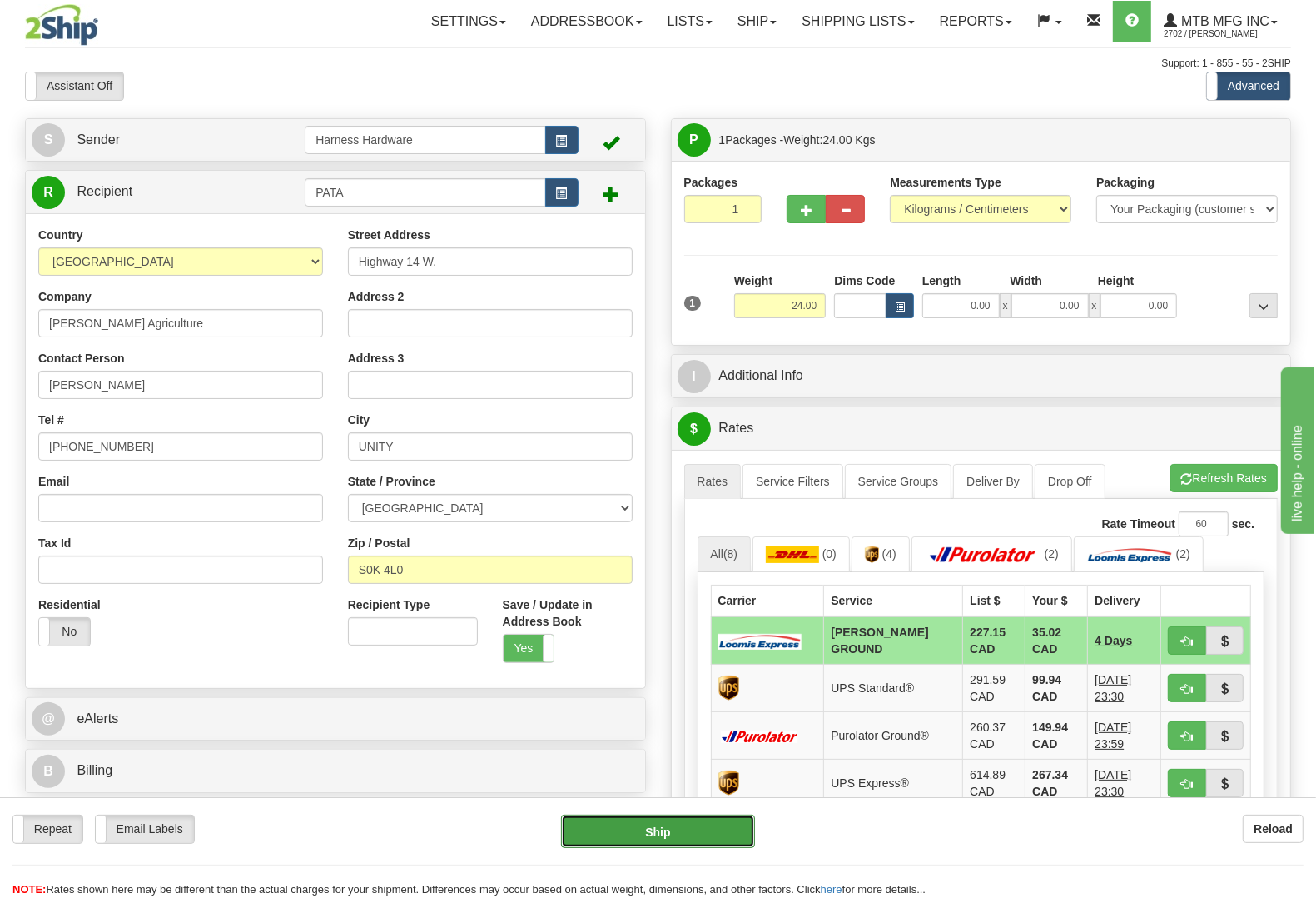
click at [646, 842] on button "Ship" at bounding box center [658, 831] width 194 height 33
type input "DD"
